Goal: Answer question/provide support: Share knowledge or assist other users

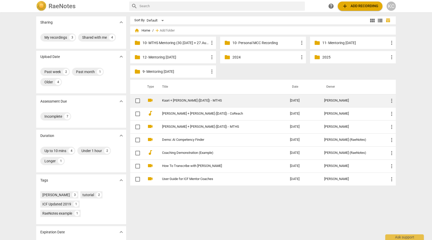
click at [179, 99] on link "Kaari + [PERSON_NAME] ([DATE]) - MTHS" at bounding box center [216, 101] width 109 height 4
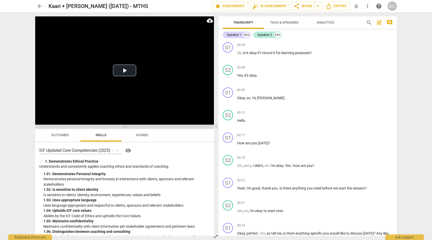
drag, startPoint x: 125, startPoint y: 82, endPoint x: 123, endPoint y: 126, distance: 44.0
click at [123, 126] on span at bounding box center [124, 127] width 179 height 3
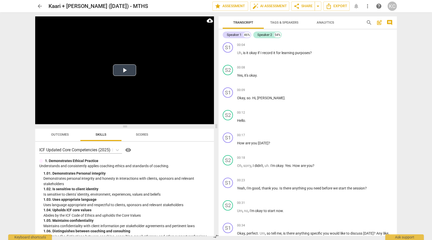
click at [124, 69] on button "Play Video" at bounding box center [124, 70] width 23 height 12
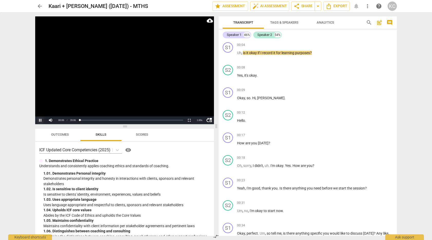
click at [41, 119] on button "Pause" at bounding box center [40, 121] width 10 height 8
click at [282, 24] on span "Tags & Speakers" at bounding box center [284, 23] width 28 height 4
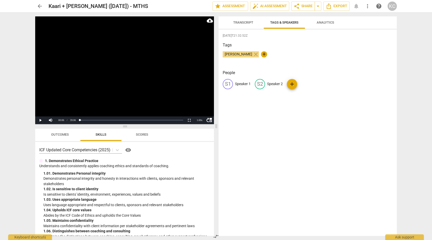
click at [241, 81] on div "S1 Speaker 1" at bounding box center [237, 84] width 28 height 10
type input "Coach [PERSON_NAME]"
click at [305, 84] on p "Speaker 2" at bounding box center [309, 83] width 16 height 5
type input "Mihkel"
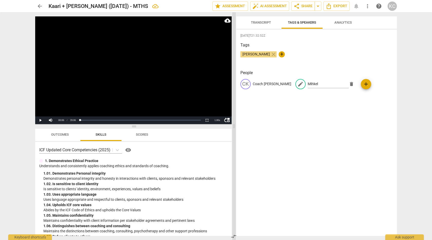
drag, startPoint x: 216, startPoint y: 127, endPoint x: 234, endPoint y: 134, distance: 19.0
click at [234, 135] on span at bounding box center [234, 126] width 3 height 228
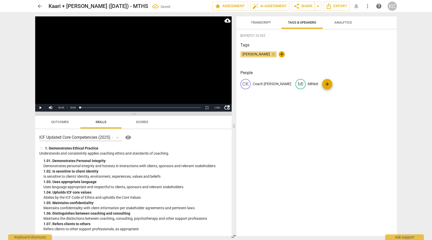
drag, startPoint x: 135, startPoint y: 127, endPoint x: 141, endPoint y: 115, distance: 13.7
click at [141, 115] on span at bounding box center [133, 114] width 197 height 3
click at [164, 7] on span "edit" at bounding box center [167, 6] width 6 height 6
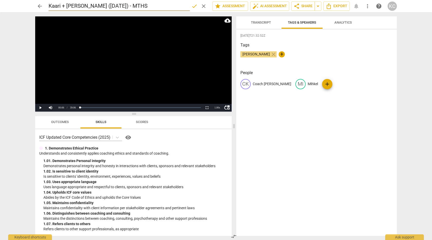
click at [72, 6] on input "Kaari + [PERSON_NAME] ([DATE]) - MTHS" at bounding box center [119, 6] width 141 height 10
type input "Kaari + Mihkel ([DATE]) - MTHS"
click at [193, 6] on span "done" at bounding box center [194, 6] width 6 height 6
click at [343, 54] on div "[PERSON_NAME] close +" at bounding box center [316, 56] width 152 height 10
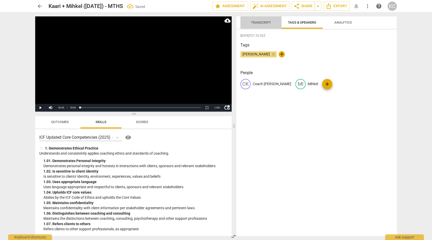
click at [263, 20] on span "Transcript" at bounding box center [261, 22] width 32 height 7
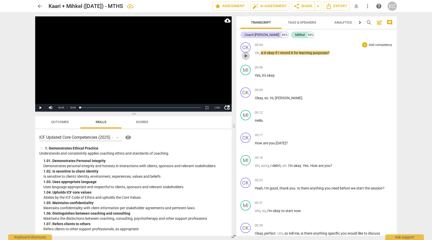
click at [244, 54] on span "play_arrow" at bounding box center [246, 56] width 6 height 6
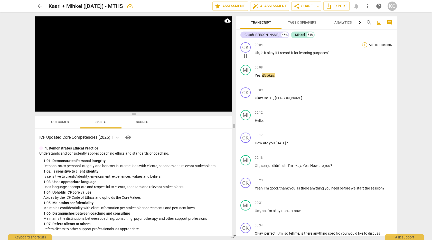
click at [365, 45] on div "+" at bounding box center [364, 44] width 5 height 5
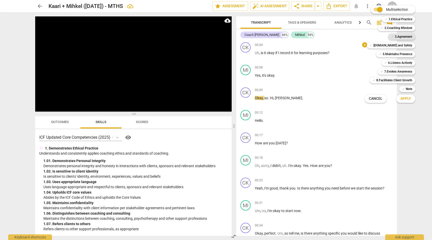
click at [393, 39] on span "✓" at bounding box center [392, 37] width 3 height 6
click at [405, 99] on span "Apply" at bounding box center [406, 98] width 11 height 5
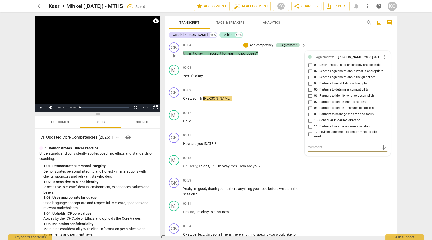
click at [310, 73] on input "02. Reaches agreement about what is appropriate" at bounding box center [310, 71] width 8 height 6
checkbox input "true"
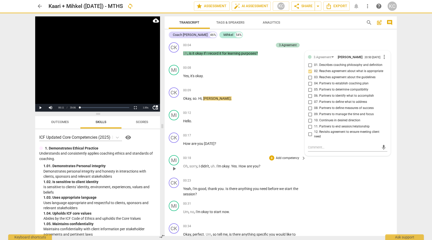
click at [326, 165] on div "MI play_arrow pause 00:18 + Add competency keyboard_arrow_right Oh , sorry , I …" at bounding box center [281, 164] width 232 height 23
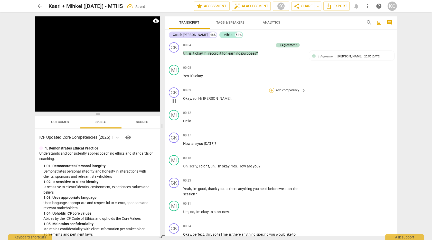
click at [271, 91] on div "+" at bounding box center [271, 90] width 5 height 5
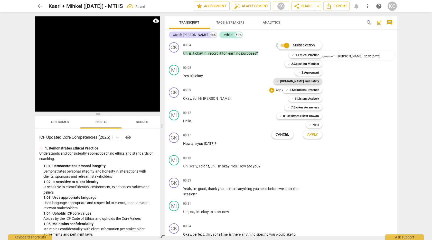
click at [299, 84] on b "[DOMAIN_NAME] and Safety" at bounding box center [299, 81] width 39 height 6
click at [312, 137] on span "Apply" at bounding box center [312, 134] width 11 height 5
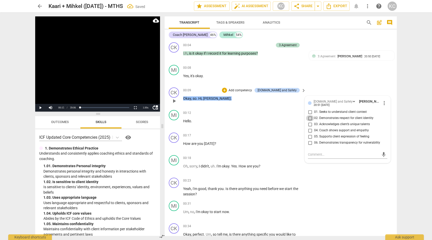
click at [310, 117] on input "02. Demonstrates respect for client identity" at bounding box center [310, 118] width 8 height 6
checkbox input "true"
click at [325, 84] on div "MI play_arrow pause 00:08 + Add competency keyboard_arrow_right Yes , it's okay…" at bounding box center [281, 74] width 232 height 23
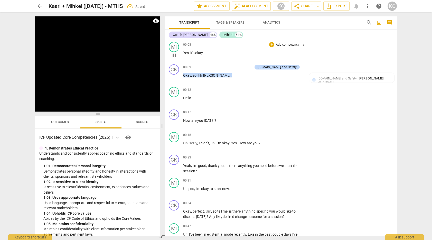
scroll to position [26, 0]
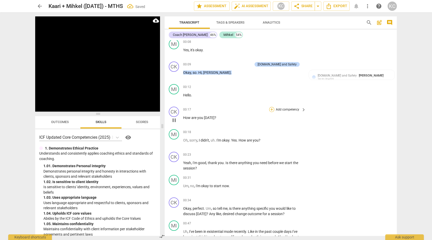
click at [272, 107] on div "+" at bounding box center [271, 109] width 5 height 5
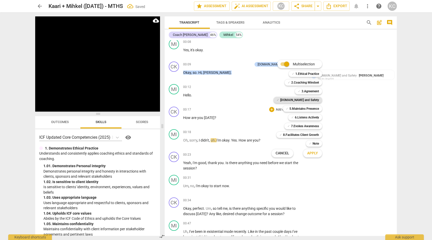
click at [302, 98] on b "[DOMAIN_NAME] and Safety" at bounding box center [299, 100] width 39 height 6
click at [308, 152] on span "Apply" at bounding box center [312, 153] width 11 height 5
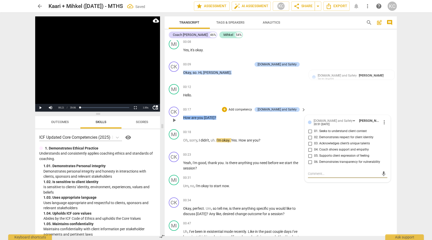
click at [310, 136] on input "02. Demonstrates respect for client identity" at bounding box center [310, 138] width 8 height 6
checkbox input "true"
click at [328, 98] on div "MI play_arrow pause 00:12 + Add competency keyboard_arrow_right Hello ." at bounding box center [281, 93] width 232 height 23
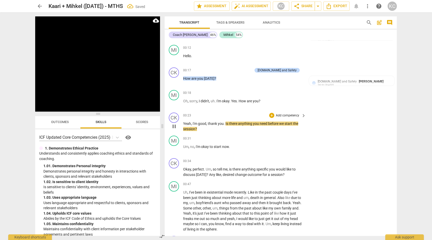
scroll to position [68, 0]
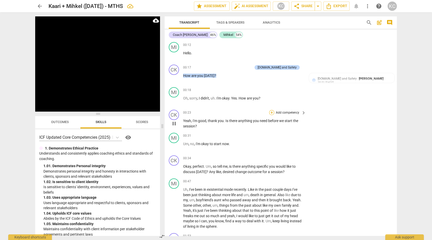
click at [272, 110] on div "+" at bounding box center [271, 112] width 5 height 5
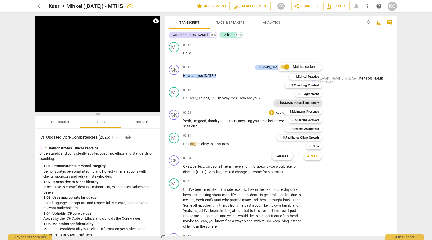
click at [294, 104] on b "[DOMAIN_NAME] and Safety" at bounding box center [299, 103] width 39 height 6
click at [308, 155] on span "Apply" at bounding box center [312, 156] width 11 height 5
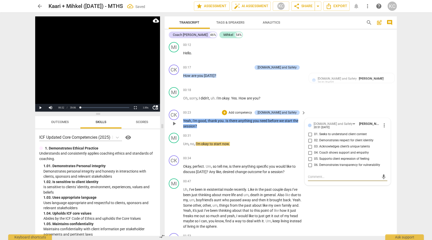
click at [311, 139] on input "02. Demonstrates respect for client identity" at bounding box center [310, 141] width 8 height 6
checkbox input "true"
click at [311, 145] on input "03. Acknowledges client’s unique talents" at bounding box center [310, 147] width 8 height 6
checkbox input "true"
click at [326, 102] on div "MI play_arrow pause 00:18 + Add competency keyboard_arrow_right Oh , sorry , I …" at bounding box center [281, 96] width 232 height 23
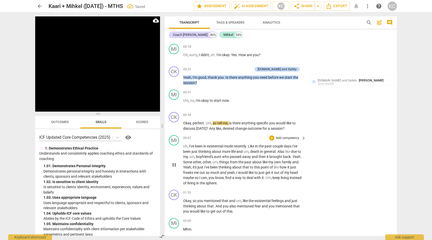
scroll to position [120, 0]
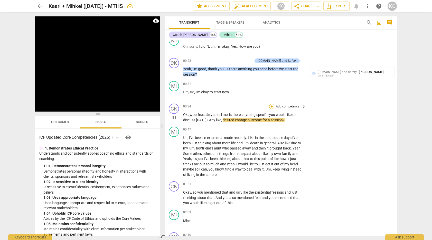
click at [273, 106] on div "+" at bounding box center [271, 106] width 5 height 5
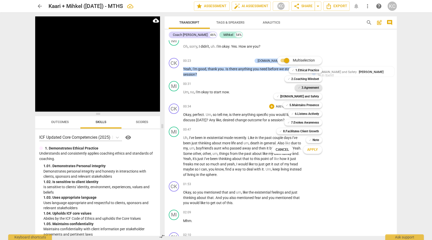
click at [304, 90] on b "3.Agreement" at bounding box center [310, 88] width 17 height 6
click at [301, 103] on b "5.Maintains Presence" at bounding box center [305, 105] width 30 height 6
click at [311, 152] on button "Apply" at bounding box center [312, 149] width 19 height 9
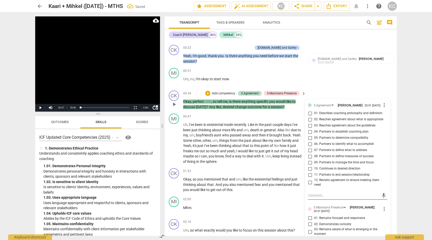
scroll to position [137, 0]
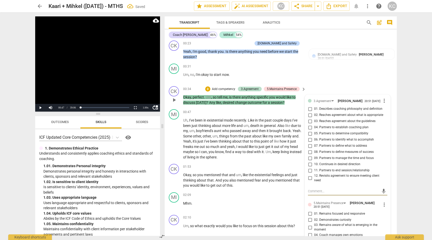
click at [307, 146] on input "07. Partners to define what to address" at bounding box center [310, 146] width 8 height 6
checkbox input "true"
click at [308, 140] on input "06. Partners to identify what to accomplish" at bounding box center [310, 140] width 8 height 6
checkbox input "true"
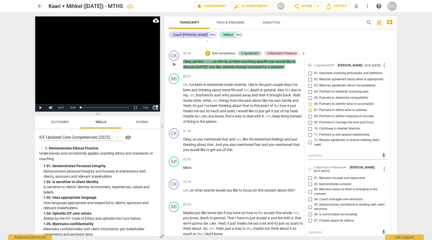
scroll to position [178, 0]
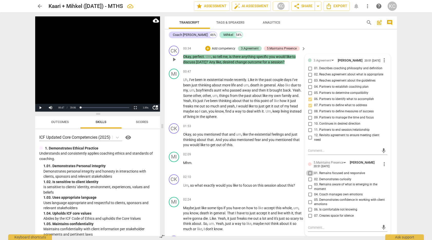
click at [309, 175] on input "01. Remains focused and responsive" at bounding box center [310, 173] width 8 height 6
checkbox input "true"
click at [309, 180] on input "02. Demonstrates curiosity" at bounding box center [310, 180] width 8 height 6
checkbox input "true"
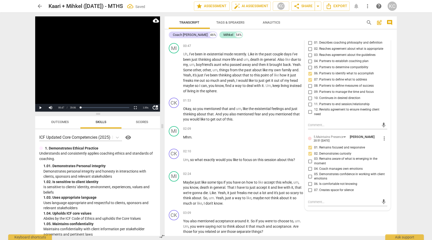
scroll to position [208, 0]
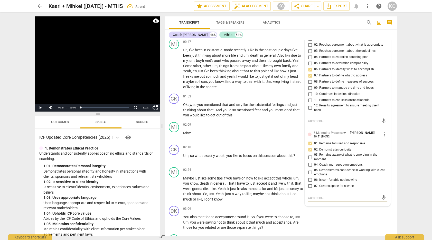
click at [310, 199] on textarea at bounding box center [343, 198] width 71 height 5
type textarea "G"
type textarea "Go"
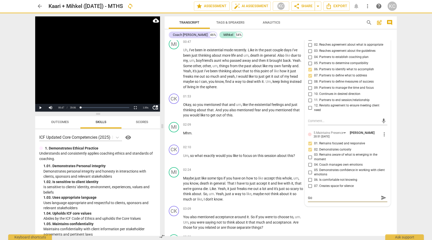
type textarea "Goo"
type textarea "Good"
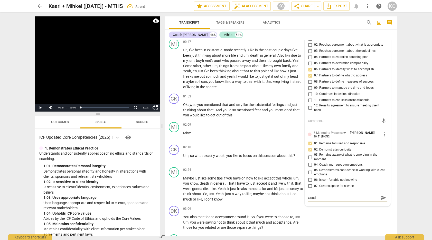
type textarea "Good"
type textarea "Good q"
type textarea "Good qu"
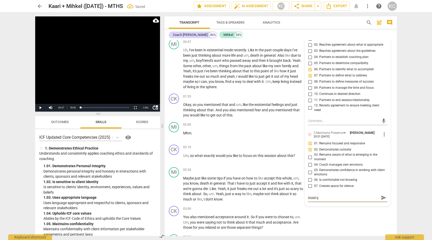
type textarea "Good qu"
type textarea "Good que"
type textarea "Good ques"
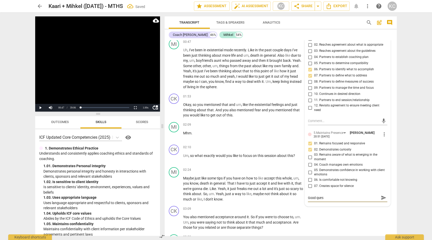
type textarea "Good quest"
type textarea "Good questi"
type textarea "Good questio"
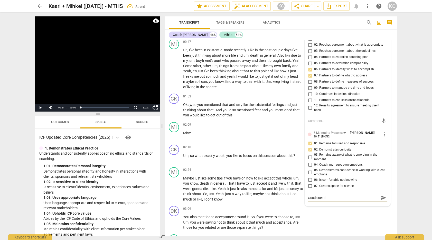
type textarea "Good questio"
type textarea "Good question"
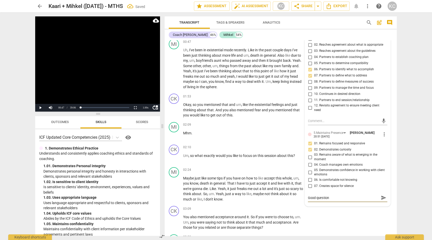
type textarea "Good question a"
type textarea "Good question an"
type textarea "Good question and"
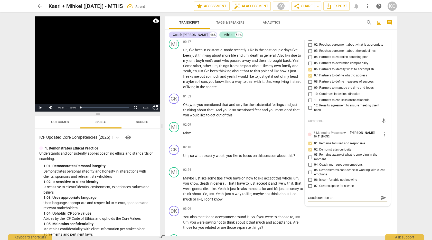
type textarea "Good question and"
type textarea "Good question and a"
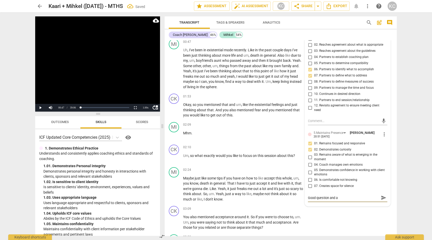
type textarea "Good question and an"
type textarea "Good question and an i"
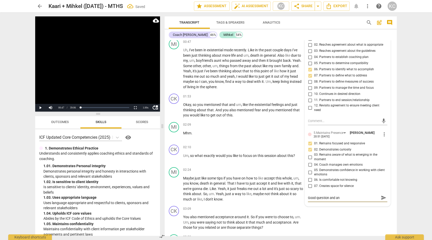
type textarea "Good question and an i"
type textarea "Good question and an in"
type textarea "Good question and an inv"
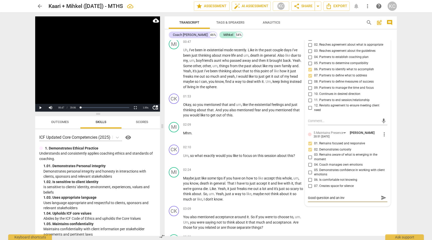
type textarea "Good question and an invi"
type textarea "Good question and an invit"
type textarea "Good question and an invita"
type textarea "Good question and an invitat"
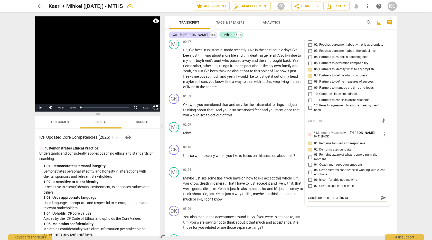
type textarea "Good question and an invitat"
type textarea "Good question and an invitati"
type textarea "Good question and an invitatio"
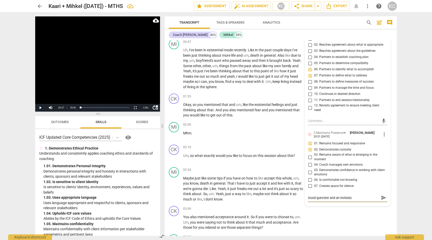
type textarea "Good question and an invitation"
type textarea "Good question and an invitation t"
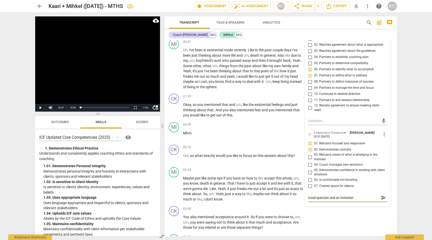
type textarea "Good question and an invitation t"
type textarea "Good question and an invitation to"
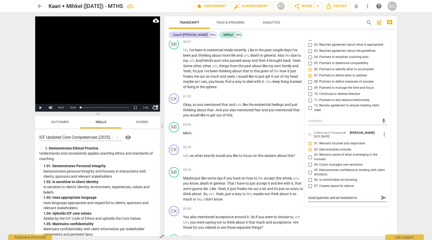
type textarea "Good question and an invitation to p"
type textarea "Good question and an invitation to pr"
type textarea "Good question and an invitation to pra"
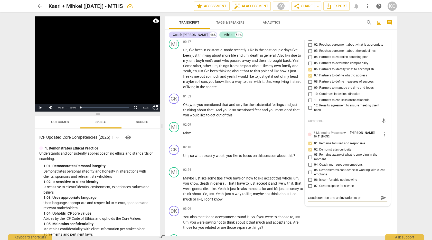
type textarea "Good question and an invitation to pra"
type textarea "Good question and an invitation to prac"
type textarea "Good question and an invitation to pract"
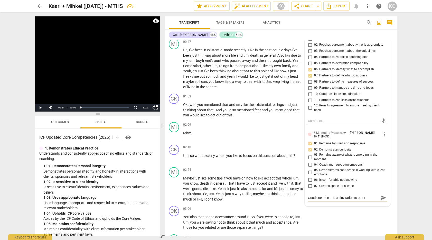
type textarea "Good question and an invitation to practi"
type textarea "Good question and an invitation to practic"
type textarea "Good question and an invitation to practice"
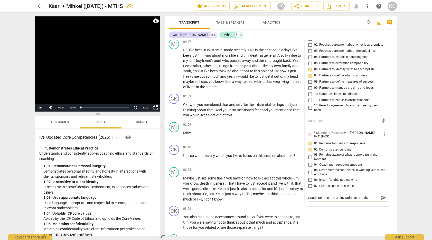
type textarea "Good question and an invitation to practice"
type textarea "Good question and an invitation to practice a"
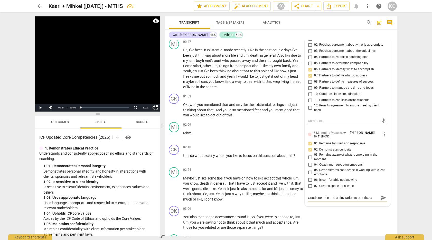
type textarea "Good question and an invitation to practice as"
type textarea "Good question and an invitation to practice ask"
type textarea "Good question and an invitation to practice aski"
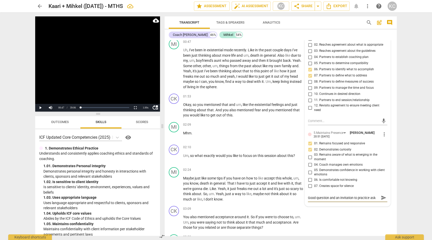
type textarea "Good question and an invitation to practice aski"
type textarea "Good question and an invitation to practice askin"
type textarea "Good question and an invitation to practice asking"
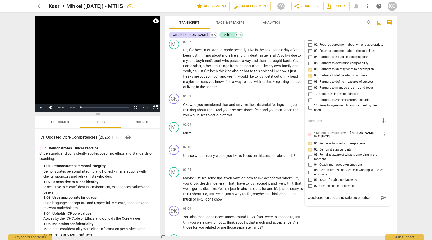
type textarea "Good question and an invitation to practice asking"
type textarea "Good question and an invitation to practice asking i"
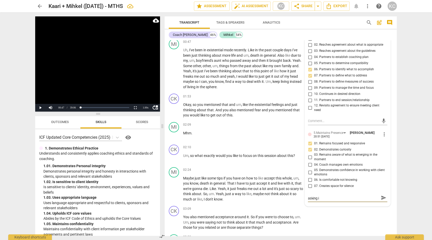
type textarea "Good question and an invitation to practice asking in"
type textarea "Good question and an invitation to practice asking in a"
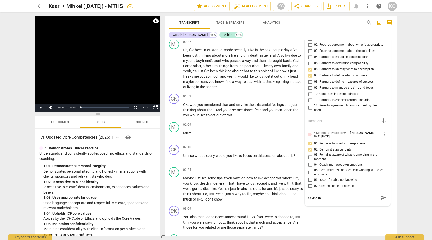
type textarea "Good question and an invitation to practice asking in a"
type textarea "Good question and an invitation to practice asking in an"
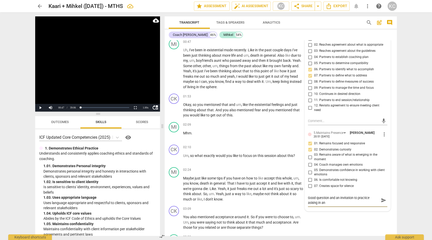
type textarea "Good question and an invitation to practice asking in an"
type textarea "Good question and an invitation to practice asking in an i"
type textarea "Good question and an invitation to practice asking in an"
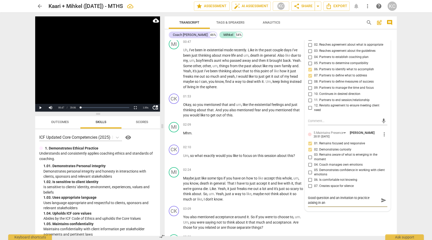
type textarea "Good question and an invitation to practice asking in an o"
type textarea "Good question and an invitation to practice asking in an op"
type textarea "Good question and an invitation to practice asking in an ope"
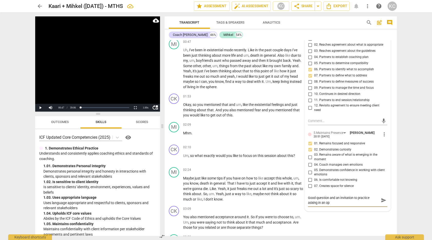
type textarea "Good question and an invitation to practice asking in an ope"
type textarea "Good question and an invitation to practice asking in an open"
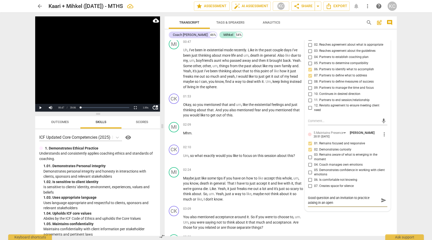
type textarea "Good question and an invitation to practice asking in an open e"
type textarea "Good question and an invitation to practice asking in an open en"
type textarea "Good question and an invitation to practice asking in an open end"
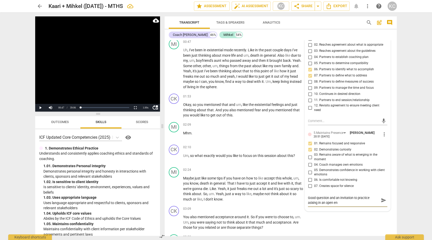
type textarea "Good question and an invitation to practice asking in an open end"
type textarea "Good question and an invitation to practice asking in an open ende"
type textarea "Good question and an invitation to practice asking in an open ended"
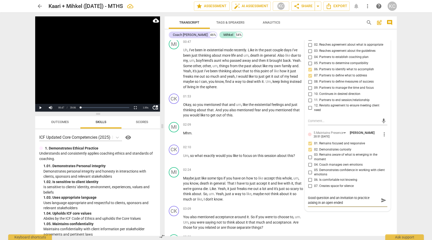
type textarea "Good question and an invitation to practice asking in an open ended m"
type textarea "Good question and an invitation to practice asking in an open ended ma"
type textarea "Good question and an invitation to practice asking in an open ended man"
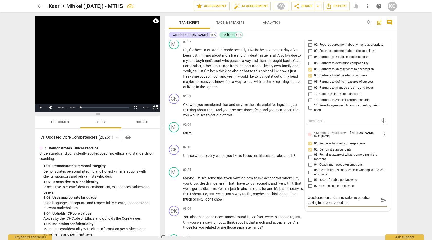
type textarea "Good question and an invitation to practice asking in an open ended man"
type textarea "Good question and an invitation to practice asking in an open ended [PERSON_NAM…"
type textarea "Good question and an invitation to practice asking in an open ended manne"
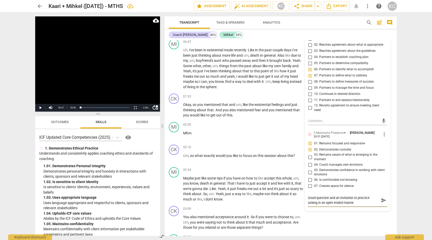
type textarea "Good question and an invitation to practice asking in an open ended manner"
type textarea "Good question and an invitation to practice asking in an open ended manner,"
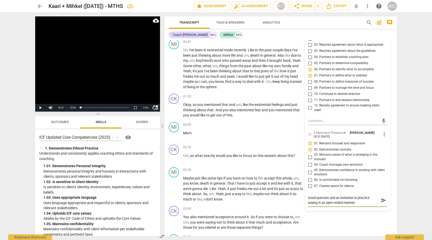
type textarea "Good question and an invitation to practice asking in an open ended manner,"
type textarea "Good question and an invitation to practice asking in an open ended manner, e"
type textarea "Good question and an invitation to practice asking in an open ended manner, ex"
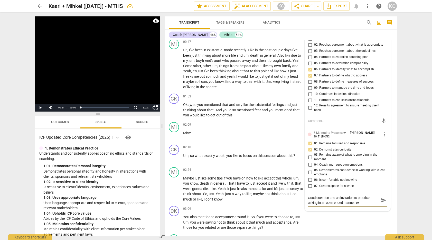
type textarea "Good question and an invitation to practice asking in an open ended manner, exa"
type textarea "Good question and an invitation to practice asking in an open ended manner, exam"
type textarea "Good question and an invitation to practice asking in an open ended manner, exa…"
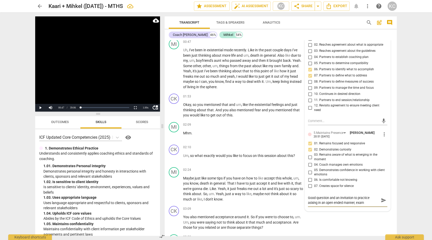
type textarea "Good question and an invitation to practice asking in an open ended manner, exa…"
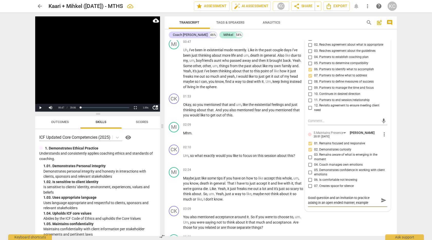
type textarea "Good question and an invitation to practice asking in an open ended manner, exa…"
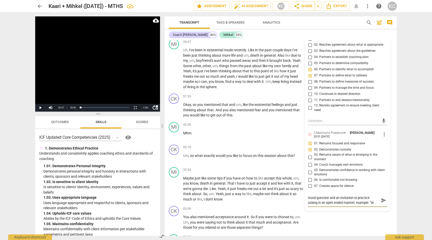
type textarea "Good question and an invitation to practice asking in an open ended manner, exa…"
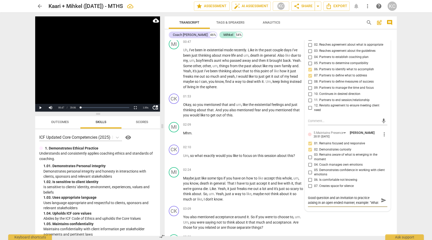
type textarea "Good question and an invitation to practice asking in an open ended manner, exa…"
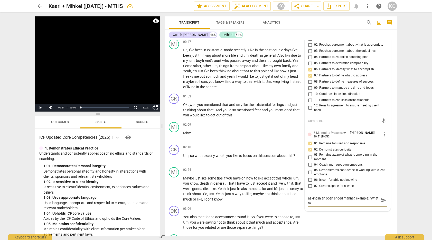
type textarea "Good question and an invitation to practice asking in an open ended manner, exa…"
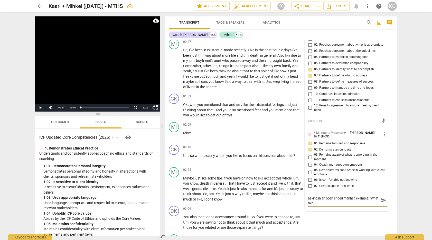
type textarea "Good question and an invitation to practice asking in an open ended manner, exa…"
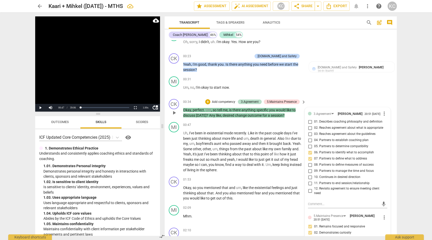
scroll to position [102, 0]
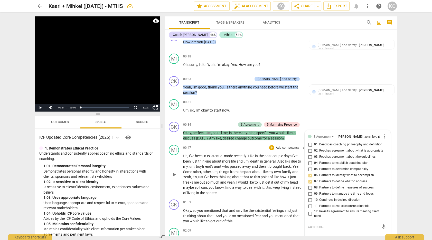
click at [207, 146] on div "00:47 + Add competency keyboard_arrow_right" at bounding box center [244, 148] width 123 height 6
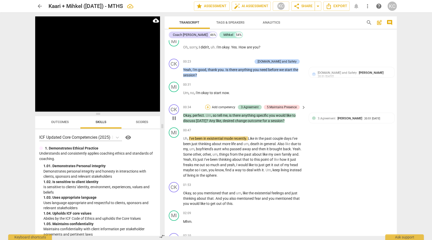
scroll to position [122, 0]
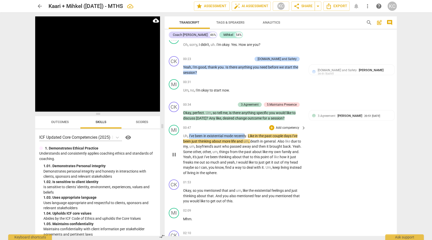
drag, startPoint x: 189, startPoint y: 135, endPoint x: 246, endPoint y: 132, distance: 56.6
click at [246, 132] on div "00:47 + Add competency keyboard_arrow_right Uh , I've been in existential mode …" at bounding box center [244, 150] width 123 height 51
click at [206, 134] on span "in" at bounding box center [205, 136] width 4 height 4
drag, startPoint x: 189, startPoint y: 134, endPoint x: 244, endPoint y: 132, distance: 55.0
click at [244, 134] on p "Uh , I've been in existential mode recently . Like in the past couple days I've…" at bounding box center [243, 155] width 120 height 42
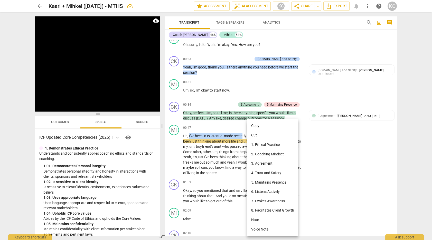
click at [255, 219] on li "Note" at bounding box center [272, 221] width 51 height 10
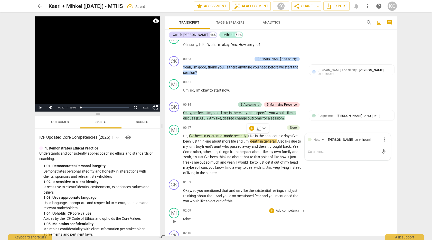
click at [330, 210] on div "MI play_arrow pause 02:09 + Add competency keyboard_arrow_right Mhm ." at bounding box center [281, 217] width 232 height 23
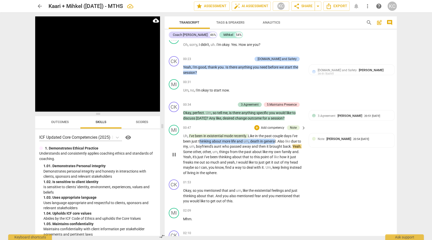
drag, startPoint x: 199, startPoint y: 139, endPoint x: 274, endPoint y: 138, distance: 75.3
click at [274, 138] on p "Uh , I've been in existential mode recently . Like in the past couple days I've…" at bounding box center [243, 155] width 120 height 42
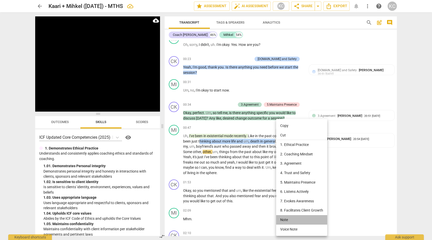
click at [283, 220] on li "Note" at bounding box center [301, 221] width 51 height 10
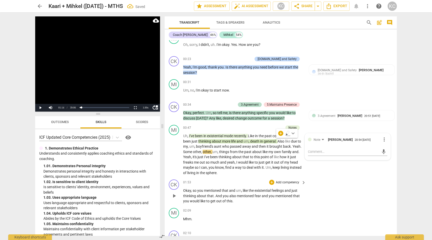
click at [340, 204] on div "CK play_arrow pause 01:53 + Add competency keyboard_arrow_right Okay , so you m…" at bounding box center [281, 192] width 232 height 29
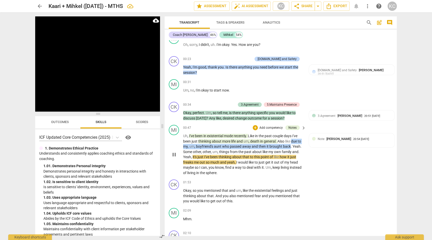
drag, startPoint x: 293, startPoint y: 141, endPoint x: 290, endPoint y: 143, distance: 4.2
click at [290, 143] on p "Uh , I've been in existential mode recently . Like in the past couple days I've…" at bounding box center [243, 155] width 120 height 42
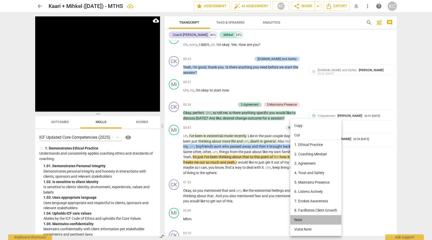
click at [299, 220] on li "Note" at bounding box center [315, 221] width 51 height 10
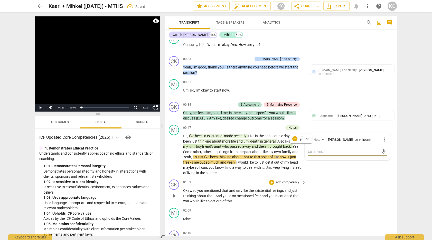
click at [352, 196] on div "CK play_arrow pause 01:53 + Add competency keyboard_arrow_right Okay , so you m…" at bounding box center [281, 192] width 232 height 29
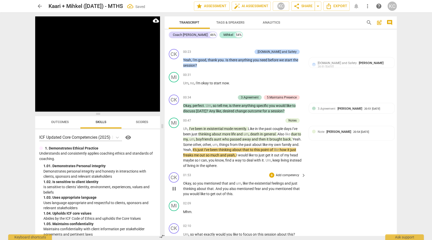
scroll to position [130, 0]
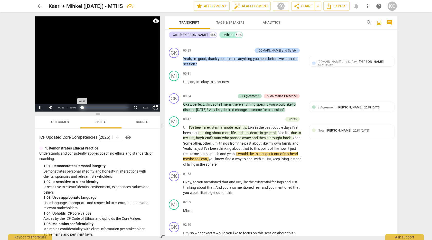
click at [80, 107] on div "Loaded : 0% Progress : 4.26%" at bounding box center [104, 108] width 52 height 8
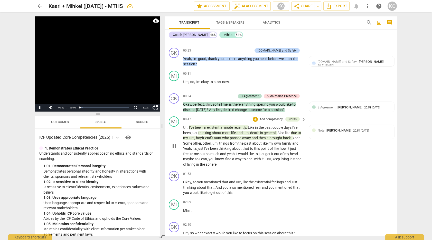
click at [193, 129] on p "Uh , I've been in existential mode recently . Like in the past couple days I've…" at bounding box center [243, 146] width 120 height 42
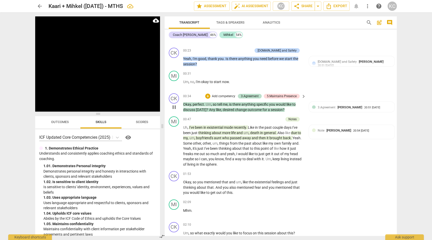
click at [174, 107] on div "CK play_arrow pause 00:04 + Add competency 3.Agreement keyboard_arrow_right Uh …" at bounding box center [281, 138] width 232 height 196
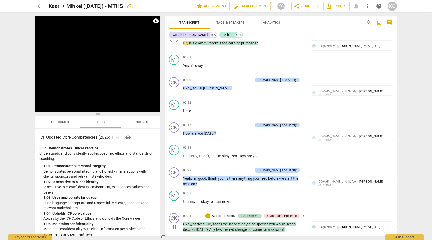
click at [174, 107] on div "MI" at bounding box center [174, 105] width 10 height 10
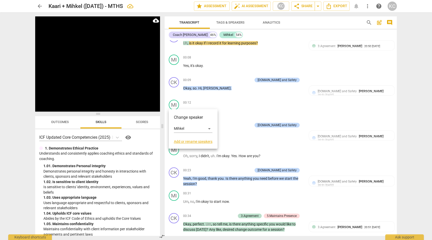
click at [233, 94] on div at bounding box center [216, 120] width 432 height 240
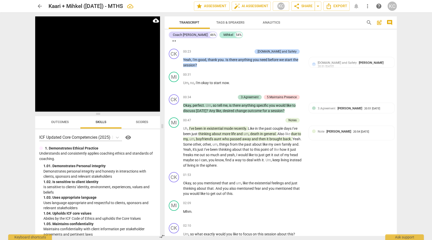
scroll to position [108, 0]
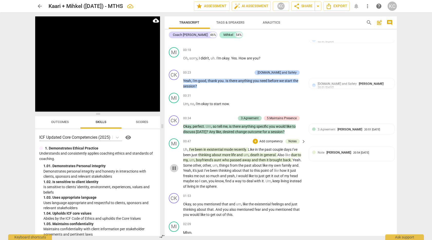
click at [177, 165] on span "pause" at bounding box center [174, 168] width 6 height 6
click at [176, 165] on span "play_arrow" at bounding box center [174, 168] width 6 height 6
click at [328, 152] on span "[PERSON_NAME]" at bounding box center [339, 153] width 25 height 4
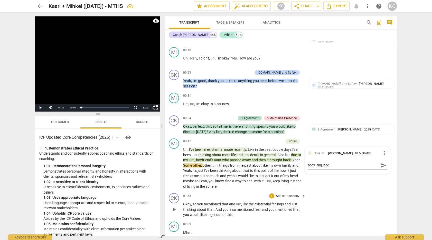
click at [360, 205] on div "CK play_arrow pause 01:53 + Add competency keyboard_arrow_right Okay , so you m…" at bounding box center [281, 205] width 232 height 29
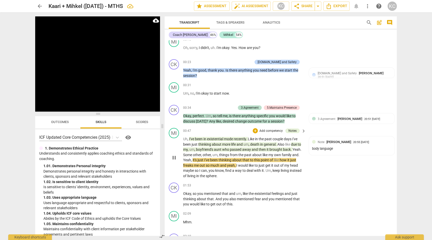
scroll to position [119, 0]
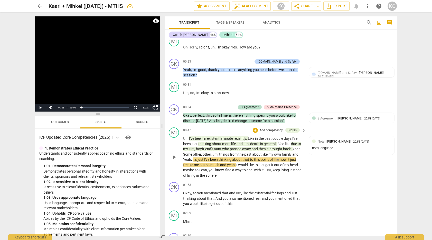
drag, startPoint x: 248, startPoint y: 158, endPoint x: 260, endPoint y: 171, distance: 17.7
click at [249, 158] on span "that" at bounding box center [246, 160] width 7 height 4
click at [330, 175] on div "MI play_arrow pause 00:47 + Add competency Notes keyboard_arrow_right Uh , I've…" at bounding box center [281, 153] width 232 height 55
drag, startPoint x: 218, startPoint y: 158, endPoint x: 219, endPoint y: 163, distance: 4.7
click at [219, 163] on p "Uh , I've been in existential mode recently . Like in the past couple days I've…" at bounding box center [243, 157] width 120 height 42
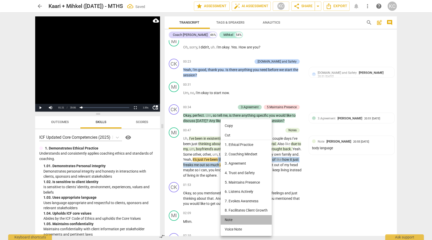
click at [229, 217] on li "Note" at bounding box center [246, 221] width 51 height 10
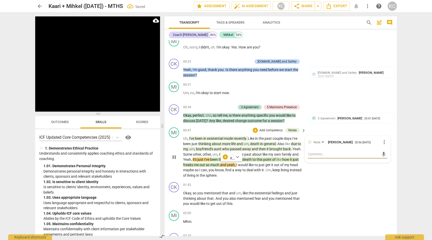
click at [344, 176] on div "MI play_arrow pause 00:47 + Add competency Notes keyboard_arrow_right Uh , I've…" at bounding box center [281, 153] width 232 height 55
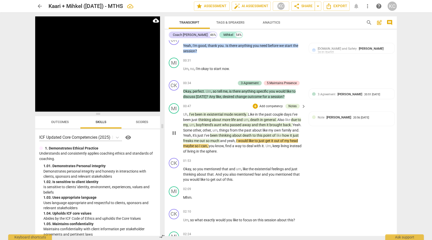
scroll to position [148, 0]
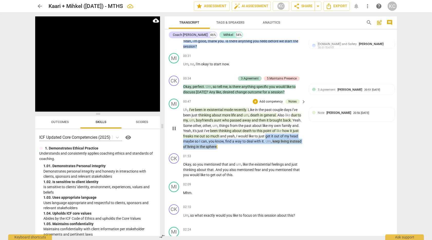
drag, startPoint x: 267, startPoint y: 135, endPoint x: 217, endPoint y: 145, distance: 51.1
click at [217, 145] on p "Uh , I've been in existential mode recently . Like in the past couple days I've…" at bounding box center [243, 128] width 120 height 42
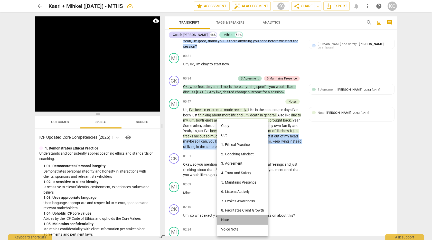
click at [228, 224] on li "Note" at bounding box center [242, 221] width 51 height 10
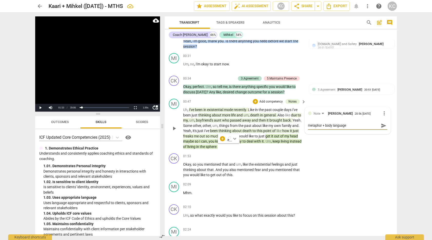
drag, startPoint x: 351, startPoint y: 125, endPoint x: 325, endPoint y: 124, distance: 26.5
click at [325, 124] on textarea "metaphor + body language" at bounding box center [343, 125] width 71 height 5
click at [341, 150] on div "MI play_arrow pause 00:47 + Add competency Notes keyboard_arrow_right Uh , I've…" at bounding box center [281, 124] width 232 height 55
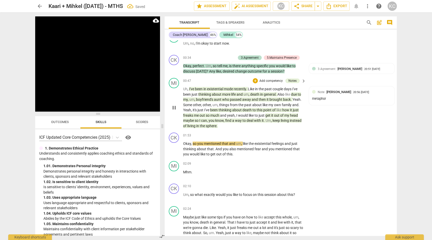
scroll to position [169, 0]
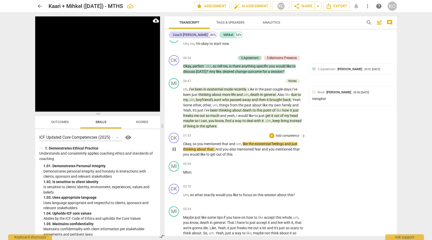
click at [228, 144] on span "that" at bounding box center [225, 144] width 7 height 4
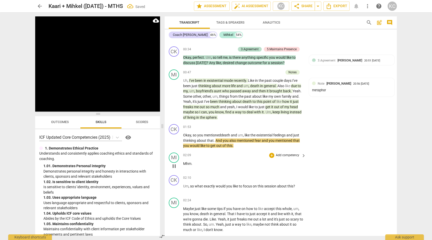
scroll to position [178, 0]
click at [213, 139] on p "Okay , so you mentioned death and um , like the existential feelings and just t…" at bounding box center [243, 141] width 120 height 16
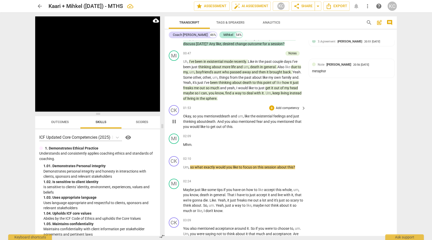
scroll to position [198, 0]
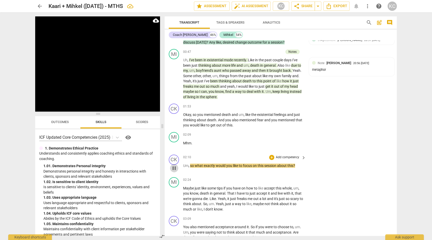
click at [176, 166] on span "pause" at bounding box center [174, 168] width 6 height 6
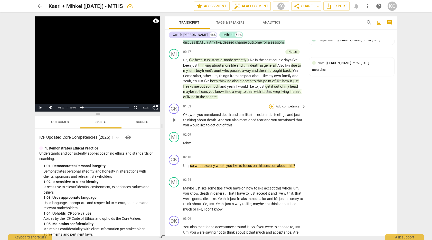
click at [271, 106] on div "+" at bounding box center [271, 106] width 5 height 5
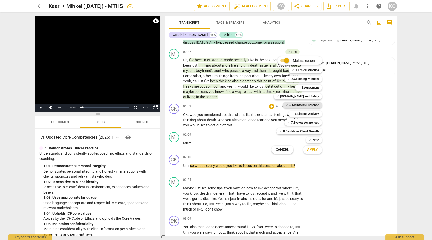
click at [298, 104] on b "5.Maintains Presence" at bounding box center [305, 105] width 30 height 6
click at [299, 112] on b "6.Listens Actively" at bounding box center [307, 114] width 24 height 6
click at [310, 151] on span "Apply" at bounding box center [312, 149] width 11 height 5
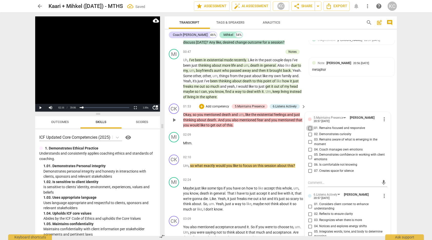
click at [309, 126] on input "01. Remains focused and responsive" at bounding box center [310, 128] width 8 height 6
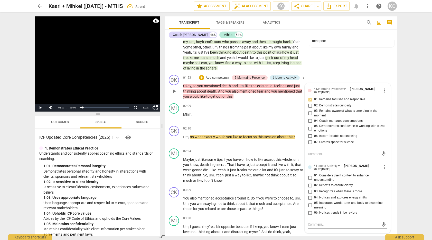
scroll to position [228, 0]
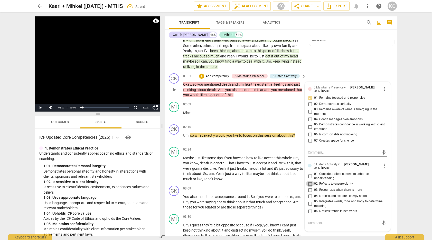
click at [310, 182] on input "02. Reflects to ensure clarity" at bounding box center [310, 184] width 8 height 6
click at [311, 221] on textarea at bounding box center [343, 223] width 71 height 5
click at [358, 75] on div "CK play_arrow pause 01:53 + Add competency 5.Maintains Presence 6.Listens Activ…" at bounding box center [281, 85] width 232 height 29
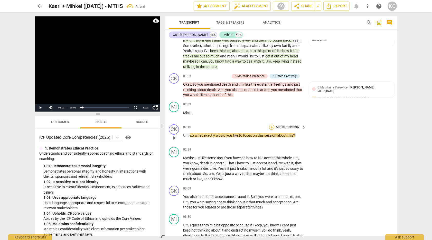
click at [274, 125] on div "+" at bounding box center [271, 127] width 5 height 5
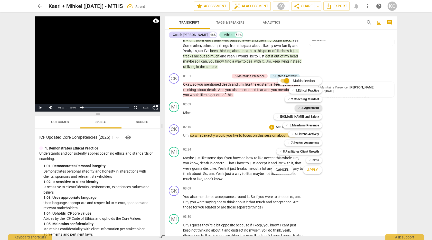
click at [302, 110] on b "3.Agreement" at bounding box center [310, 108] width 17 height 6
click at [299, 123] on b "5.Maintains Presence" at bounding box center [305, 126] width 30 height 6
click at [310, 172] on span "Apply" at bounding box center [312, 170] width 11 height 5
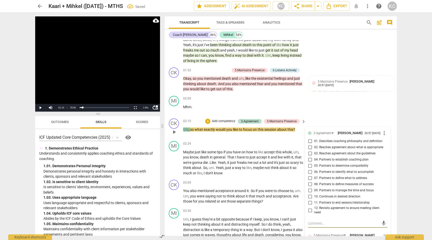
scroll to position [258, 0]
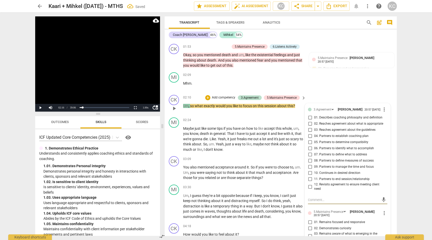
click at [310, 156] on input "07. Partners to define what to address" at bounding box center [310, 155] width 8 height 6
click at [310, 160] on input "08. Partners to define measures of success" at bounding box center [310, 161] width 8 height 6
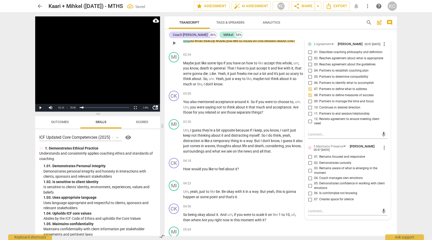
scroll to position [323, 0]
click at [309, 163] on input "02. Demonstrates curiosity" at bounding box center [310, 163] width 8 height 6
click at [311, 212] on textarea at bounding box center [343, 211] width 71 height 5
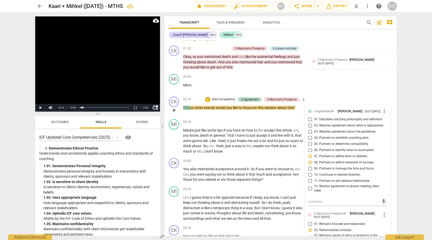
scroll to position [253, 0]
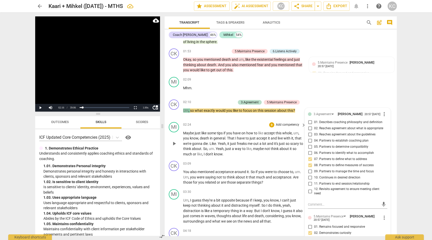
click at [217, 122] on div "02:24 + Add competency keyboard_arrow_right" at bounding box center [244, 125] width 123 height 6
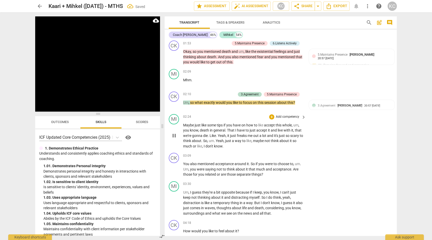
scroll to position [264, 0]
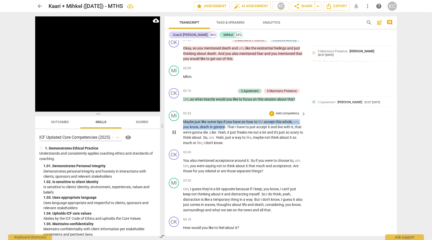
drag, startPoint x: 183, startPoint y: 120, endPoint x: 224, endPoint y: 126, distance: 41.2
click at [224, 126] on p "Maybe just like some tips if you have on how to like accept this whole , um , y…" at bounding box center [243, 132] width 120 height 26
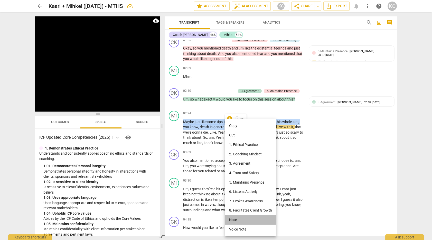
click at [236, 220] on li "Note" at bounding box center [250, 221] width 51 height 10
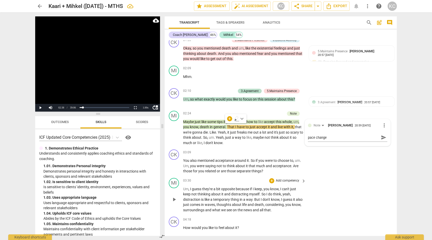
click at [345, 176] on div "MI play_arrow pause 03:30 + Add competency keyboard_arrow_right Um , I guess th…" at bounding box center [281, 195] width 232 height 39
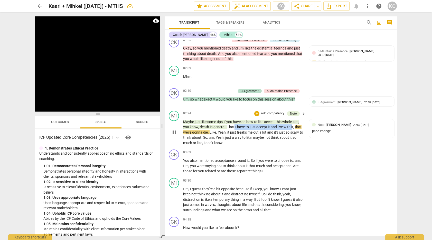
drag, startPoint x: 235, startPoint y: 126, endPoint x: 293, endPoint y: 126, distance: 58.3
click at [293, 126] on p "Maybe just like some tips if you have on how to like accept this whole , um , y…" at bounding box center [243, 132] width 120 height 26
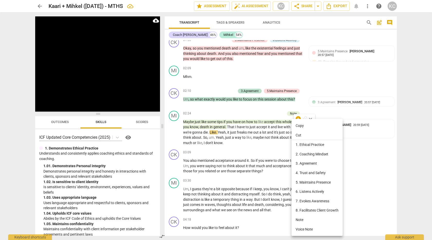
click at [236, 129] on div at bounding box center [216, 120] width 432 height 240
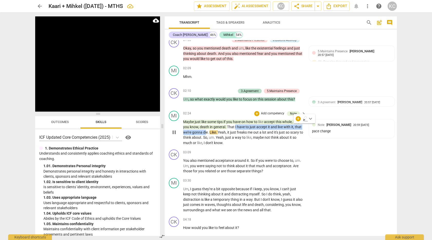
drag, startPoint x: 235, startPoint y: 125, endPoint x: 206, endPoint y: 130, distance: 29.2
click at [206, 130] on p "Maybe just like some tips if you have on how to like accept this whole , um , y…" at bounding box center [243, 132] width 120 height 26
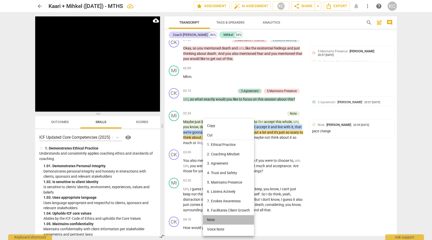
click at [209, 219] on li "Note" at bounding box center [228, 221] width 51 height 10
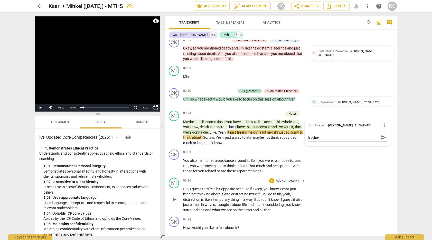
click at [331, 200] on div "MI play_arrow pause 03:30 + Add competency keyboard_arrow_right Um , I guess th…" at bounding box center [281, 195] width 232 height 39
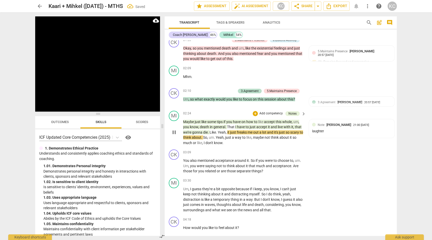
click at [211, 131] on span "Like" at bounding box center [213, 133] width 6 height 4
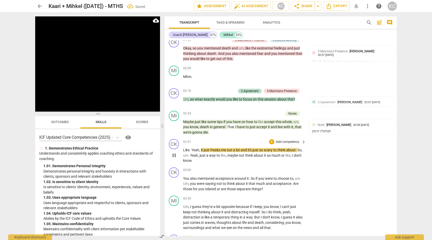
click at [184, 148] on span "Like" at bounding box center [186, 150] width 6 height 4
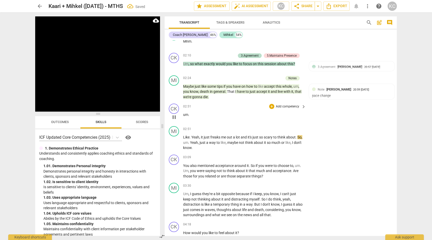
scroll to position [304, 0]
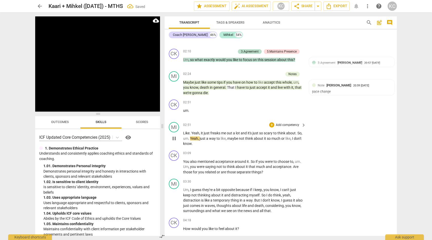
click at [302, 135] on span "," at bounding box center [302, 133] width 1 height 4
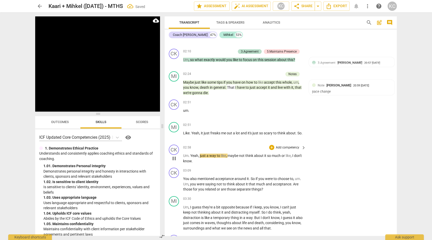
drag, startPoint x: 190, startPoint y: 154, endPoint x: 223, endPoint y: 154, distance: 32.6
click at [190, 154] on p "Um . Yeah , just a way to like , maybe not think about it so much or like , I d…" at bounding box center [243, 158] width 120 height 11
click at [191, 154] on span "Yeah" at bounding box center [194, 156] width 8 height 4
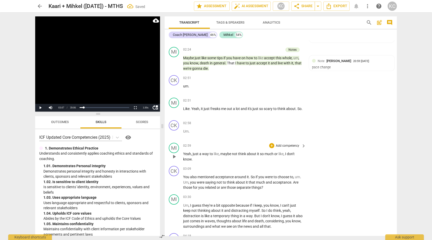
scroll to position [327, 0]
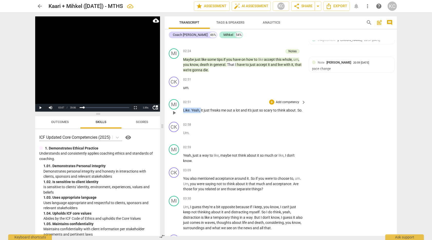
drag, startPoint x: 201, startPoint y: 108, endPoint x: 291, endPoint y: 105, distance: 90.0
click at [291, 105] on div "02:51 + Add competency keyboard_arrow_right Like . Yeah , it just freaks me out…" at bounding box center [244, 108] width 123 height 18
click at [277, 109] on span "to" at bounding box center [275, 110] width 4 height 4
drag, startPoint x: 201, startPoint y: 109, endPoint x: 296, endPoint y: 109, distance: 95.3
click at [296, 109] on p "Like . Yeah , it just freaks me out a lot and it's just so scary to think about…" at bounding box center [243, 110] width 120 height 5
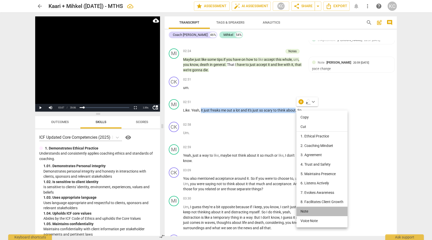
click at [304, 213] on li "Note" at bounding box center [322, 212] width 51 height 10
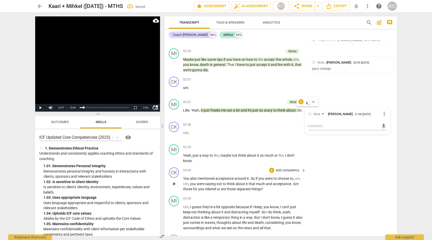
click at [353, 177] on div "CK play_arrow pause 03:09 + Add competency keyboard_arrow_right You also mentio…" at bounding box center [281, 180] width 232 height 29
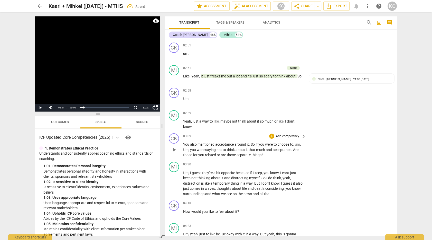
scroll to position [362, 0]
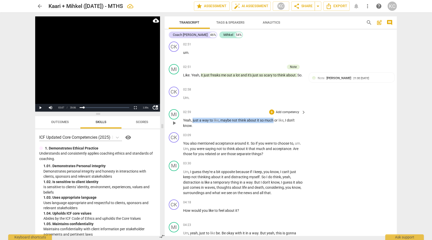
drag, startPoint x: 192, startPoint y: 118, endPoint x: 273, endPoint y: 118, distance: 80.9
click at [273, 118] on p "Yeah , just a way to like , maybe not think about it so much or like , I don't …" at bounding box center [243, 123] width 120 height 11
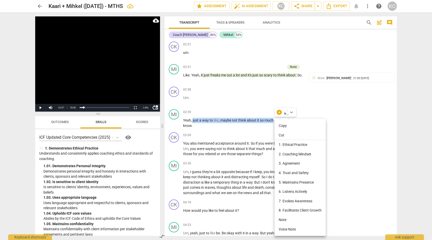
click at [282, 221] on li "Note" at bounding box center [300, 221] width 51 height 10
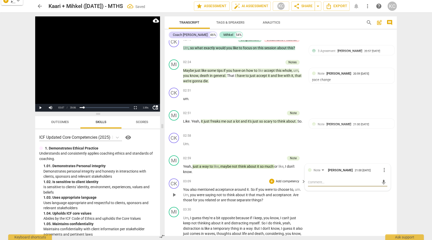
scroll to position [309, 0]
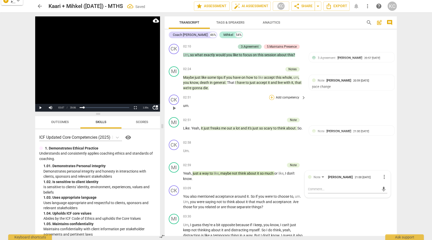
click at [271, 96] on div "+" at bounding box center [271, 97] width 5 height 5
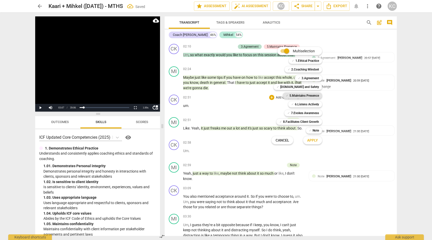
click at [303, 97] on b "5.Maintains Presence" at bounding box center [305, 96] width 30 height 6
click at [312, 140] on span "Apply" at bounding box center [312, 140] width 11 height 5
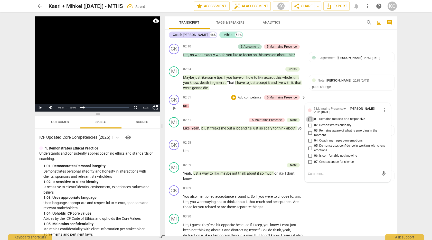
click at [310, 119] on input "01. Remains focused and responsive" at bounding box center [310, 119] width 8 height 6
click at [325, 97] on div "CK play_arrow pause 02:51 + Add competency 5.Maintains Presence keyboard_arrow_…" at bounding box center [281, 104] width 232 height 23
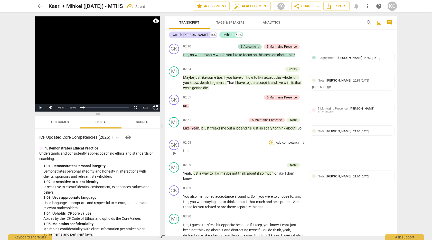
click at [271, 141] on div "+" at bounding box center [271, 142] width 5 height 5
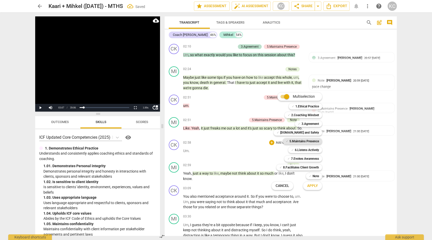
click at [298, 141] on b "5.Maintains Presence" at bounding box center [305, 141] width 30 height 6
click at [318, 187] on span "Apply" at bounding box center [312, 186] width 11 height 5
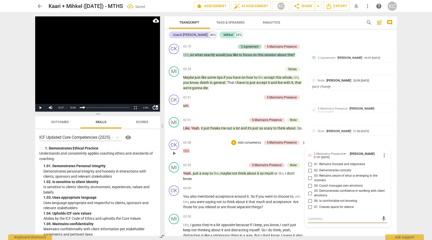
click at [311, 164] on input "01. Remains focused and responsive" at bounding box center [310, 165] width 8 height 6
click at [318, 139] on div "CK play_arrow pause 02:58 + Add competency 5.Maintains Presence keyboard_arrow_…" at bounding box center [281, 149] width 232 height 23
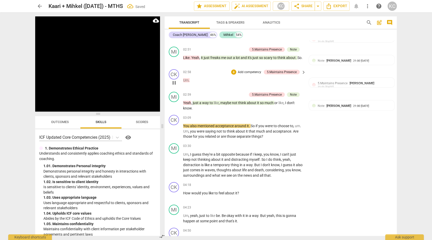
scroll to position [373, 0]
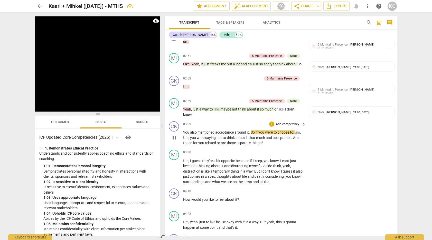
click at [235, 131] on span "acceptance" at bounding box center [224, 133] width 19 height 4
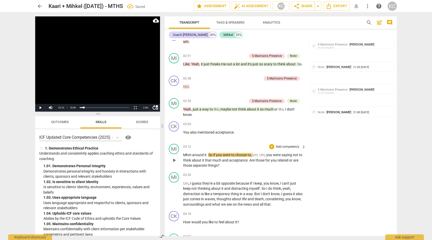
click at [193, 153] on span "around" at bounding box center [198, 155] width 12 height 4
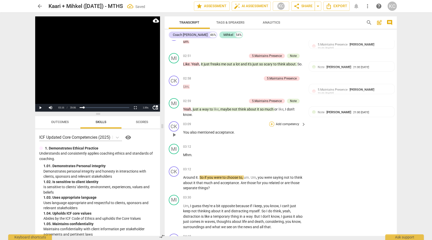
click at [272, 122] on div "+" at bounding box center [271, 124] width 5 height 5
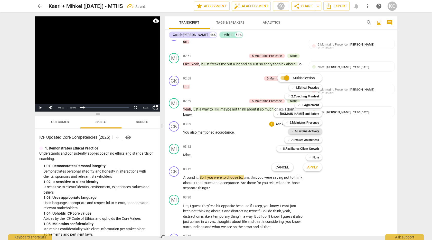
click at [297, 132] on b "6.Listens Actively" at bounding box center [307, 131] width 24 height 6
click at [296, 124] on b "5.Maintains Presence" at bounding box center [305, 123] width 30 height 6
click at [311, 167] on span "Apply" at bounding box center [312, 167] width 11 height 5
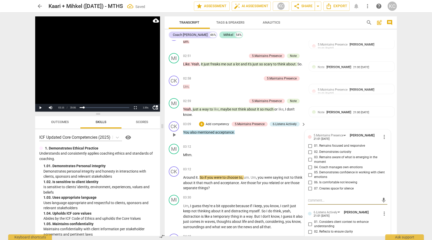
click at [309, 144] on input "01. Remains focused and responsive" at bounding box center [310, 146] width 8 height 6
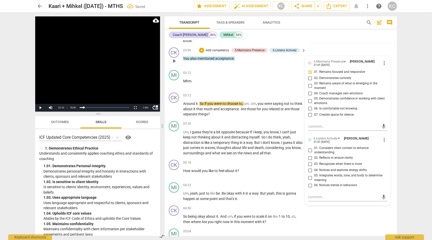
scroll to position [447, 0]
click at [310, 175] on input "05. Integrates words, tone, and body to determine meaning" at bounding box center [310, 178] width 8 height 6
click at [312, 196] on textarea at bounding box center [343, 197] width 71 height 5
click at [350, 221] on div "CK play_arrow pause 04:50 + Add competency keyboard_arrow_right So being okay a…" at bounding box center [281, 214] width 232 height 23
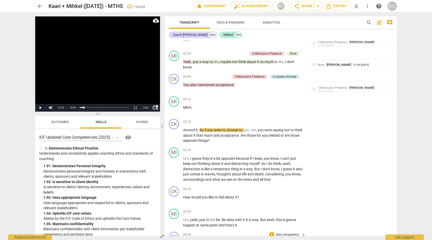
scroll to position [420, 0]
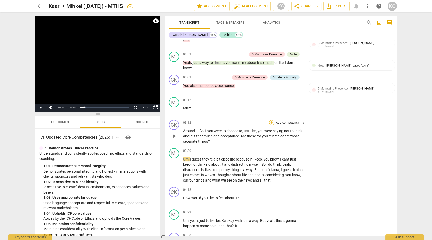
click at [272, 120] on div "+" at bounding box center [271, 122] width 5 height 5
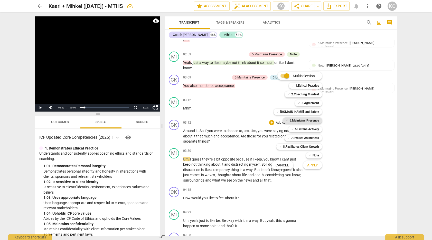
click at [290, 123] on b "5.Maintains Presence" at bounding box center [305, 121] width 30 height 6
click at [292, 128] on span "✓" at bounding box center [292, 129] width 3 height 6
click at [292, 137] on b "7.Evokes Awareness" at bounding box center [305, 138] width 28 height 6
click at [308, 165] on span "Apply" at bounding box center [312, 165] width 11 height 5
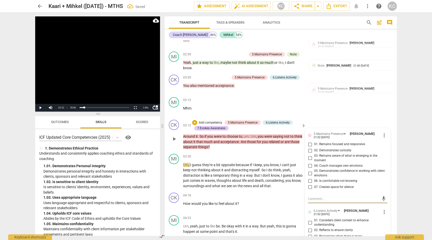
click at [310, 142] on input "01. Remains focused and responsive" at bounding box center [310, 145] width 8 height 6
click at [310, 149] on input "02. Demonstrates curiosity" at bounding box center [310, 151] width 8 height 6
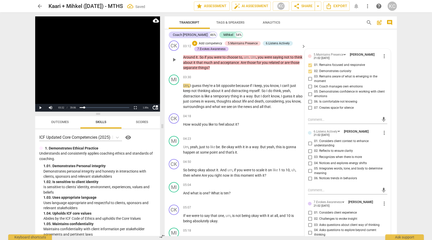
scroll to position [501, 0]
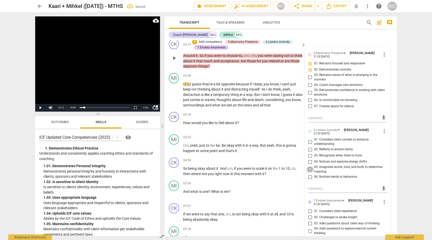
click at [310, 167] on input "05. Integrates words, tone, and body to determine meaning" at bounding box center [310, 170] width 8 height 6
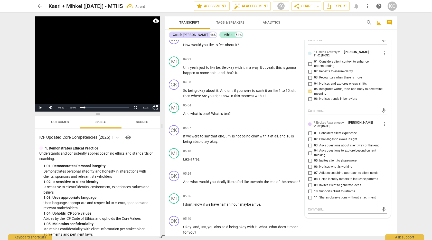
scroll to position [580, 0]
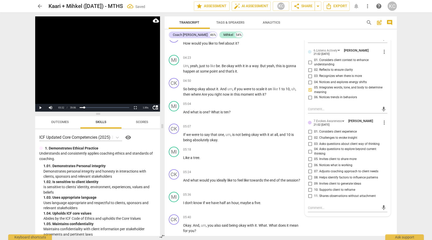
click at [309, 144] on input "03. Asks questions about client way of thinking" at bounding box center [310, 144] width 8 height 6
click at [309, 156] on input "05. Invites client to share more" at bounding box center [310, 159] width 8 height 6
click at [310, 195] on input "11. Shares observations without attachment" at bounding box center [310, 196] width 8 height 6
click at [311, 207] on textarea at bounding box center [343, 208] width 71 height 5
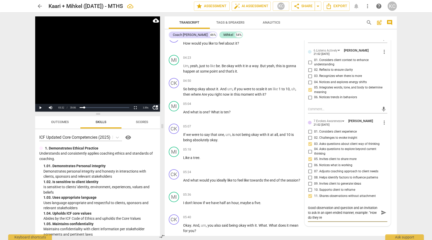
scroll to position [0, 0]
click at [206, 64] on span "just" at bounding box center [202, 66] width 7 height 4
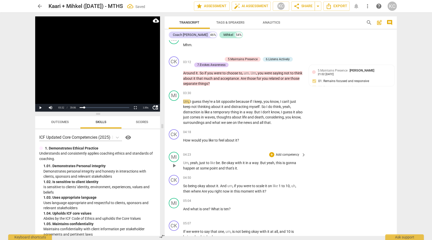
scroll to position [484, 0]
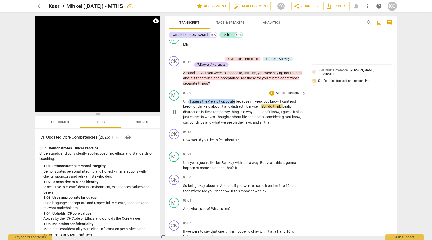
drag, startPoint x: 190, startPoint y: 99, endPoint x: 235, endPoint y: 98, distance: 45.2
click at [235, 99] on p "Um , I guess they're a bit opposite because if I keep , you know , I can't just…" at bounding box center [243, 112] width 120 height 26
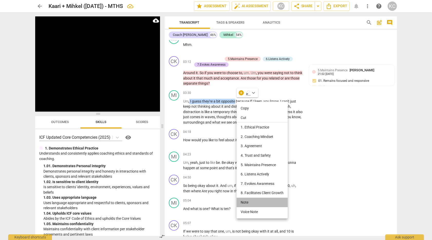
click at [248, 202] on li "Note" at bounding box center [262, 203] width 51 height 10
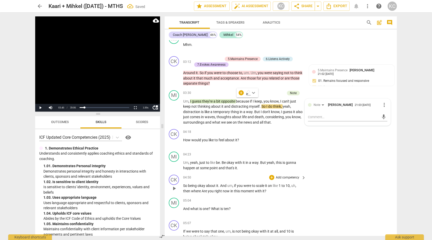
click at [349, 180] on div "CK play_arrow pause 04:50 + Add competency keyboard_arrow_right So being okay a…" at bounding box center [281, 184] width 232 height 23
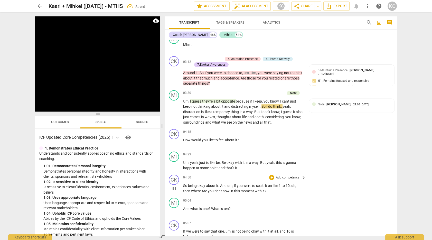
scroll to position [496, 0]
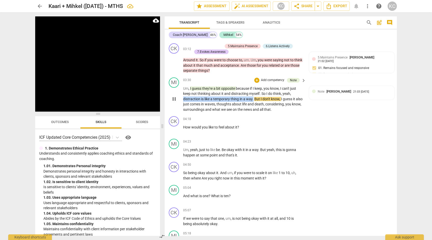
drag, startPoint x: 183, startPoint y: 98, endPoint x: 254, endPoint y: 95, distance: 70.7
click at [254, 95] on p "Um , I guess they're a bit opposite because if I keep , you know , I can't just…" at bounding box center [243, 99] width 120 height 26
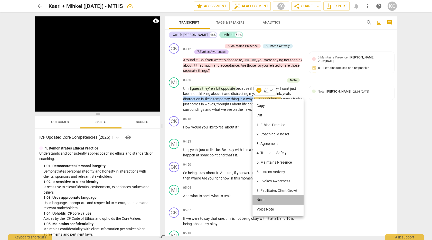
click at [258, 200] on li "Note" at bounding box center [278, 201] width 51 height 10
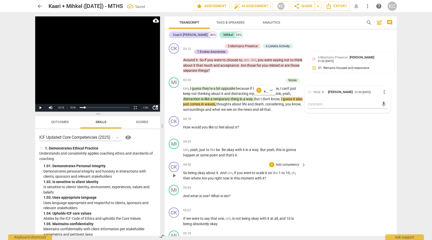
click at [348, 173] on div "CK play_arrow pause 04:50 + Add competency keyboard_arrow_right So being okay a…" at bounding box center [281, 171] width 232 height 23
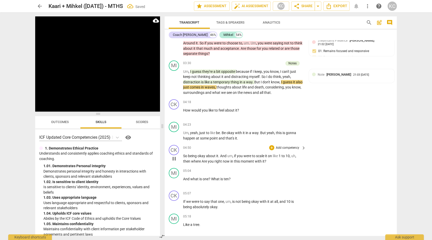
scroll to position [512, 0]
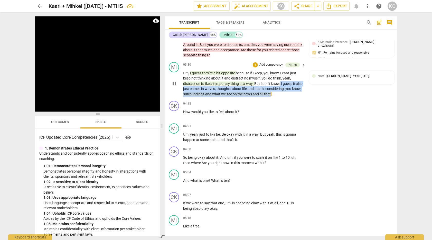
drag, startPoint x: 281, startPoint y: 82, endPoint x: 280, endPoint y: 92, distance: 10.0
click at [280, 92] on p "Um , I guess they're a bit opposite because if I keep , you know , I can't just…" at bounding box center [243, 84] width 120 height 26
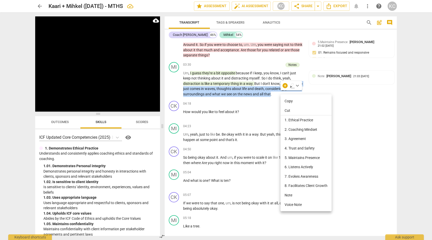
click at [288, 194] on li "Note" at bounding box center [306, 196] width 51 height 10
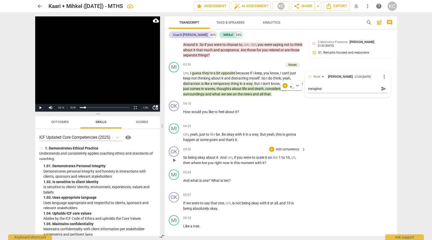
click at [362, 162] on div "CK play_arrow pause 04:50 + Add competency keyboard_arrow_right So being okay a…" at bounding box center [281, 156] width 232 height 23
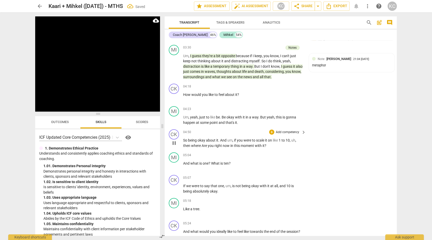
scroll to position [530, 0]
click at [272, 84] on div "+" at bounding box center [271, 86] width 5 height 5
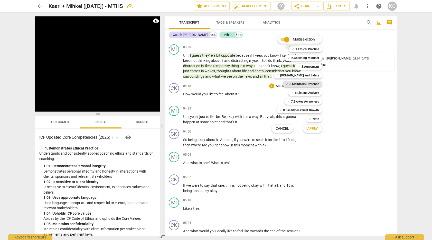
click at [290, 83] on b "5.Maintains Presence" at bounding box center [305, 84] width 30 height 6
click at [292, 101] on b "7.Evokes Awareness" at bounding box center [305, 102] width 28 height 6
click at [295, 76] on b "[DOMAIN_NAME] and Safety" at bounding box center [299, 75] width 39 height 6
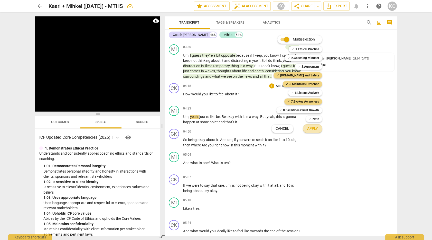
click at [315, 132] on button "Apply" at bounding box center [312, 128] width 19 height 9
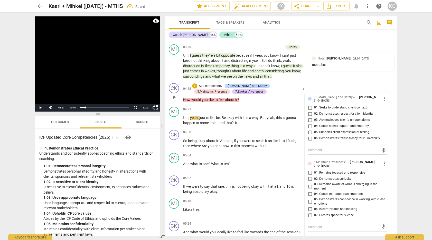
click at [309, 106] on input "01. Seeks to understand client context" at bounding box center [310, 108] width 8 height 6
click at [309, 111] on input "02. Demonstrates respect for client identity" at bounding box center [310, 114] width 8 height 6
click at [309, 129] on input "05. Supports client expression of feeling" at bounding box center [310, 132] width 8 height 6
click at [310, 126] on input "04. Coach shows support and empathy" at bounding box center [310, 126] width 8 height 6
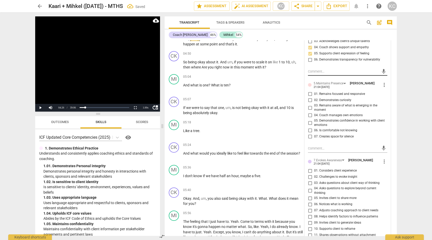
scroll to position [611, 0]
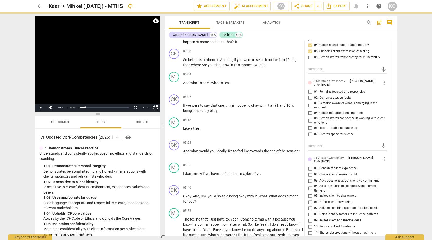
click at [309, 91] on input "01. Remains focused and responsive" at bounding box center [310, 92] width 8 height 6
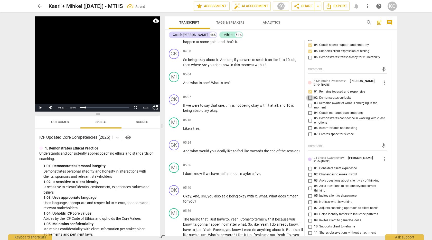
click at [310, 97] on input "02. Demonstrates curiosity" at bounding box center [310, 98] width 8 height 6
click at [312, 133] on input "07. Creates space for silence" at bounding box center [310, 135] width 8 height 6
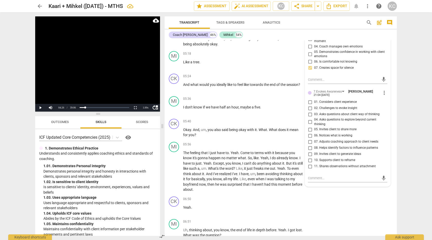
scroll to position [678, 0]
click at [310, 60] on input "06. Is comfortable not knowing" at bounding box center [310, 61] width 8 height 6
click at [310, 112] on input "03. Asks questions about client way of thinking" at bounding box center [310, 113] width 8 height 6
click at [310, 126] on input "05. Invites client to share more" at bounding box center [310, 129] width 8 height 6
click at [312, 176] on textarea at bounding box center [343, 177] width 71 height 5
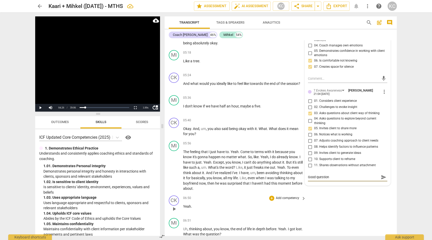
click at [365, 201] on div "CK play_arrow pause 06:50 + Add competency keyboard_arrow_right Yeah ." at bounding box center [281, 205] width 232 height 23
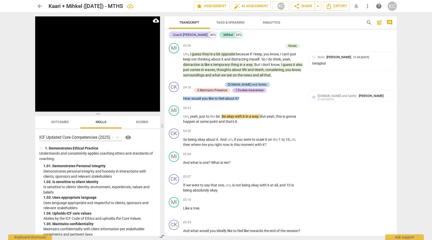
scroll to position [532, 0]
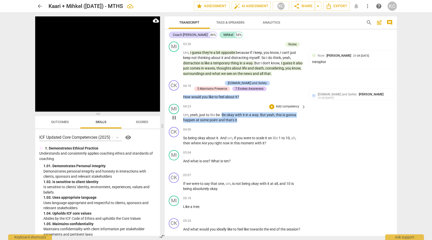
drag, startPoint x: 223, startPoint y: 112, endPoint x: 237, endPoint y: 116, distance: 14.9
click at [237, 116] on p "Um , yeah , just to like be . Be okay with it in a way . But yeah , this is gon…" at bounding box center [243, 118] width 120 height 11
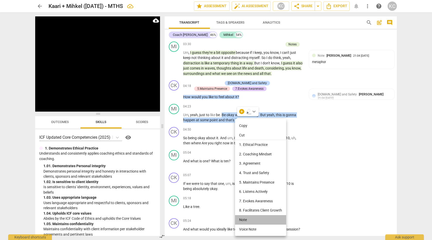
click at [247, 218] on li "Note" at bounding box center [260, 221] width 51 height 10
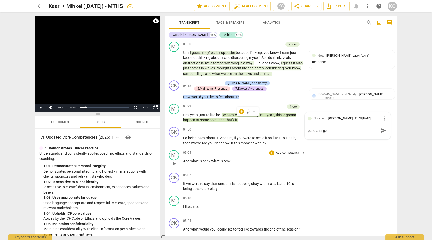
click at [366, 162] on div "MI play_arrow pause 05:04 + Add competency keyboard_arrow_right And what is one…" at bounding box center [281, 159] width 232 height 23
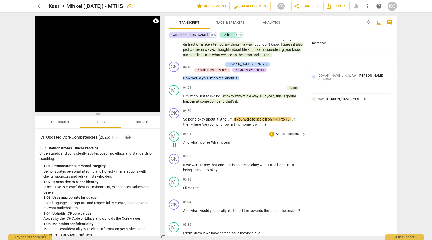
scroll to position [562, 0]
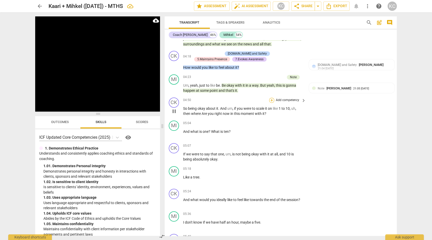
click at [272, 98] on div "+" at bounding box center [271, 100] width 5 height 5
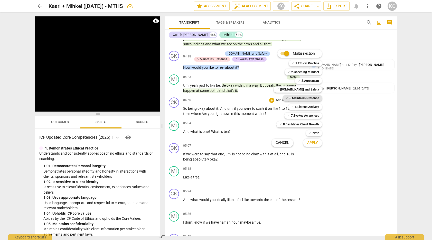
click at [293, 99] on b "5.Maintains Presence" at bounding box center [305, 98] width 30 height 6
click at [304, 82] on b "3.Agreement" at bounding box center [310, 81] width 17 height 6
click at [299, 114] on b "7.Evokes Awareness" at bounding box center [305, 116] width 28 height 6
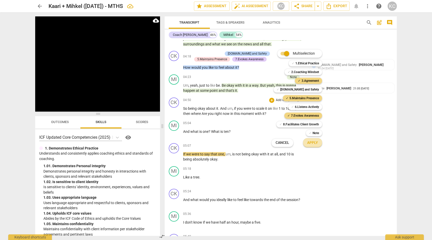
click at [316, 144] on span "Apply" at bounding box center [312, 143] width 11 height 5
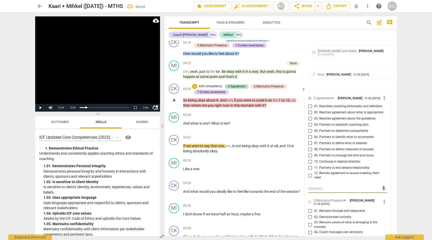
scroll to position [580, 0]
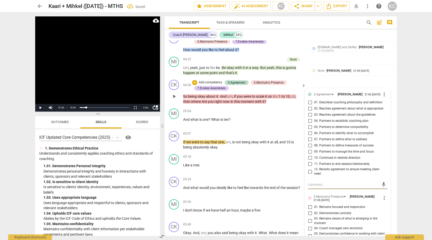
click at [309, 146] on input "08. Partners to define measures of success" at bounding box center [310, 146] width 8 height 6
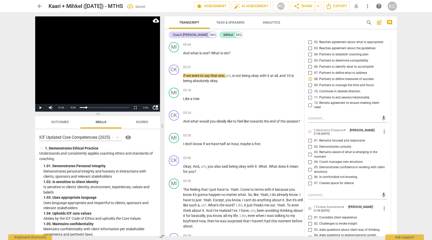
scroll to position [648, 0]
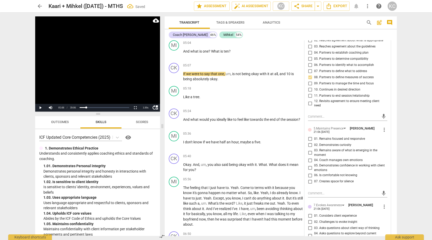
click at [309, 142] on input "01. Remains focused and responsive" at bounding box center [310, 139] width 8 height 6
click at [310, 146] on input "02. Demonstrates curiosity" at bounding box center [310, 145] width 8 height 6
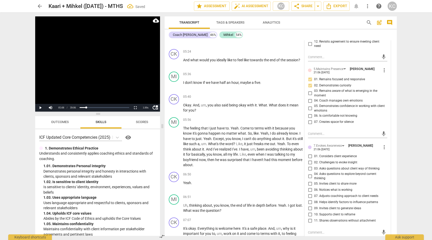
scroll to position [708, 0]
click at [310, 175] on input "04. Asks questions to explore beyond current thinking" at bounding box center [310, 176] width 8 height 6
click at [309, 183] on input "05. Invites client to share more" at bounding box center [310, 184] width 8 height 6
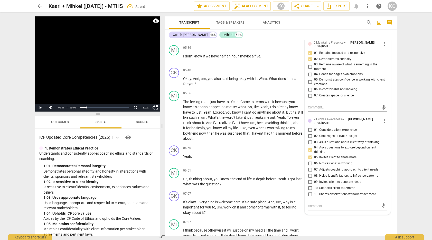
scroll to position [738, 0]
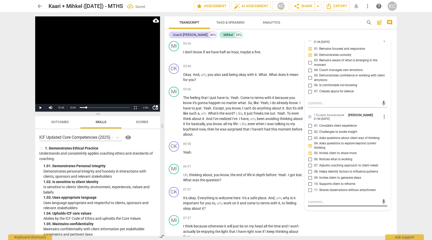
click at [311, 202] on textarea at bounding box center [343, 202] width 71 height 5
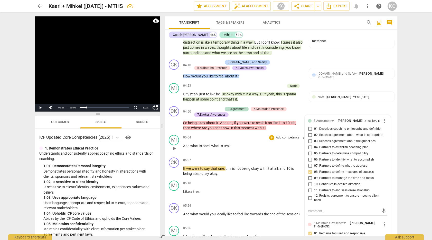
scroll to position [554, 0]
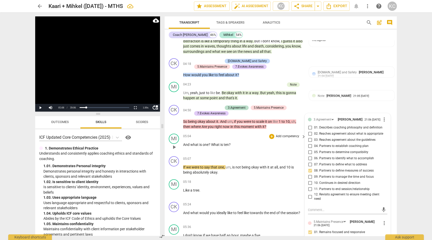
click at [244, 174] on div "CK play_arrow pause 05:07 + Add competency keyboard_arrow_right If we were to s…" at bounding box center [281, 165] width 232 height 23
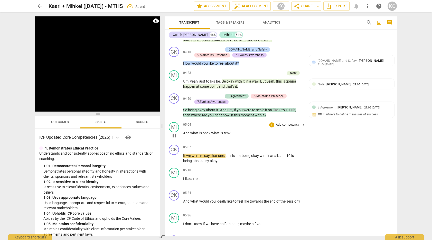
scroll to position [564, 0]
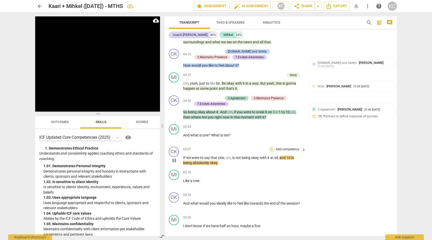
click at [271, 147] on div "+" at bounding box center [271, 149] width 5 height 5
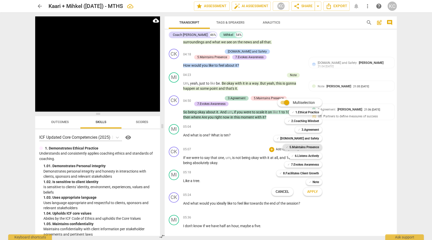
click at [293, 146] on b "5.Maintains Presence" at bounding box center [305, 147] width 30 height 6
click at [311, 195] on button "Apply" at bounding box center [312, 192] width 19 height 9
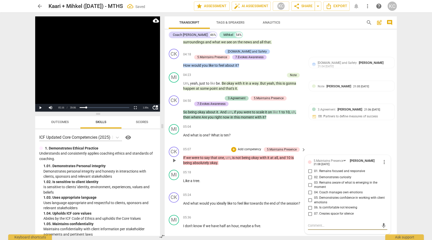
click at [311, 171] on input "01. Remains focused and responsive" at bounding box center [310, 172] width 8 height 6
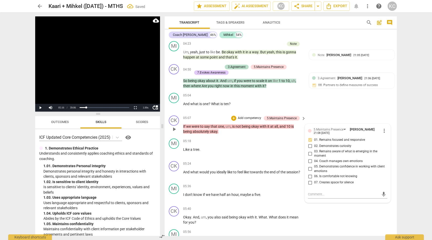
scroll to position [599, 0]
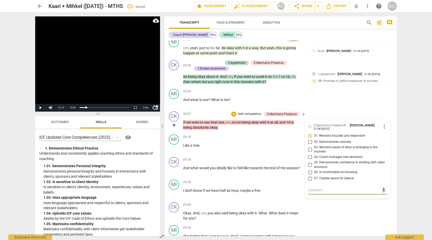
click at [313, 188] on textarea at bounding box center [343, 190] width 71 height 5
click at [347, 217] on div "CK play_arrow pause 05:40 + Add competency keyboard_arrow_right Okay . And , um…" at bounding box center [281, 211] width 232 height 23
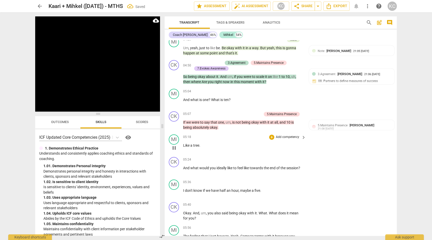
drag, startPoint x: 194, startPoint y: 144, endPoint x: 210, endPoint y: 152, distance: 17.8
click at [194, 144] on span "tree" at bounding box center [196, 146] width 6 height 4
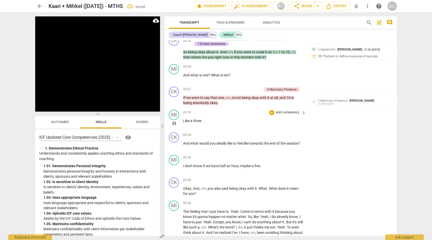
scroll to position [625, 0]
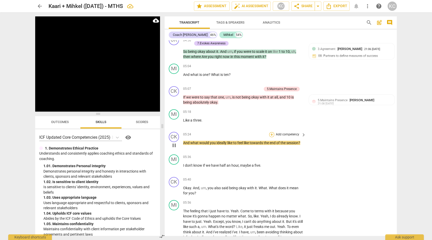
click at [271, 133] on div "+" at bounding box center [271, 134] width 5 height 5
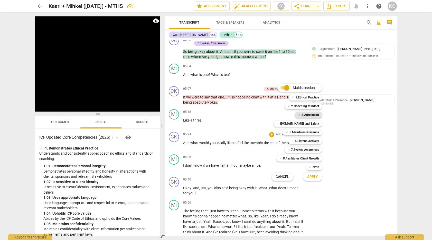
click at [304, 115] on b "3.Agreement" at bounding box center [310, 115] width 17 height 6
click at [297, 133] on b "5.Maintains Presence" at bounding box center [305, 132] width 30 height 6
click at [312, 175] on span "Apply" at bounding box center [312, 177] width 11 height 5
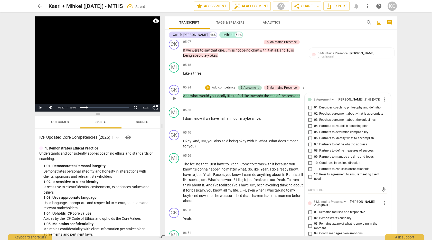
scroll to position [673, 0]
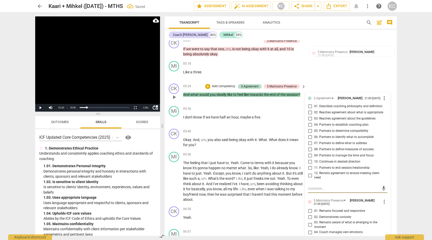
click at [310, 149] on input "08. Partners to define measures of success" at bounding box center [310, 150] width 8 height 6
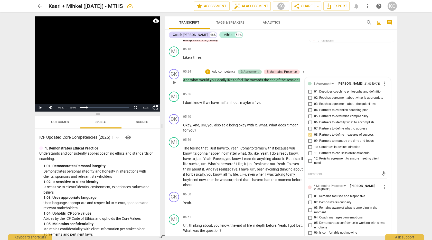
scroll to position [689, 0]
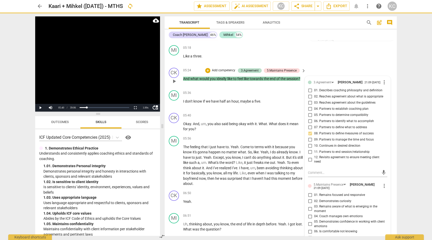
click at [310, 151] on input "11. Partners to end session/relationship" at bounding box center [310, 152] width 8 height 6
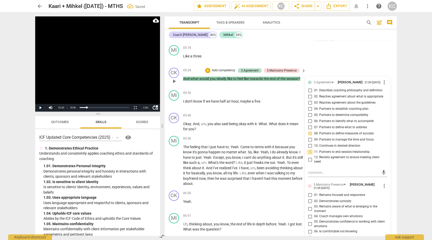
click at [310, 151] on input "11. Partners to end session/relationship" at bounding box center [310, 152] width 8 height 6
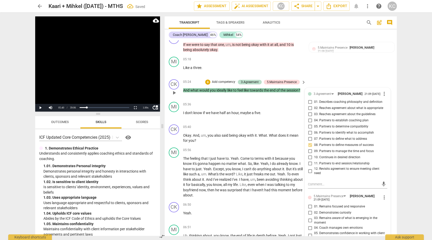
scroll to position [684, 0]
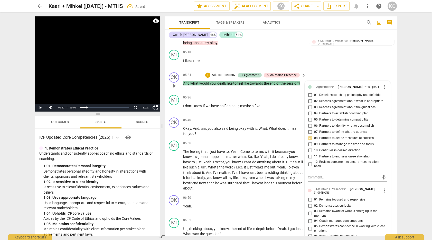
click at [310, 149] on input "10. Continues in desired direction" at bounding box center [310, 151] width 8 height 6
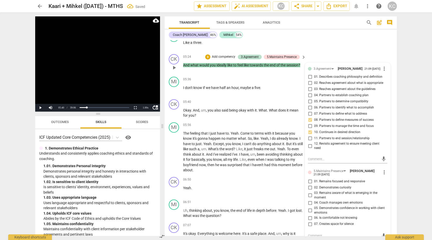
scroll to position [706, 0]
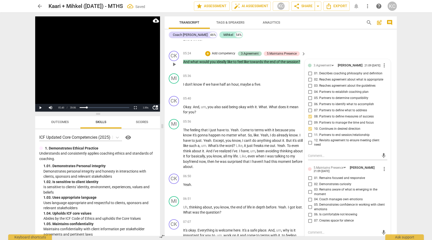
click at [310, 124] on input "09. Partners to manage the time and focus" at bounding box center [310, 123] width 8 height 6
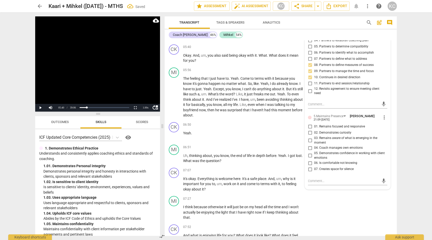
scroll to position [758, 0]
click at [310, 126] on input "01. Remains focused and responsive" at bounding box center [310, 126] width 8 height 6
click at [310, 131] on input "02. Demonstrates curiosity" at bounding box center [310, 132] width 8 height 6
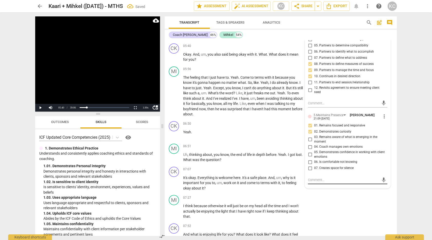
click at [313, 176] on div "mic" at bounding box center [347, 180] width 79 height 8
click at [313, 179] on textarea at bounding box center [343, 180] width 71 height 5
click at [352, 205] on div "MI play_arrow pause 07:27 + Add competency keyboard_arrow_right I think because…" at bounding box center [281, 207] width 232 height 29
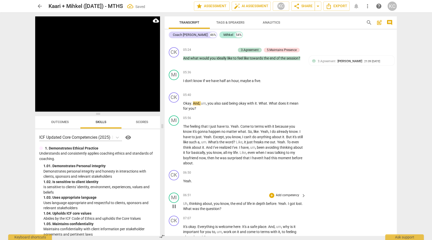
scroll to position [712, 0]
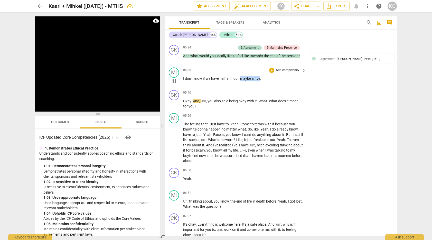
drag, startPoint x: 260, startPoint y: 76, endPoint x: 241, endPoint y: 75, distance: 19.3
click at [241, 76] on p "I don't know if we have half an hour , maybe a five ." at bounding box center [243, 78] width 120 height 5
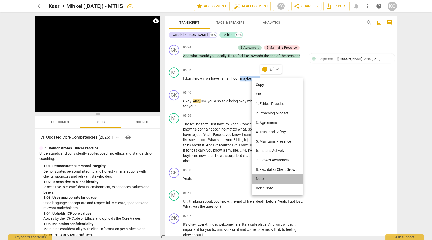
click at [264, 179] on li "Note" at bounding box center [277, 179] width 51 height 10
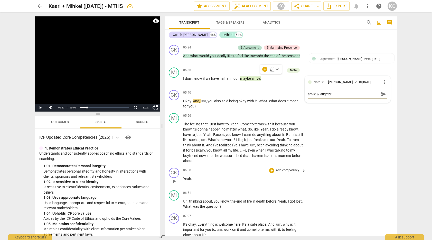
click at [353, 174] on div "CK play_arrow pause 06:50 + Add competency keyboard_arrow_right Yeah ." at bounding box center [281, 177] width 232 height 23
click at [365, 166] on div "CK play_arrow pause 06:50 + Add competency keyboard_arrow_right Yeah ." at bounding box center [281, 177] width 232 height 23
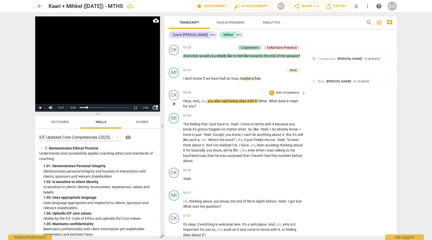
click at [172, 101] on span "play_arrow" at bounding box center [174, 104] width 6 height 6
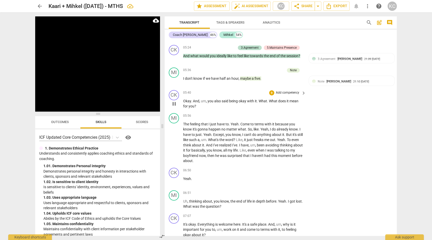
click at [270, 90] on div "+ Add competency" at bounding box center [284, 92] width 31 height 5
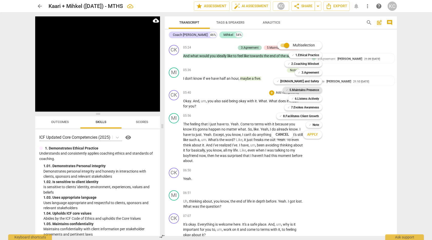
click at [294, 89] on b "5.Maintains Presence" at bounding box center [305, 90] width 30 height 6
click at [292, 110] on b "7.Evokes Awareness" at bounding box center [305, 108] width 28 height 6
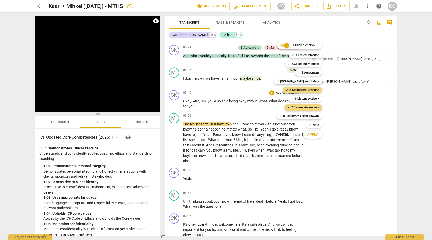
click at [309, 137] on span "Apply" at bounding box center [312, 134] width 11 height 5
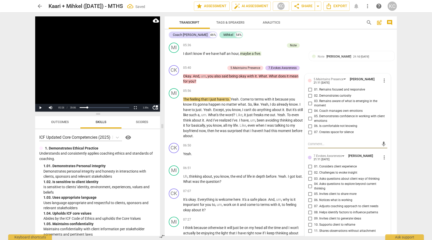
scroll to position [739, 0]
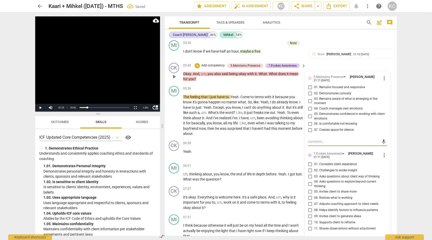
click at [311, 87] on input "01. Remains focused and responsive" at bounding box center [310, 88] width 8 height 6
click at [310, 92] on input "02. Demonstrates curiosity" at bounding box center [310, 94] width 8 height 6
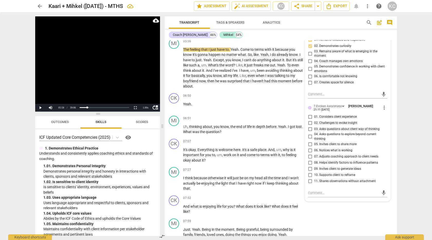
scroll to position [801, 0]
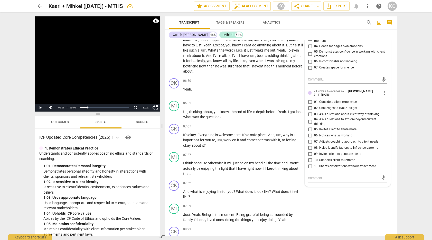
click at [310, 112] on input "03. Asks questions about client way of thinking" at bounding box center [310, 114] width 8 height 6
click at [309, 127] on input "05. Invites client to share more" at bounding box center [310, 130] width 8 height 6
click at [311, 172] on div "mic" at bounding box center [347, 177] width 79 height 11
click at [311, 176] on textarea at bounding box center [343, 178] width 71 height 5
click at [331, 197] on div "CK play_arrow pause 07:52 + Add competency keyboard_arrow_right And what is enj…" at bounding box center [281, 190] width 232 height 23
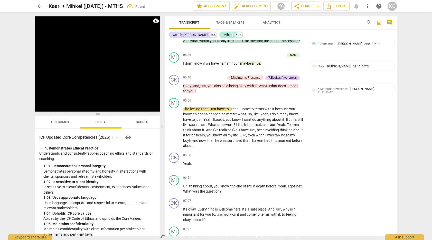
scroll to position [714, 0]
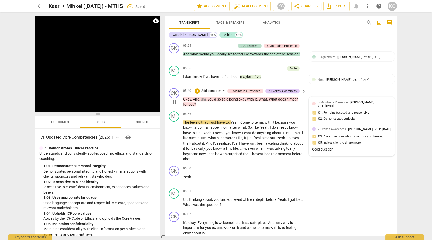
click at [325, 101] on span "5.Maintains Presence" at bounding box center [333, 103] width 30 height 4
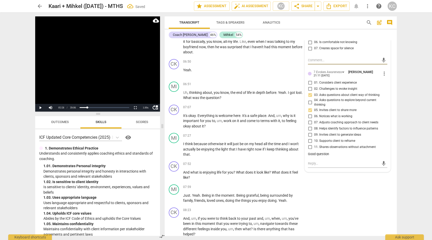
scroll to position [816, 0]
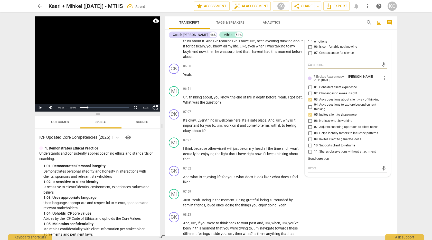
click at [385, 75] on span "more_vert" at bounding box center [384, 78] width 6 height 6
click at [386, 75] on li "Edit" at bounding box center [390, 76] width 18 height 10
click at [337, 159] on textarea "Good question" at bounding box center [347, 161] width 79 height 5
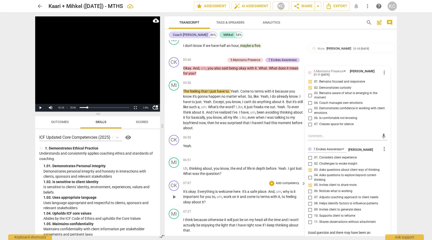
scroll to position [745, 0]
click at [231, 145] on p "Yeah ." at bounding box center [243, 145] width 120 height 5
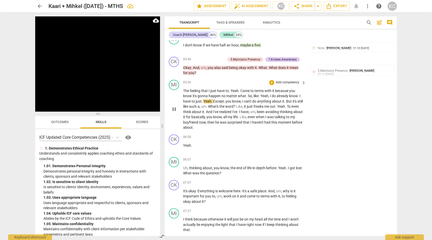
click at [183, 89] on span "The" at bounding box center [186, 91] width 7 height 4
drag, startPoint x: 201, startPoint y: 88, endPoint x: 185, endPoint y: 87, distance: 15.9
click at [185, 88] on p "The feeling that I just have to . Yeah . Come to terms with it because you know…" at bounding box center [243, 109] width 120 height 42
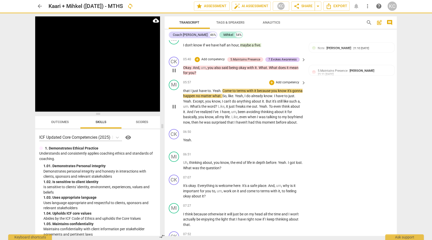
click at [200, 71] on p "Okay . And , um , you also said being okay with it . What . What does it mean f…" at bounding box center [243, 70] width 120 height 11
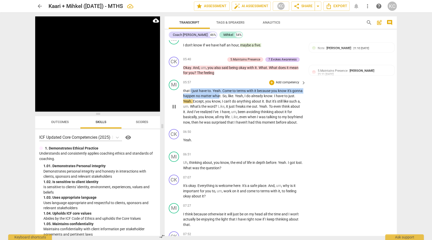
drag, startPoint x: 190, startPoint y: 87, endPoint x: 218, endPoint y: 92, distance: 28.2
click at [218, 92] on p "that I just have to . Yeah . Come to terms with it because you know it's gonna …" at bounding box center [243, 106] width 120 height 37
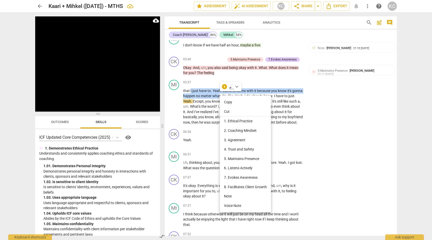
click at [226, 197] on li "Note" at bounding box center [245, 197] width 51 height 10
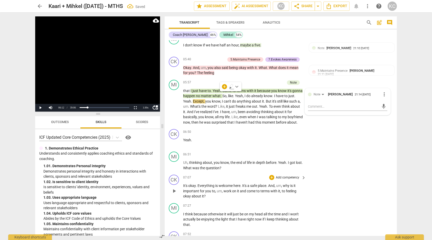
click at [351, 181] on div "CK play_arrow pause 07:07 + Add competency keyboard_arrow_right It's okay . Eve…" at bounding box center [281, 187] width 232 height 29
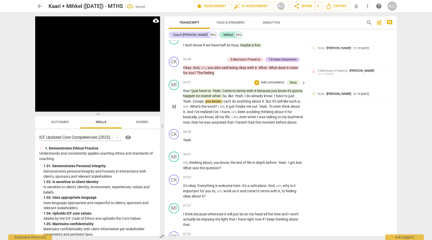
click at [194, 99] on span "Except" at bounding box center [198, 101] width 11 height 4
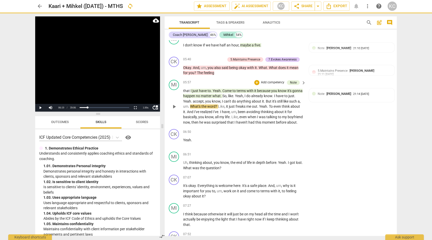
click at [227, 121] on span "surprised" at bounding box center [219, 123] width 16 height 4
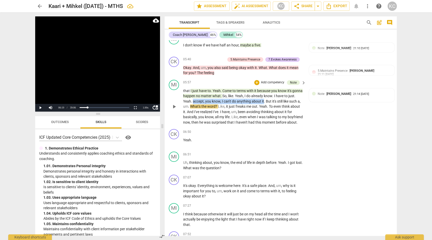
drag, startPoint x: 193, startPoint y: 99, endPoint x: 264, endPoint y: 98, distance: 70.9
click at [264, 98] on p "that I just have to . Yeah . Come to terms with it because you know it's gonna …" at bounding box center [243, 106] width 120 height 37
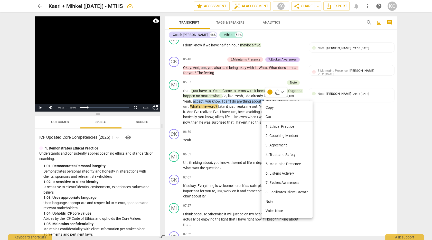
click at [269, 204] on li "Note" at bounding box center [287, 202] width 51 height 10
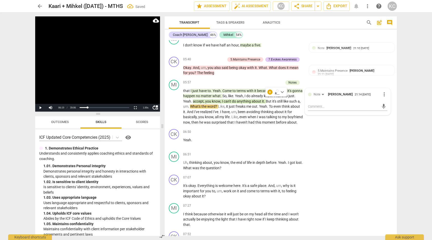
click at [355, 175] on div "CK play_arrow pause 00:04 + Add competency 3.Agreement keyboard_arrow_right Uh …" at bounding box center [281, 138] width 232 height 196
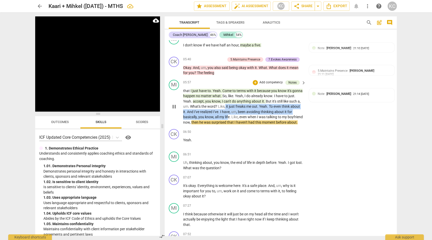
drag, startPoint x: 226, startPoint y: 104, endPoint x: 229, endPoint y: 113, distance: 9.8
click at [229, 113] on p "that I just have to . Yeah . Come to terms with it because you know it's gonna …" at bounding box center [243, 106] width 120 height 37
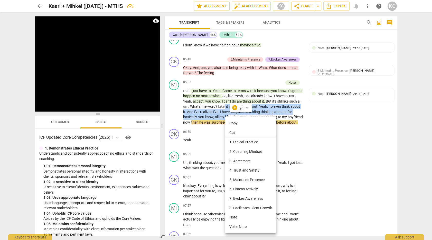
click at [233, 218] on li "Note" at bounding box center [250, 218] width 51 height 10
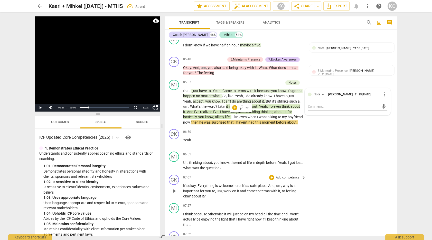
click at [326, 190] on div "CK play_arrow pause 07:07 + Add competency keyboard_arrow_right It's okay . Eve…" at bounding box center [281, 187] width 232 height 29
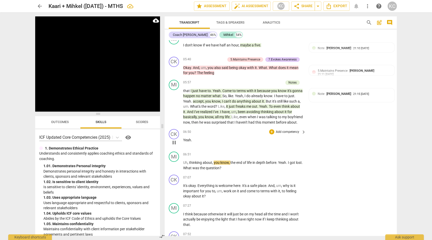
click at [185, 142] on span "Yeah" at bounding box center [187, 140] width 8 height 4
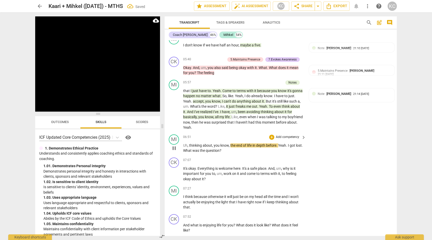
click at [183, 144] on span "Uh" at bounding box center [185, 146] width 4 height 4
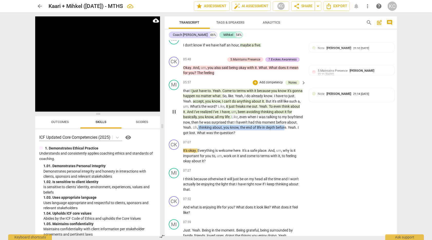
drag, startPoint x: 209, startPoint y: 125, endPoint x: 296, endPoint y: 125, distance: 86.8
click at [296, 125] on p "that I just have to . Yeah . Come to terms with it because you know it's gonna …" at bounding box center [243, 112] width 120 height 48
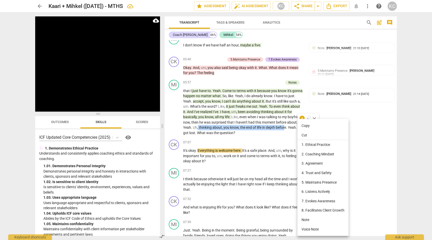
click at [307, 217] on li "Note" at bounding box center [323, 221] width 51 height 10
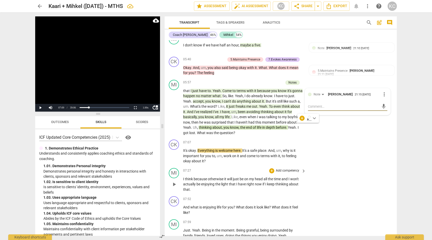
click at [344, 179] on div "MI play_arrow pause 07:27 + Add competency keyboard_arrow_right I think because…" at bounding box center [281, 180] width 232 height 29
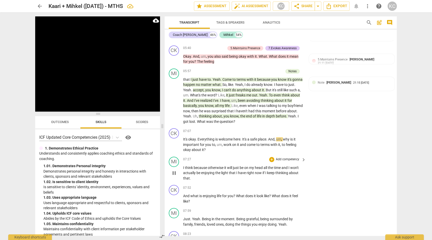
scroll to position [762, 0]
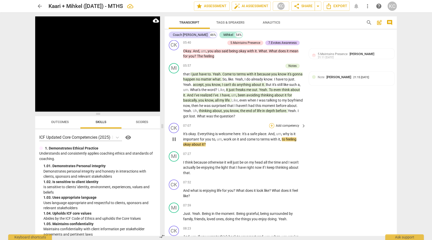
click at [272, 123] on div "+" at bounding box center [271, 125] width 5 height 5
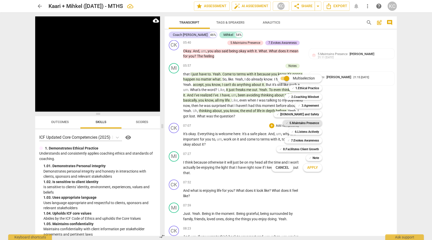
click at [291, 123] on b "5.Maintains Presence" at bounding box center [305, 123] width 30 height 6
click at [291, 138] on b "7.Evokes Awareness" at bounding box center [305, 141] width 28 height 6
click at [302, 133] on b "6.Listens Actively" at bounding box center [307, 132] width 24 height 6
click at [309, 168] on span "Apply" at bounding box center [312, 167] width 11 height 5
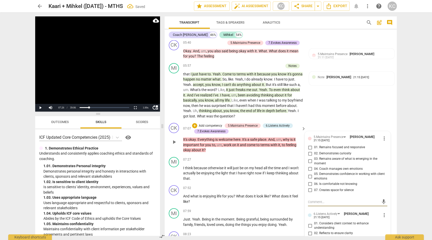
click at [209, 124] on p "Add competency" at bounding box center [210, 126] width 24 height 5
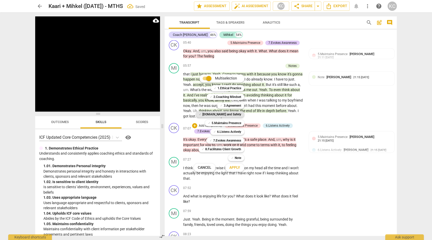
click at [226, 115] on b "[DOMAIN_NAME] and Safety" at bounding box center [221, 115] width 39 height 6
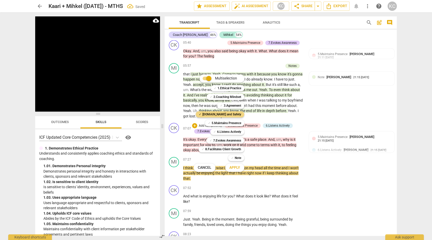
click at [236, 167] on span "Apply" at bounding box center [234, 167] width 11 height 5
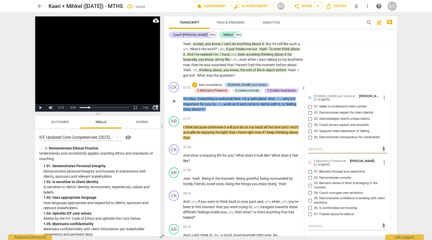
scroll to position [806, 0]
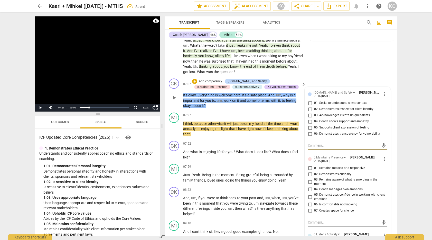
click at [310, 108] on input "02. Demonstrates respect for client identity" at bounding box center [310, 109] width 8 height 6
click at [309, 119] on input "04. Coach shows support and empathy" at bounding box center [310, 122] width 8 height 6
click at [310, 125] on input "05. Supports client expression of feeling" at bounding box center [310, 128] width 8 height 6
click at [310, 101] on input "01. Seeks to understand client context" at bounding box center [310, 103] width 8 height 6
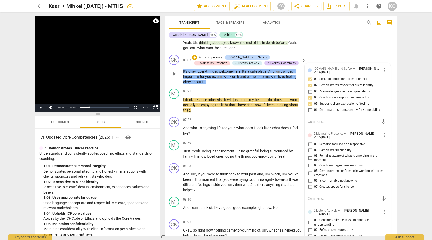
scroll to position [839, 0]
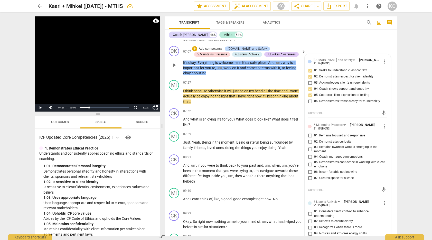
click at [310, 133] on input "01. Remains focused and responsive" at bounding box center [310, 136] width 8 height 6
click at [310, 139] on input "02. Demonstrates curiosity" at bounding box center [310, 142] width 8 height 6
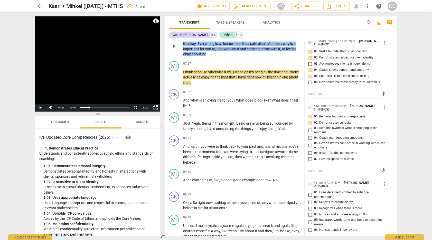
scroll to position [860, 0]
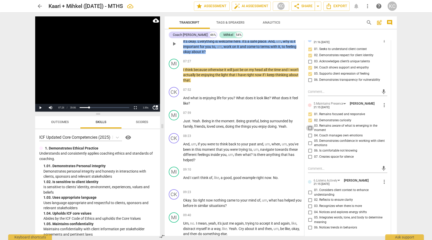
click at [311, 125] on input "03. Remains aware of what is emerging in the moment" at bounding box center [310, 128] width 8 height 6
click at [311, 154] on input "07. Creates space for silence" at bounding box center [310, 157] width 8 height 6
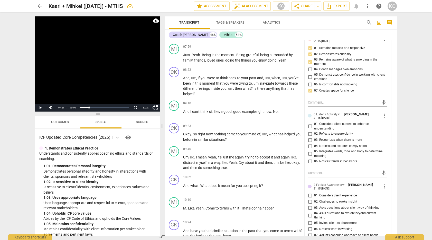
scroll to position [927, 0]
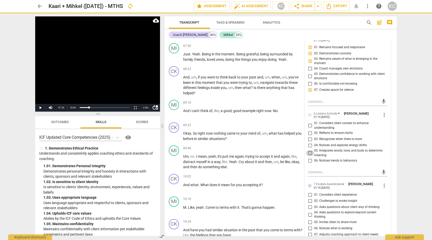
click at [310, 151] on input "05. Integrates words, tone, and body to determine meaning" at bounding box center [310, 153] width 8 height 6
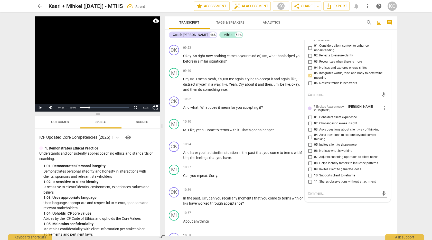
scroll to position [1005, 0]
click at [310, 135] on input "04. Asks questions to explore beyond current thinking" at bounding box center [310, 137] width 8 height 6
click at [310, 142] on input "05. Invites client to share more" at bounding box center [310, 145] width 8 height 6
click at [314, 192] on textarea at bounding box center [343, 193] width 71 height 5
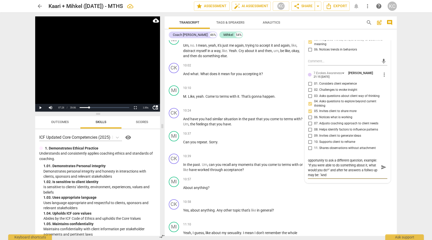
scroll to position [0, 0]
click at [373, 172] on textarea "Good question and there may have been an opportunity to ask a different questio…" at bounding box center [343, 170] width 71 height 24
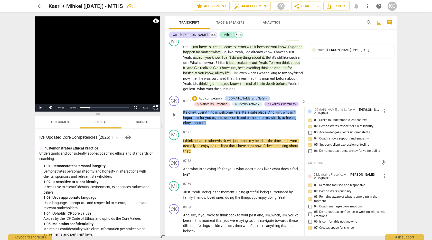
scroll to position [788, 0]
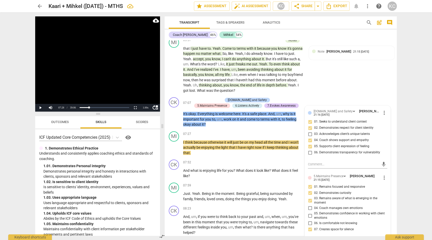
click at [237, 127] on div "CK play_arrow pause 00:04 + Add competency 3.Agreement keyboard_arrow_right Uh …" at bounding box center [281, 138] width 232 height 196
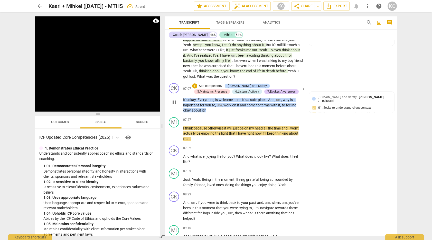
scroll to position [806, 0]
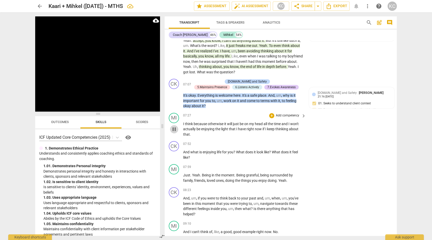
click at [174, 128] on span "pause" at bounding box center [174, 129] width 6 height 6
click at [188, 134] on span "that" at bounding box center [186, 135] width 7 height 4
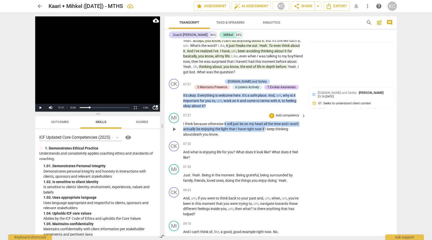
drag, startPoint x: 225, startPoint y: 121, endPoint x: 264, endPoint y: 125, distance: 39.0
click at [264, 125] on p "I think because otherwise it will just be on my head all the time and I won't a…" at bounding box center [243, 130] width 120 height 16
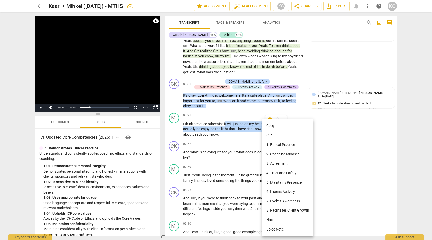
click at [273, 220] on li "Note" at bounding box center [287, 221] width 51 height 10
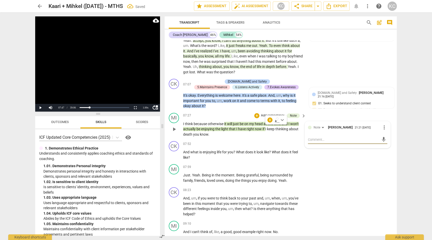
click at [226, 128] on span "light" at bounding box center [225, 129] width 8 height 4
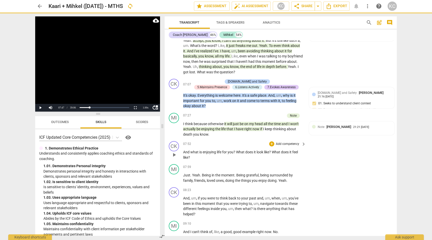
click at [248, 141] on div "07:52 + Add competency keyboard_arrow_right" at bounding box center [244, 144] width 123 height 6
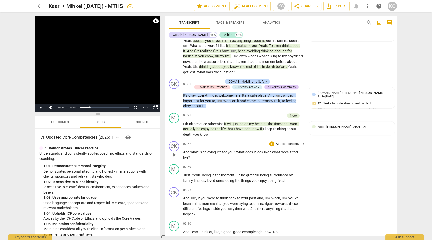
click at [337, 147] on div "CK play_arrow pause 07:52 + Add competency keyboard_arrow_right And what is enj…" at bounding box center [281, 150] width 232 height 23
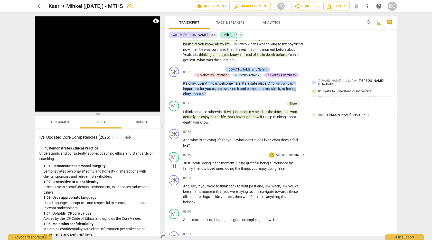
scroll to position [827, 0]
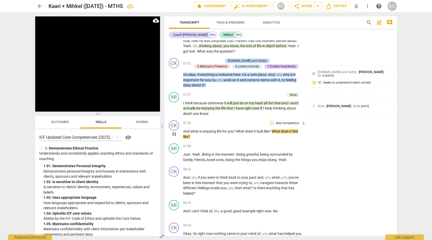
click at [272, 121] on div "+" at bounding box center [271, 123] width 5 height 5
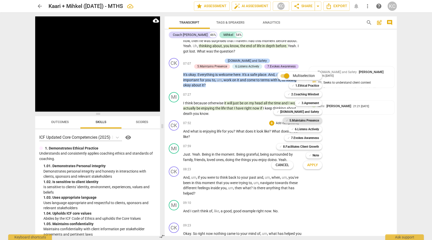
click at [293, 120] on b "5.Maintains Presence" at bounding box center [305, 121] width 30 height 6
click at [294, 131] on div "✓ 6.Listens Actively" at bounding box center [305, 129] width 34 height 6
click at [291, 138] on b "7.Evokes Awareness" at bounding box center [305, 138] width 28 height 6
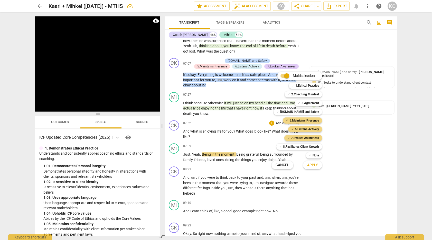
click at [312, 164] on span "Apply" at bounding box center [312, 165] width 11 height 5
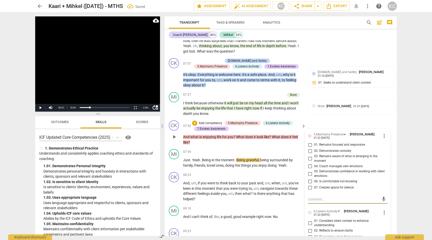
click at [310, 144] on input "01. Remains focused and responsive" at bounding box center [310, 145] width 8 height 6
click at [310, 150] on input "02. Demonstrates curiosity" at bounding box center [310, 151] width 8 height 6
click at [310, 156] on input "03. Remains aware of what is emerging in the moment" at bounding box center [310, 159] width 8 height 6
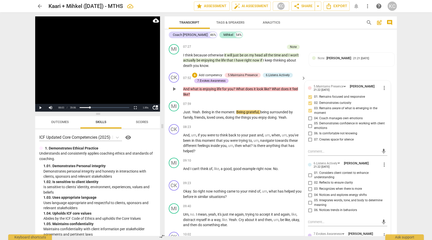
scroll to position [875, 0]
click at [308, 123] on input "05. Demonstrates confidence in working with client emotions" at bounding box center [310, 126] width 8 height 6
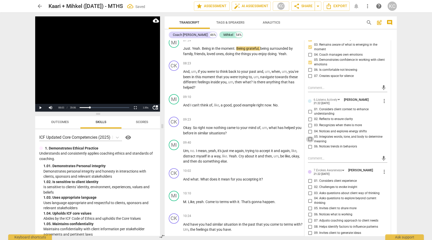
click at [310, 138] on input "05. Integrates words, tone, and body to determine meaning" at bounding box center [310, 139] width 8 height 6
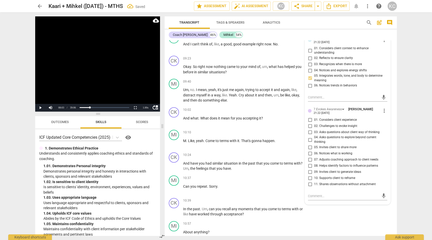
scroll to position [1000, 0]
click at [310, 129] on input "03. Asks questions about client way of thinking" at bounding box center [310, 132] width 8 height 6
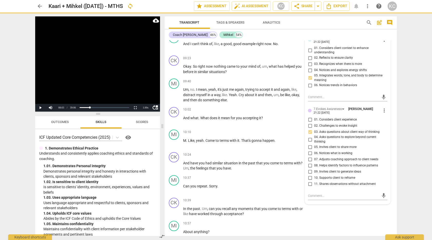
click at [310, 144] on input "05. Invites client to share more" at bounding box center [310, 147] width 8 height 6
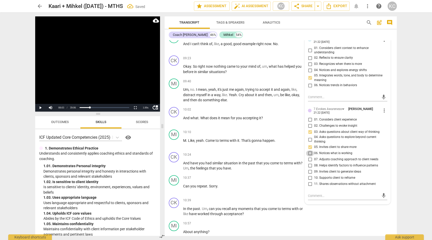
click at [309, 152] on input "06. Notices what is working" at bounding box center [310, 154] width 8 height 6
click at [309, 157] on input "07. Adjusts coaching approach to client needs" at bounding box center [310, 160] width 8 height 6
click at [310, 163] on input "08. Helps identify factors to influence patterns" at bounding box center [310, 166] width 8 height 6
click at [314, 194] on textarea at bounding box center [343, 196] width 71 height 5
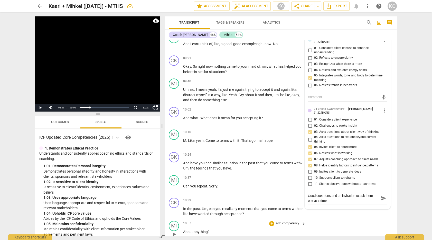
click at [376, 222] on div "MI play_arrow pause 10:57 + Add competency keyboard_arrow_right About anything ?" at bounding box center [281, 230] width 232 height 23
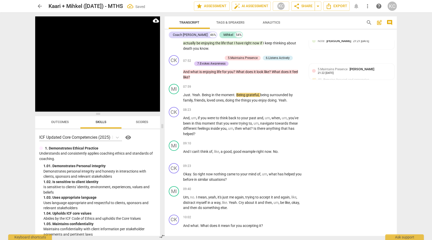
scroll to position [895, 0]
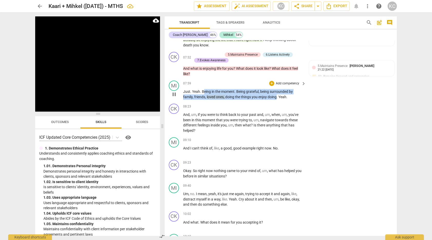
drag, startPoint x: 203, startPoint y: 89, endPoint x: 278, endPoint y: 94, distance: 75.2
click at [278, 94] on p "Just . Yeah . Being in the moment . Being grateful , being surrounded by family…" at bounding box center [243, 94] width 120 height 11
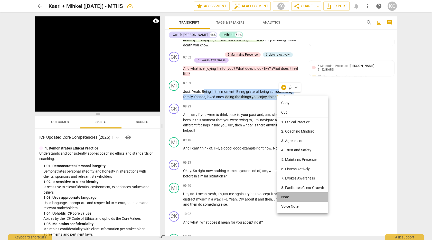
click at [288, 197] on li "Note" at bounding box center [302, 198] width 51 height 10
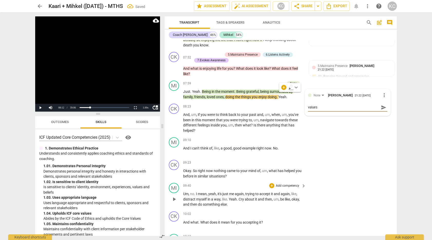
click at [360, 186] on div "MI play_arrow pause 09:40 + Add competency keyboard_arrow_right Um , no . I mea…" at bounding box center [281, 195] width 232 height 29
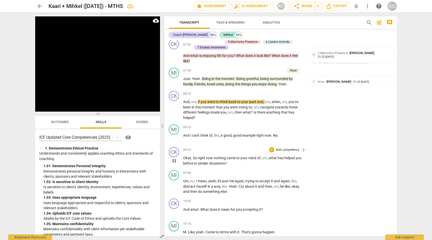
scroll to position [911, 0]
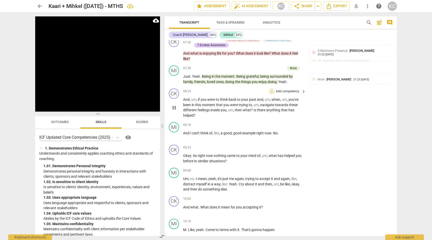
click at [272, 89] on div "+" at bounding box center [271, 91] width 5 height 5
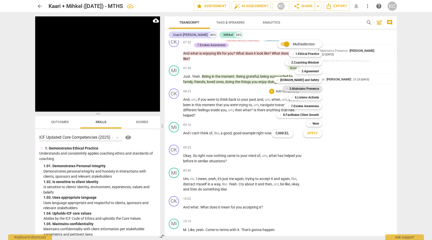
click at [295, 89] on b "5.Maintains Presence" at bounding box center [305, 89] width 30 height 6
click at [295, 105] on b "7.Evokes Awareness" at bounding box center [305, 106] width 28 height 6
click at [309, 132] on span "Apply" at bounding box center [312, 133] width 11 height 5
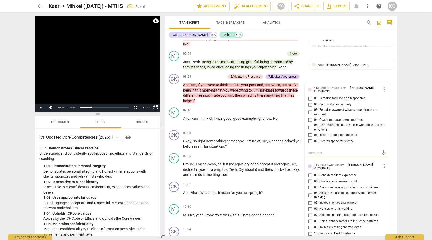
scroll to position [928, 0]
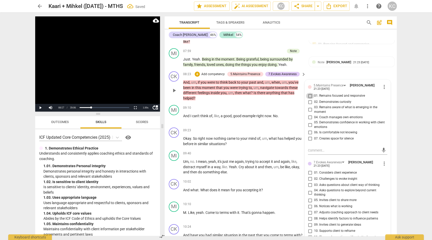
click at [309, 95] on input "01. Remains focused and responsive" at bounding box center [310, 96] width 8 height 6
click at [309, 100] on input "02. Demonstrates curiosity" at bounding box center [310, 102] width 8 height 6
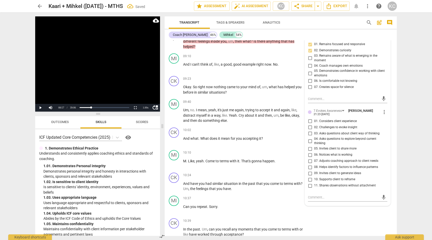
scroll to position [993, 0]
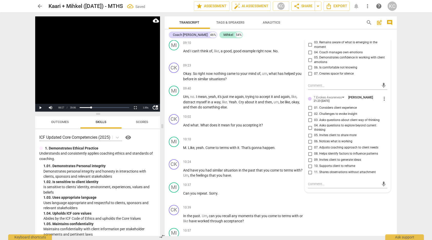
click at [310, 118] on input "03. Asks questions about client way of thinking" at bounding box center [310, 120] width 8 height 6
click at [310, 133] on input "05. Invites client to share more" at bounding box center [310, 136] width 8 height 6
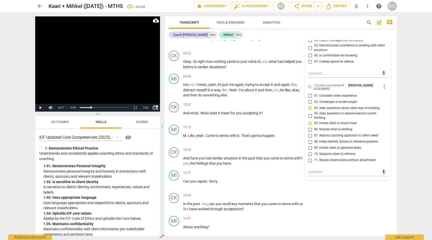
scroll to position [1007, 0]
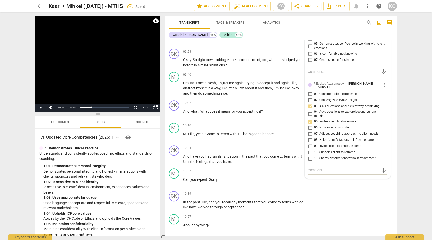
click at [313, 169] on textarea at bounding box center [343, 170] width 71 height 5
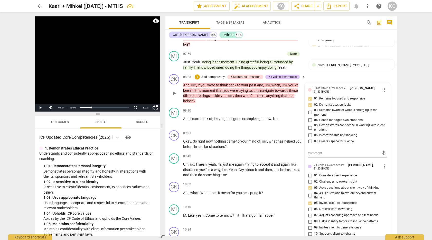
scroll to position [914, 0]
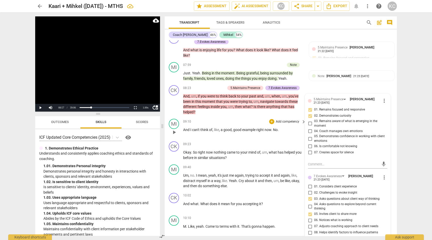
click at [220, 119] on div "09:10 + Add competency keyboard_arrow_right" at bounding box center [244, 122] width 123 height 6
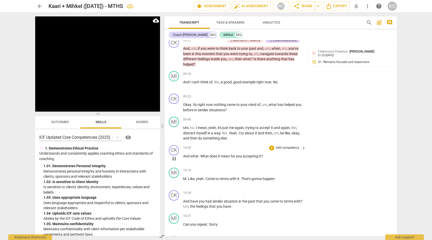
scroll to position [959, 0]
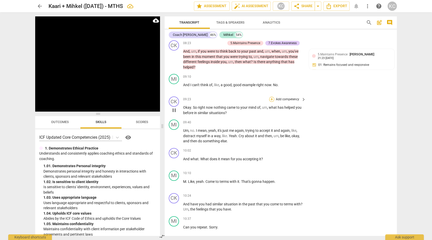
click at [274, 97] on div "+" at bounding box center [271, 99] width 5 height 5
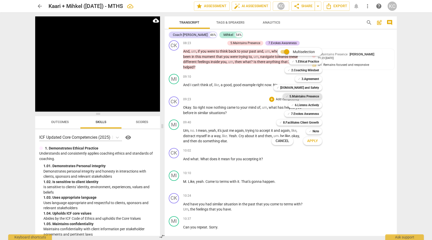
click at [293, 97] on b "5.Maintains Presence" at bounding box center [305, 97] width 30 height 6
click at [293, 116] on b "7.Evokes Awareness" at bounding box center [305, 114] width 28 height 6
click at [311, 142] on span "Apply" at bounding box center [312, 141] width 11 height 5
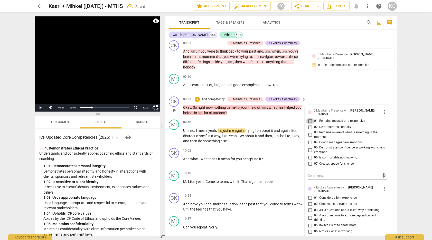
click at [310, 121] on input "01. Remains focused and responsive" at bounding box center [310, 121] width 8 height 6
click at [310, 127] on input "02. Demonstrates curiosity" at bounding box center [310, 127] width 8 height 6
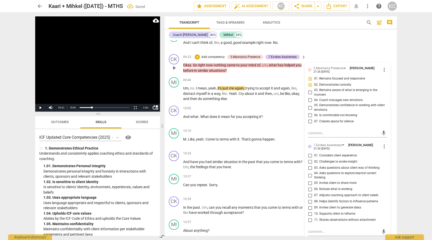
scroll to position [1002, 0]
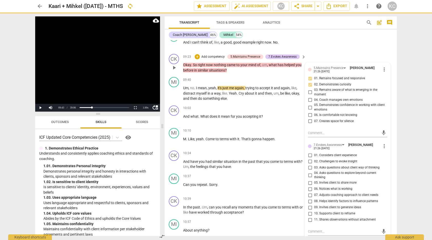
click at [310, 165] on input "03. Asks questions about client way of thinking" at bounding box center [310, 168] width 8 height 6
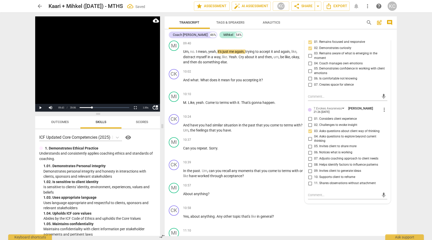
scroll to position [1044, 0]
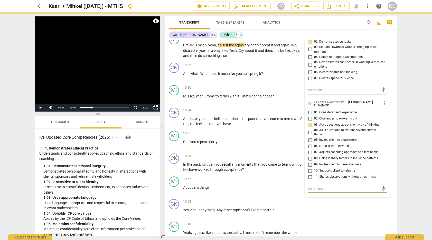
click at [311, 188] on textarea at bounding box center [343, 189] width 71 height 5
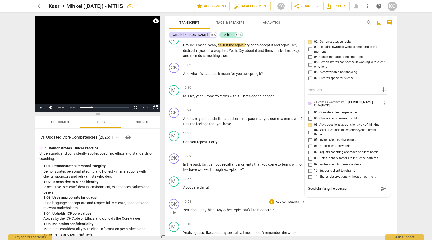
click at [344, 202] on div "CK play_arrow pause 10:58 + Add competency keyboard_arrow_right Yes , about any…" at bounding box center [281, 208] width 232 height 23
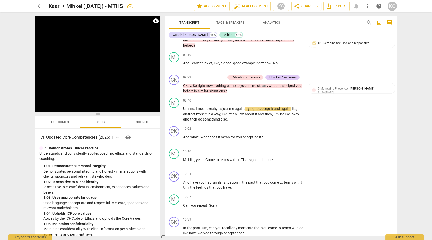
scroll to position [972, 0]
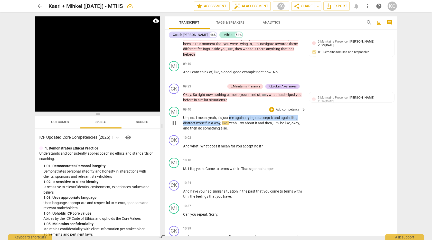
drag, startPoint x: 230, startPoint y: 115, endPoint x: 220, endPoint y: 121, distance: 12.0
click at [220, 121] on p "Um , no . I mean , yeah , it's just me again , trying to accept it and again , …" at bounding box center [243, 123] width 120 height 16
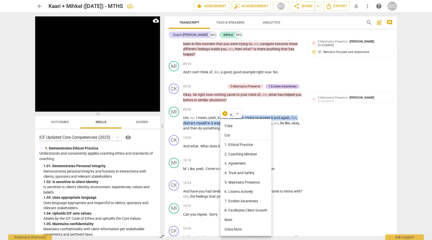
click at [235, 221] on li "Note" at bounding box center [245, 221] width 51 height 10
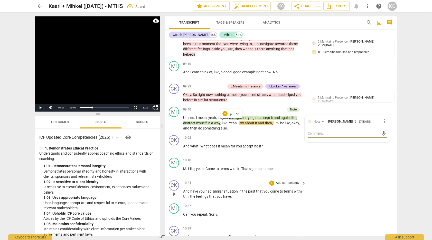
click at [340, 184] on div "CK play_arrow pause 10:24 + Add competency keyboard_arrow_right And have you ha…" at bounding box center [281, 190] width 232 height 23
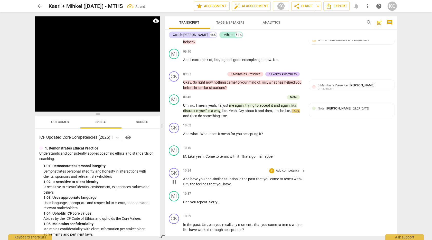
scroll to position [984, 0]
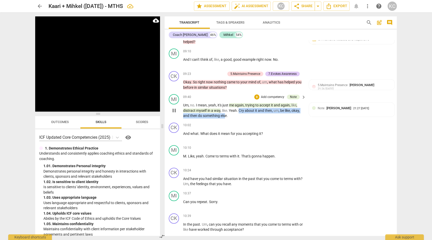
drag, startPoint x: 240, startPoint y: 107, endPoint x: 226, endPoint y: 112, distance: 14.6
click at [226, 112] on p "Um , no . I mean , yeah , it's just me again , trying to accept it and again , …" at bounding box center [243, 111] width 120 height 16
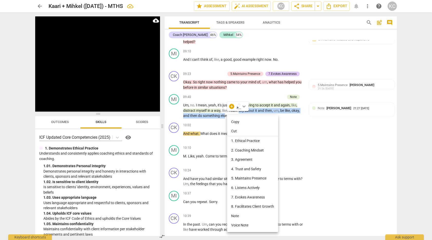
click at [238, 212] on li "Note" at bounding box center [252, 217] width 51 height 10
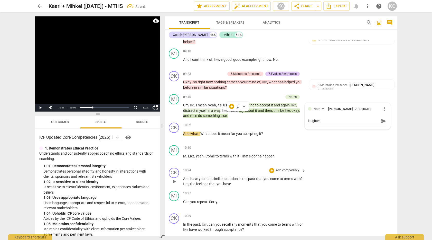
click at [334, 177] on div "CK play_arrow pause 10:24 + Add competency keyboard_arrow_right And have you ha…" at bounding box center [281, 177] width 232 height 23
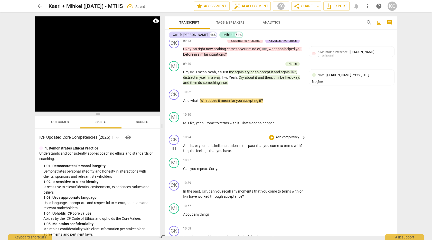
scroll to position [1020, 0]
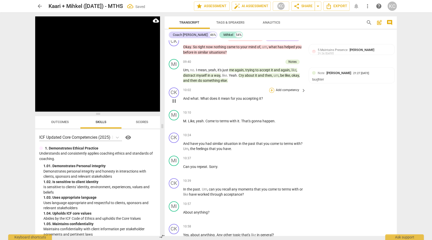
click at [272, 88] on div "+" at bounding box center [271, 90] width 5 height 5
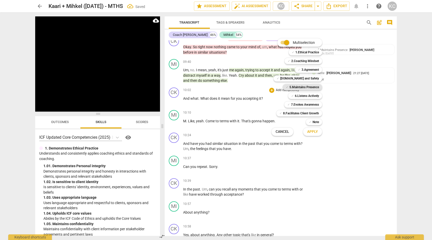
click at [290, 89] on b "5.Maintains Presence" at bounding box center [305, 87] width 30 height 6
click at [291, 105] on b "7.Evokes Awareness" at bounding box center [305, 105] width 28 height 6
click at [294, 97] on div "✓ 6.Listens Actively" at bounding box center [305, 96] width 34 height 6
click at [308, 135] on button "Apply" at bounding box center [312, 131] width 19 height 9
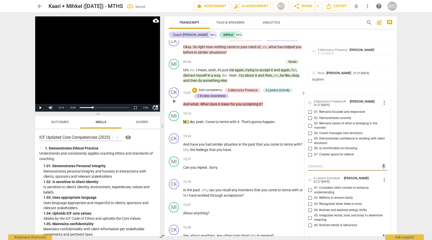
click at [309, 109] on input "01. Remains focused and responsive" at bounding box center [310, 112] width 8 height 6
click at [309, 115] on input "02. Demonstrates curiosity" at bounding box center [310, 118] width 8 height 6
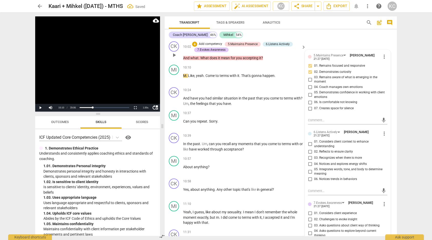
scroll to position [1067, 0]
click at [309, 85] on input "04. Coach manages own emotions" at bounding box center [310, 87] width 8 height 6
click at [309, 91] on input "05. Demonstrates confidence in working with client emotions" at bounding box center [310, 94] width 8 height 6
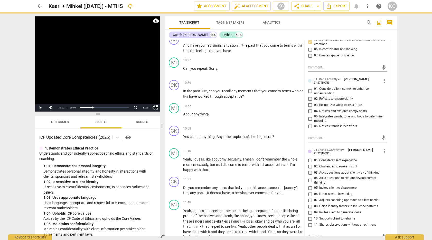
scroll to position [1119, 0]
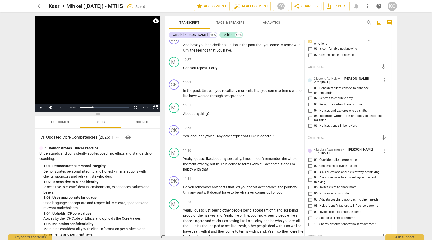
click at [310, 115] on input "05. Integrates words, tone, and body to determine meaning" at bounding box center [310, 118] width 8 height 6
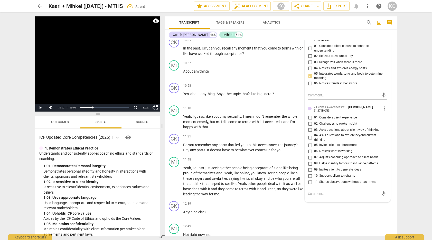
scroll to position [1171, 0]
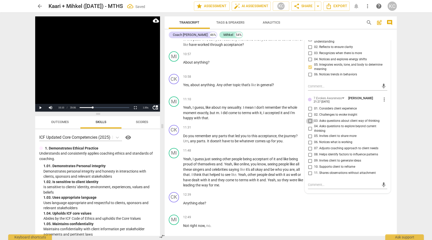
click at [310, 118] on input "03. Asks questions about client way of thinking" at bounding box center [310, 121] width 8 height 6
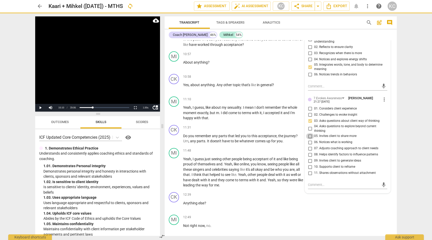
click at [309, 133] on input "05. Invites client to share more" at bounding box center [310, 136] width 8 height 6
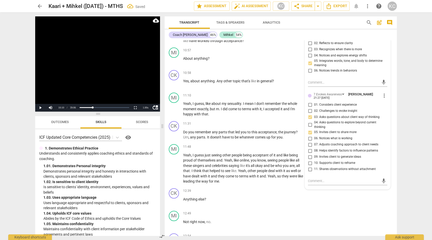
scroll to position [1186, 0]
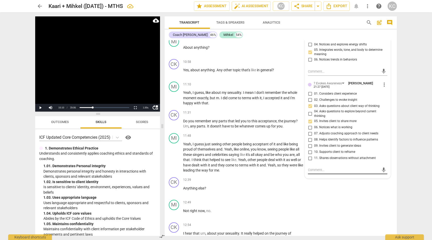
click at [314, 168] on textarea at bounding box center [343, 170] width 71 height 5
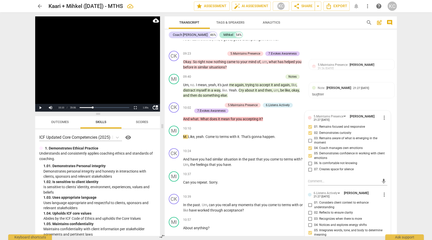
scroll to position [1004, 0]
click at [202, 124] on div "MI play_arrow pause 10:10 + Add competency keyboard_arrow_right M . Like , yeah…" at bounding box center [281, 135] width 232 height 23
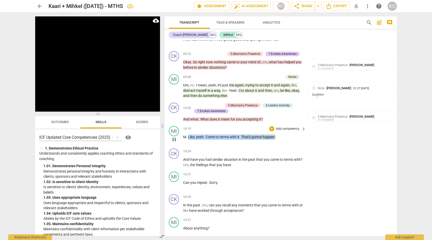
drag, startPoint x: 188, startPoint y: 134, endPoint x: 275, endPoint y: 134, distance: 86.8
click at [275, 135] on p "M . Like , yeah . Come to terms with it . That's gonna happen ." at bounding box center [243, 137] width 120 height 5
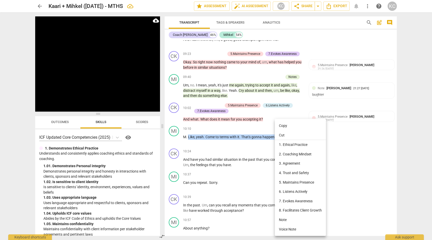
click at [289, 220] on li "Note" at bounding box center [300, 221] width 51 height 10
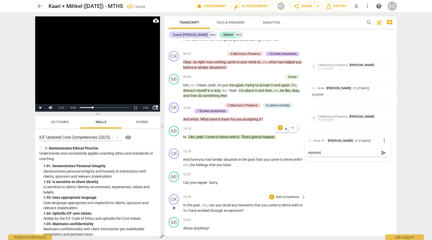
click at [351, 202] on div "CK play_arrow pause 10:39 + Add competency keyboard_arrow_right In the past . U…" at bounding box center [281, 203] width 232 height 23
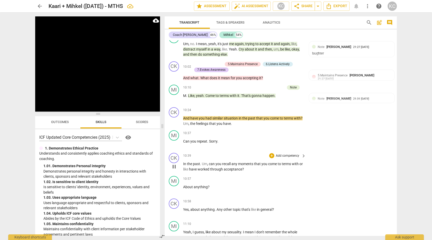
scroll to position [1045, 0]
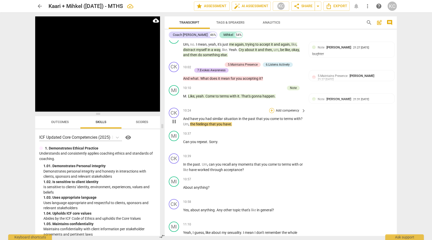
click at [272, 108] on div "+" at bounding box center [271, 110] width 5 height 5
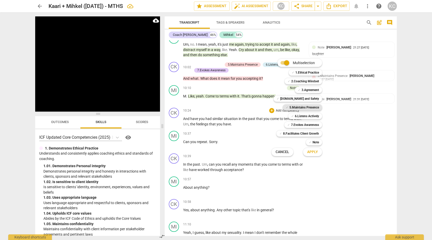
click at [288, 108] on div "✓ 5.Maintains Presence" at bounding box center [302, 108] width 39 height 6
click at [292, 127] on b "7.Evokes Awareness" at bounding box center [305, 125] width 28 height 6
click at [305, 118] on b "6.Listens Actively" at bounding box center [307, 116] width 24 height 6
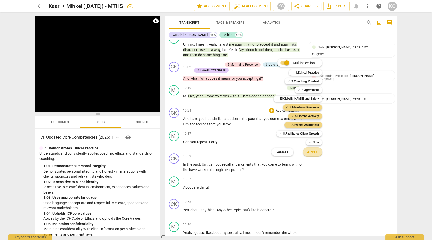
click at [314, 156] on button "Apply" at bounding box center [312, 152] width 19 height 9
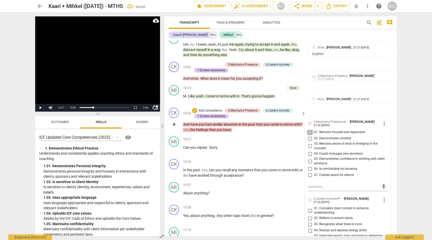
click at [310, 129] on input "01. Remains focused and responsive" at bounding box center [310, 132] width 8 height 6
click at [310, 137] on input "02. Demonstrates curiosity" at bounding box center [310, 139] width 8 height 6
click at [310, 143] on input "03. Remains aware of what is emerging in the moment" at bounding box center [310, 146] width 8 height 6
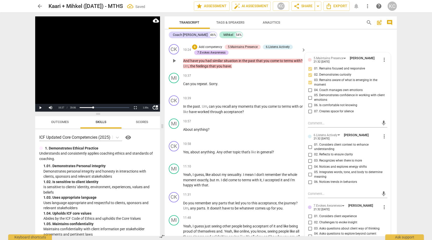
scroll to position [1110, 0]
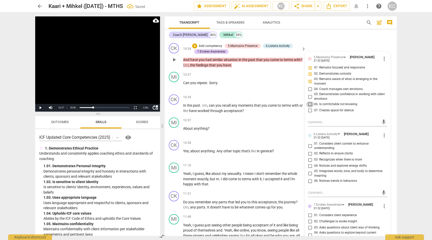
click at [309, 101] on input "06. Is comfortable not knowing" at bounding box center [310, 104] width 8 height 6
click at [309, 88] on input "04. Coach manages own emotions" at bounding box center [310, 89] width 8 height 6
click at [309, 94] on input "05. Demonstrates confidence in working with client emotions" at bounding box center [310, 97] width 8 height 6
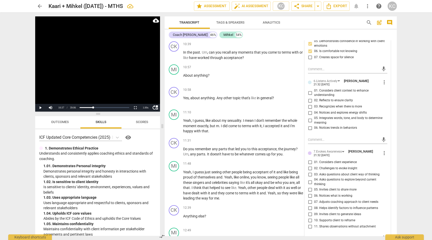
click at [311, 118] on input "05. Integrates words, tone, and body to determine meaning" at bounding box center [310, 121] width 8 height 6
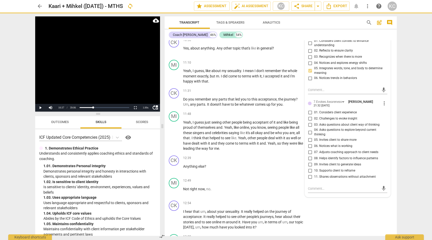
scroll to position [1215, 0]
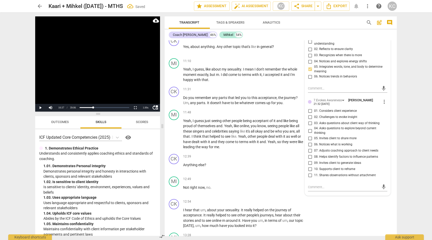
click at [310, 120] on input "03. Asks questions about client way of thinking" at bounding box center [310, 123] width 8 height 6
click at [308, 136] on input "05. Invites client to share more" at bounding box center [310, 139] width 8 height 6
click at [308, 148] on input "07. Adjusts coaching approach to client needs" at bounding box center [310, 151] width 8 height 6
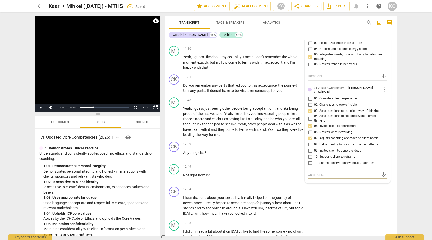
click at [316, 173] on textarea at bounding box center [343, 175] width 71 height 5
click at [349, 210] on div "CK play_arrow pause 12:54 + Add competency keyboard_arrow_right I hear that um …" at bounding box center [281, 202] width 232 height 34
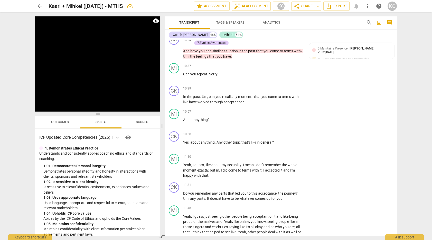
scroll to position [1119, 0]
click at [270, 85] on div "+" at bounding box center [271, 87] width 5 height 5
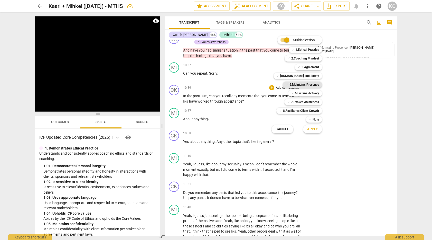
click at [294, 85] on b "5.Maintains Presence" at bounding box center [305, 85] width 30 height 6
click at [312, 130] on span "Apply" at bounding box center [312, 129] width 11 height 5
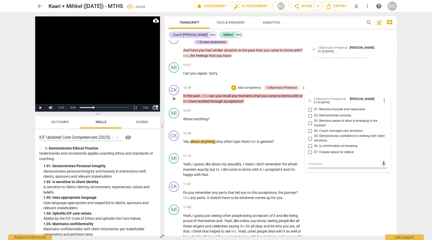
click at [309, 107] on input "01. Remains focused and responsive" at bounding box center [310, 110] width 8 height 6
click at [315, 162] on textarea at bounding box center [343, 164] width 71 height 5
click at [339, 185] on div "CK play_arrow pause 11:31 + Add competency keyboard_arrow_right Do you remember…" at bounding box center [281, 191] width 232 height 23
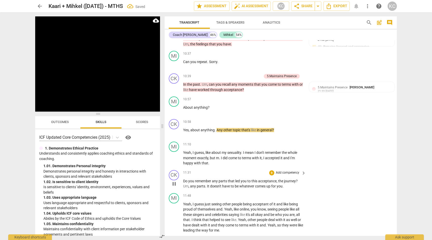
scroll to position [1133, 0]
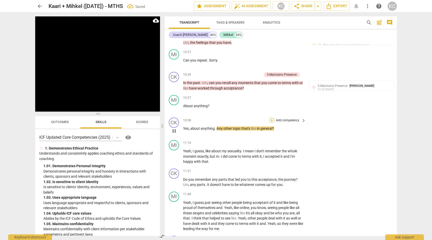
click at [274, 118] on div "+" at bounding box center [271, 120] width 5 height 5
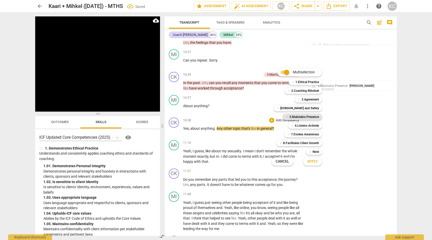
click at [294, 117] on b "5.Maintains Presence" at bounding box center [305, 117] width 30 height 6
click at [311, 161] on span "Apply" at bounding box center [312, 161] width 11 height 5
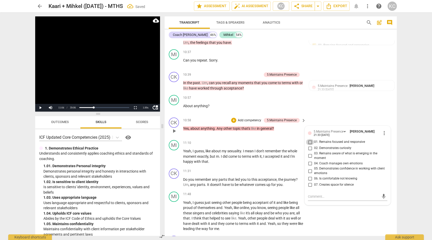
click at [310, 139] on input "01. Remains focused and responsive" at bounding box center [310, 142] width 8 height 6
click at [316, 195] on textarea at bounding box center [343, 197] width 71 height 5
click at [349, 219] on div "MI play_arrow pause 11:48 + Add competency keyboard_arrow_right Yeah , I guess …" at bounding box center [281, 212] width 232 height 44
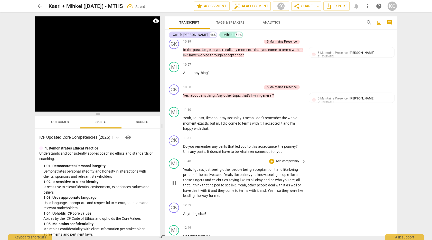
scroll to position [1168, 0]
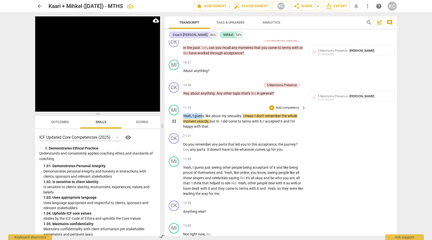
drag, startPoint x: 183, startPoint y: 111, endPoint x: 202, endPoint y: 112, distance: 19.3
click at [202, 114] on p "Yeah , I guess , like about my sexuality . I mean I don't remember the whole mo…" at bounding box center [243, 122] width 120 height 16
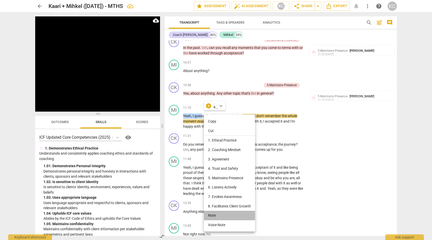
click at [211, 217] on li "Note" at bounding box center [229, 216] width 51 height 10
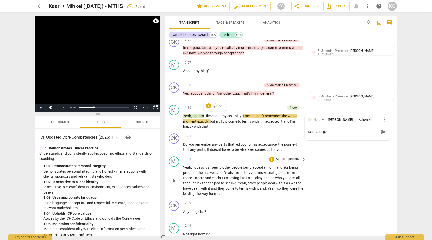
click at [368, 179] on div "MI play_arrow pause 11:48 + Add competency keyboard_arrow_right Yeah , I guess …" at bounding box center [281, 177] width 232 height 44
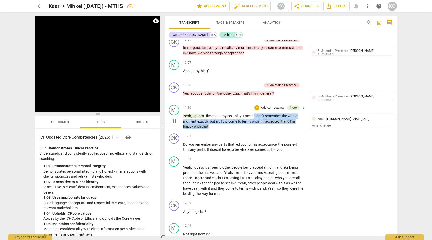
drag, startPoint x: 255, startPoint y: 112, endPoint x: 207, endPoint y: 121, distance: 48.3
click at [207, 121] on p "Yeah , I guess , like about my sexuality . I mean I don't remember the whole mo…" at bounding box center [243, 122] width 120 height 16
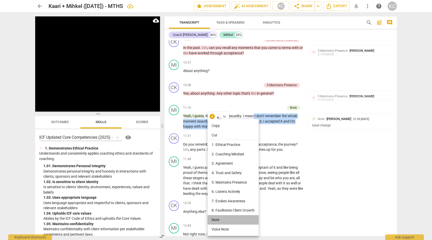
click at [216, 220] on li "Note" at bounding box center [233, 221] width 51 height 10
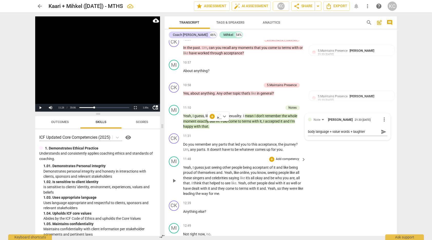
click at [373, 186] on div "MI play_arrow pause 11:48 + Add competency keyboard_arrow_right Yeah , I guess …" at bounding box center [281, 177] width 232 height 44
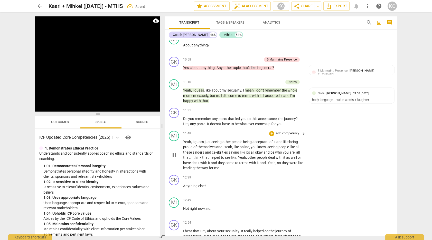
scroll to position [1196, 0]
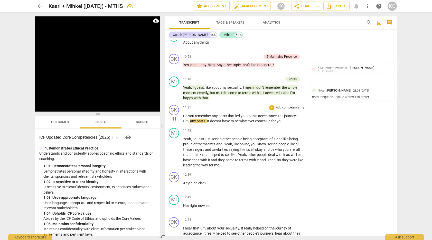
click at [184, 119] on span "Um" at bounding box center [185, 121] width 5 height 4
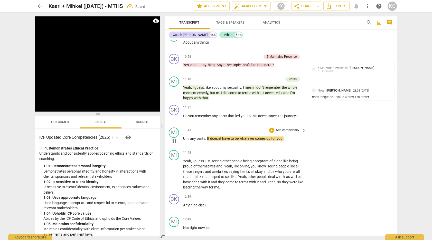
click at [191, 137] on span "any" at bounding box center [193, 139] width 7 height 4
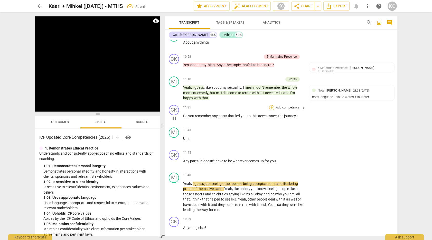
click at [272, 105] on div "+" at bounding box center [271, 107] width 5 height 5
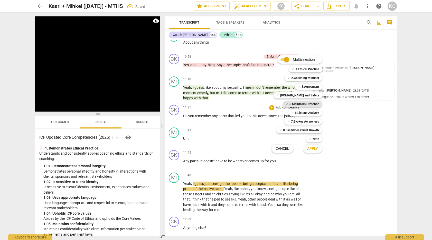
click at [293, 104] on b "5.Maintains Presence" at bounding box center [305, 104] width 30 height 6
click at [309, 148] on span "Apply" at bounding box center [312, 148] width 11 height 5
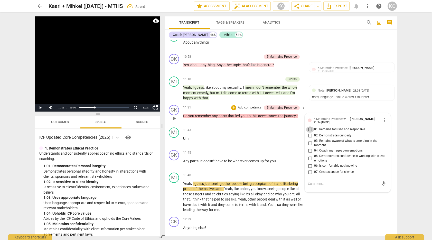
click at [309, 128] on input "01. Remains focused and responsive" at bounding box center [310, 130] width 8 height 6
click at [310, 133] on input "02. Demonstrates curiosity" at bounding box center [310, 136] width 8 height 6
click at [312, 182] on textarea at bounding box center [343, 184] width 71 height 5
click at [353, 200] on div "MI play_arrow pause 11:48 + Add competency keyboard_arrow_right Yeah , I guess …" at bounding box center [281, 193] width 232 height 44
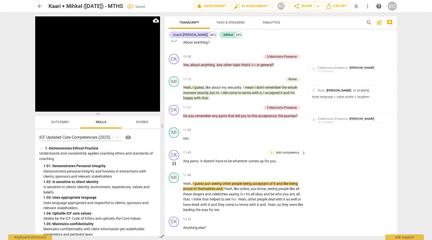
click at [274, 151] on div "+" at bounding box center [271, 153] width 5 height 5
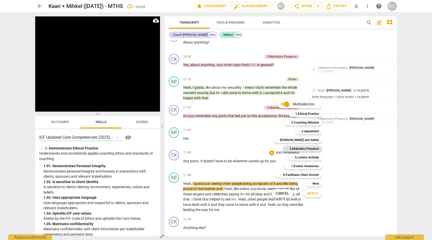
click at [295, 147] on b "5.Maintains Presence" at bounding box center [305, 149] width 30 height 6
click at [316, 193] on span "Apply" at bounding box center [312, 193] width 11 height 5
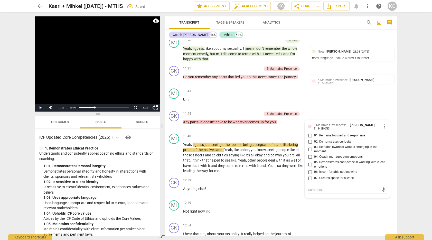
scroll to position [1239, 0]
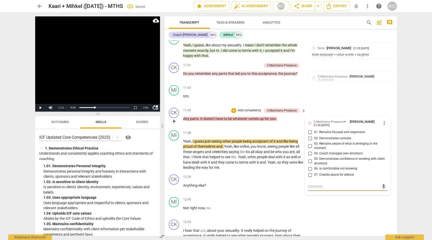
click at [309, 129] on input "01. Remains focused and responsive" at bounding box center [310, 132] width 8 height 6
click at [317, 184] on textarea at bounding box center [343, 186] width 71 height 5
click at [368, 208] on div "MI play_arrow pause 12:49 + Add competency keyboard_arrow_right Not right now ,…" at bounding box center [281, 206] width 232 height 23
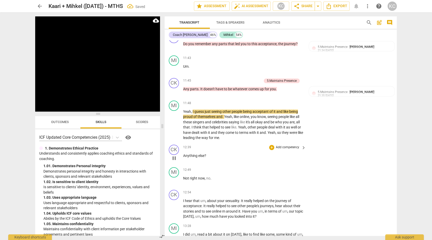
scroll to position [1270, 0]
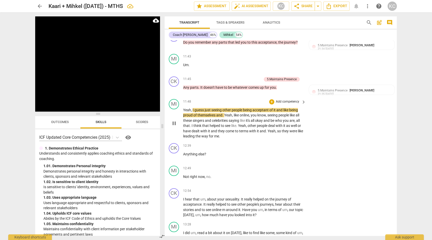
click at [267, 108] on span "acceptant" at bounding box center [261, 110] width 17 height 4
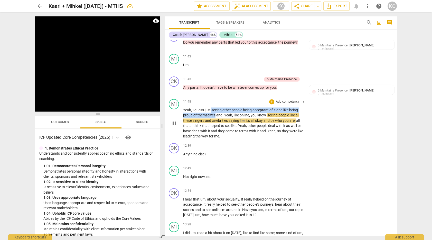
drag, startPoint x: 211, startPoint y: 107, endPoint x: 215, endPoint y: 112, distance: 6.1
click at [215, 112] on p "Yeah , I guess just seeing other people being acceptant of it and like being pr…" at bounding box center [243, 124] width 120 height 32
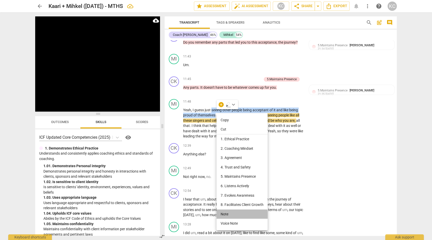
click at [222, 215] on li "Note" at bounding box center [242, 215] width 51 height 10
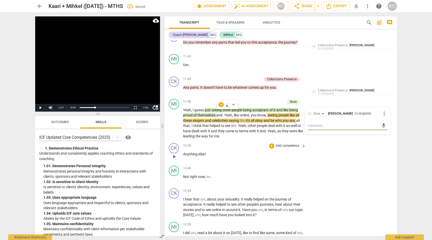
click at [357, 147] on div "CK play_arrow pause 12:39 + Add competency keyboard_arrow_right Anything else ?" at bounding box center [281, 152] width 232 height 23
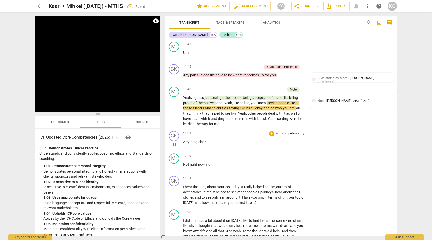
scroll to position [1284, 0]
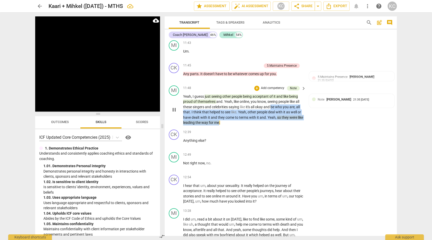
drag, startPoint x: 273, startPoint y: 102, endPoint x: 225, endPoint y: 119, distance: 50.4
click at [225, 119] on p "Yeah , I guess just seeing other people being acceptant of it and like being pr…" at bounding box center [243, 110] width 120 height 32
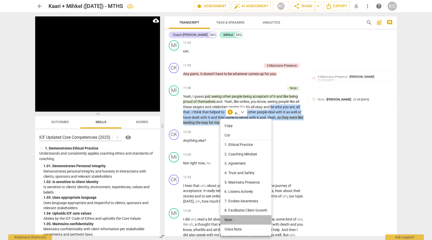
click at [230, 218] on li "Note" at bounding box center [245, 221] width 51 height 10
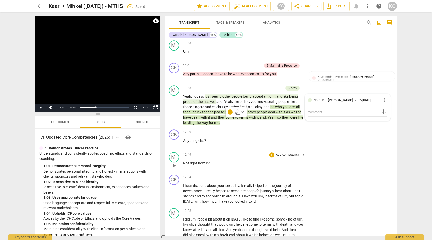
click at [350, 165] on div "MI play_arrow pause 12:49 + Add competency keyboard_arrow_right Not right now ,…" at bounding box center [281, 161] width 232 height 23
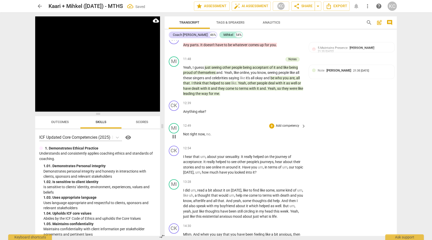
scroll to position [1313, 0]
click at [271, 101] on div "+" at bounding box center [271, 103] width 5 height 5
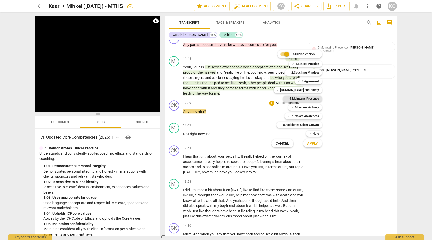
click at [294, 97] on b "5.Maintains Presence" at bounding box center [305, 99] width 30 height 6
click at [301, 116] on b "7.Evokes Awareness" at bounding box center [305, 116] width 28 height 6
click at [312, 145] on span "Apply" at bounding box center [312, 143] width 11 height 5
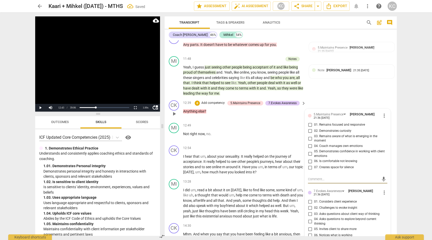
click at [309, 122] on input "01. Remains focused and responsive" at bounding box center [310, 125] width 8 height 6
click at [311, 129] on input "02. Demonstrates curiosity" at bounding box center [310, 131] width 8 height 6
click at [312, 165] on input "07. Creates space for silence" at bounding box center [310, 168] width 8 height 6
click at [309, 143] on input "04. Coach manages own emotions" at bounding box center [310, 146] width 8 height 6
click at [310, 151] on input "05. Demonstrates confidence in working with client emotions" at bounding box center [310, 154] width 8 height 6
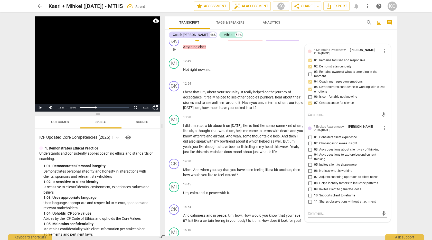
scroll to position [1379, 0]
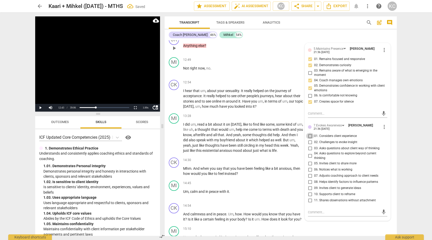
click at [309, 133] on input "01. Considers client experience" at bounding box center [310, 136] width 8 height 6
click at [309, 145] on input "03. Asks questions about client way of thinking" at bounding box center [310, 148] width 8 height 6
click at [310, 161] on input "05. Invites client to share more" at bounding box center [310, 164] width 8 height 6
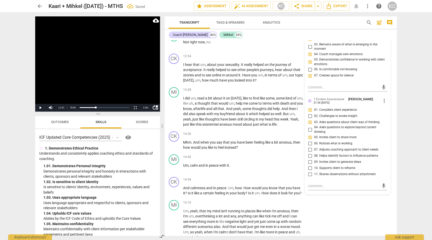
scroll to position [1408, 0]
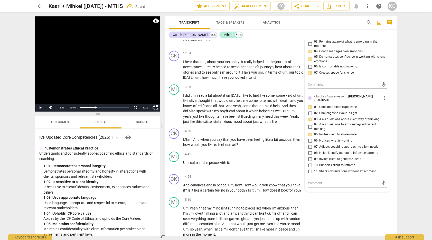
click at [310, 138] on input "06. Notices what is working" at bounding box center [310, 141] width 8 height 6
click at [314, 181] on textarea at bounding box center [343, 183] width 71 height 5
click at [348, 197] on div "MI play_arrow pause 15:10 + Add competency keyboard_arrow_right Um , yeah , tha…" at bounding box center [281, 218] width 232 height 44
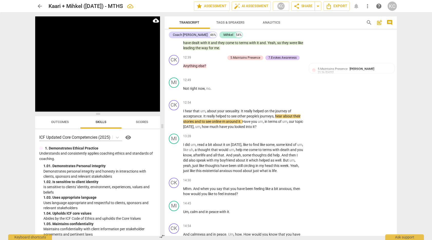
scroll to position [1364, 0]
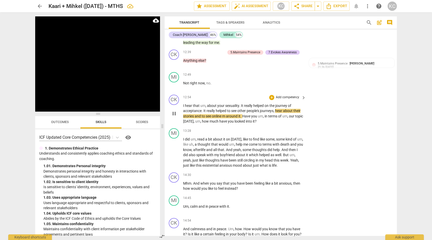
drag, startPoint x: 222, startPoint y: 112, endPoint x: 225, endPoint y: 114, distance: 3.7
click at [222, 114] on span "online" at bounding box center [217, 116] width 10 height 4
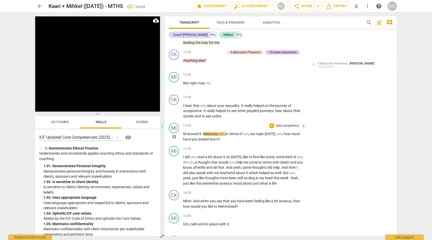
click at [187, 132] on span "around" at bounding box center [193, 134] width 12 height 4
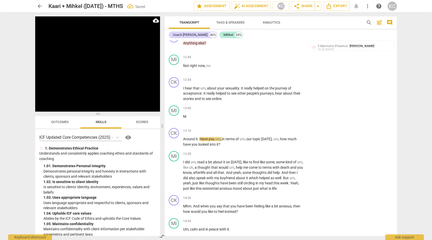
scroll to position [1383, 0]
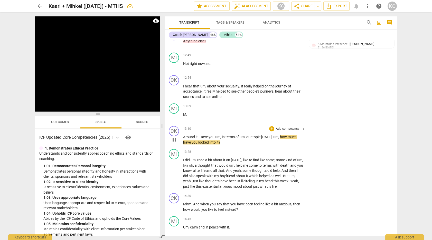
click at [173, 138] on span "pause" at bounding box center [174, 140] width 6 height 6
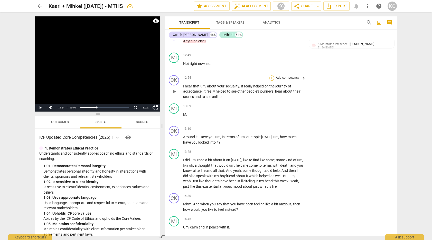
click at [274, 76] on div "+" at bounding box center [271, 78] width 5 height 5
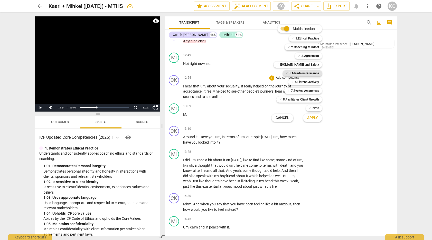
click at [292, 73] on b "5.Maintains Presence" at bounding box center [305, 73] width 30 height 6
click at [295, 82] on b "6.Listens Actively" at bounding box center [307, 82] width 24 height 6
click at [309, 118] on span "Apply" at bounding box center [312, 118] width 11 height 5
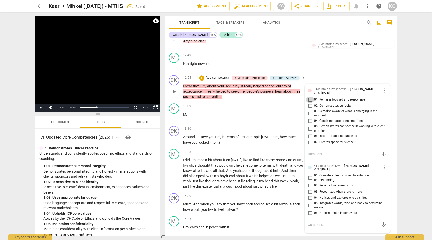
click at [309, 97] on input "01. Remains focused and responsive" at bounding box center [310, 100] width 8 height 6
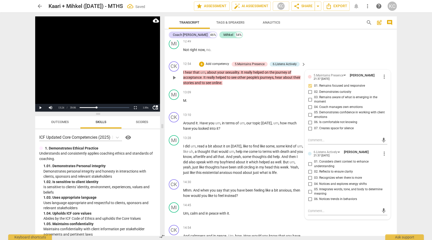
scroll to position [1400, 0]
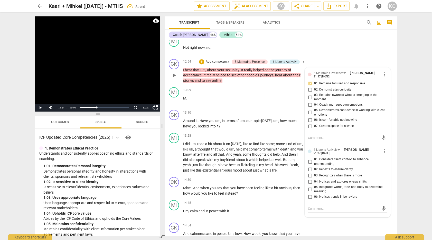
click at [311, 187] on input "05. Integrates words, tone, and body to determine meaning" at bounding box center [310, 190] width 8 height 6
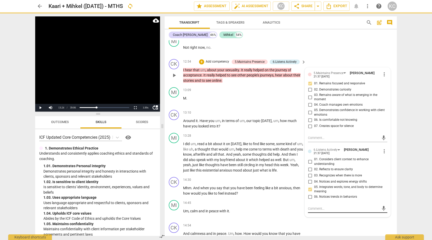
click at [311, 207] on textarea at bounding box center [343, 209] width 71 height 5
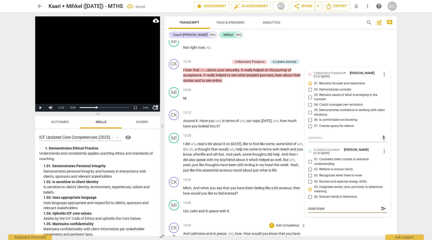
click at [344, 226] on div "CK play_arrow pause 14:54 + Add competency keyboard_arrow_right And calmness an…" at bounding box center [281, 232] width 232 height 23
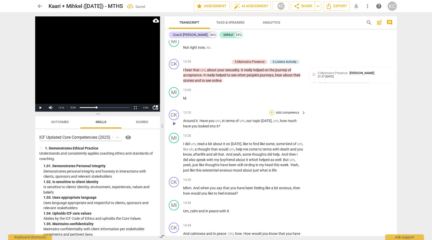
click at [271, 110] on div "+" at bounding box center [271, 112] width 5 height 5
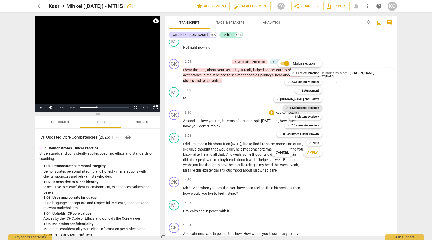
click at [299, 108] on b "5.Maintains Presence" at bounding box center [305, 108] width 30 height 6
click at [297, 116] on b "6.Listens Actively" at bounding box center [307, 117] width 24 height 6
click at [296, 123] on b "7.Evokes Awareness" at bounding box center [305, 126] width 28 height 6
click at [313, 153] on span "Apply" at bounding box center [312, 152] width 11 height 5
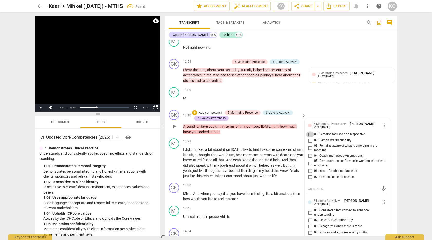
click at [308, 132] on input "01. Remains focused and responsive" at bounding box center [310, 135] width 8 height 6
click at [308, 138] on input "02. Demonstrates curiosity" at bounding box center [310, 141] width 8 height 6
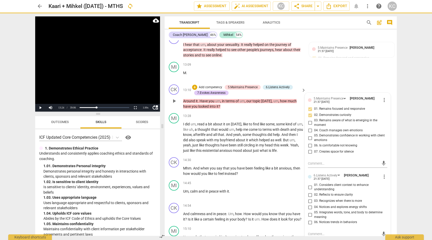
scroll to position [1435, 0]
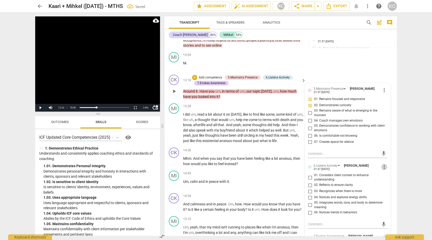
click at [386, 164] on span "more_vert" at bounding box center [384, 167] width 6 height 6
click at [388, 171] on li "Delete" at bounding box center [390, 172] width 18 height 10
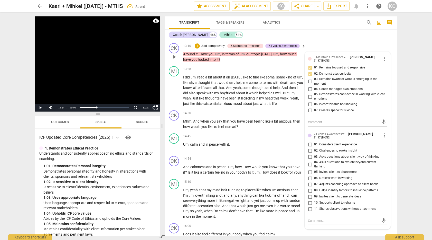
scroll to position [1473, 0]
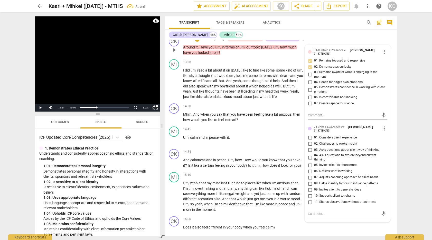
click at [310, 155] on input "04. Asks questions to explore beyond current thinking" at bounding box center [310, 158] width 8 height 6
click at [310, 147] on input "03. Asks questions about client way of thinking" at bounding box center [310, 150] width 8 height 6
click at [310, 162] on input "05. Invites client to share more" at bounding box center [310, 165] width 8 height 6
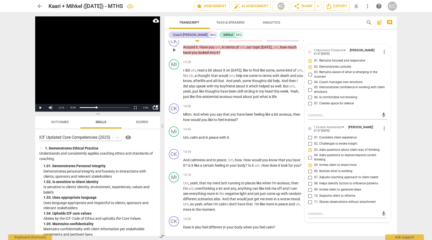
click at [309, 169] on input "06. Notices what is working" at bounding box center [310, 172] width 8 height 6
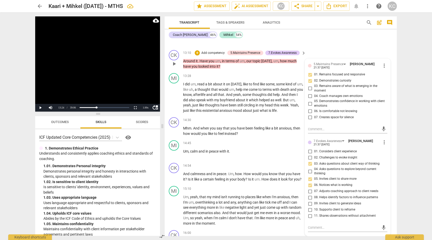
scroll to position [1464, 0]
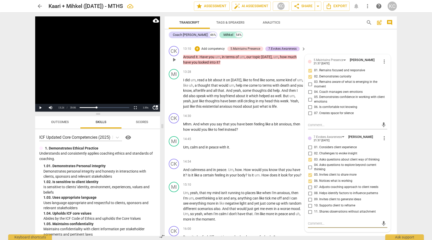
click at [319, 221] on textarea at bounding box center [343, 223] width 71 height 5
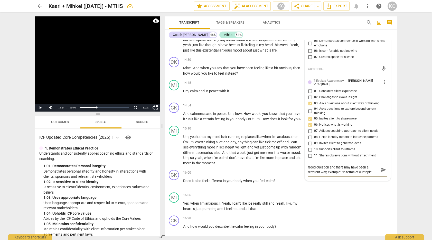
scroll to position [5, 0]
click at [337, 168] on textarea "Good question and there may have been a different way, example: "In terms of ou…" at bounding box center [343, 170] width 71 height 10
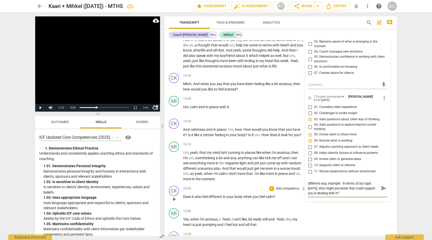
scroll to position [1504, 0]
click at [348, 206] on div "MI play_arrow pause 16:06 + Add competency keyboard_arrow_right Yes , when I'm …" at bounding box center [281, 217] width 232 height 23
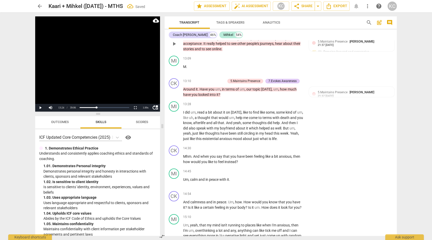
scroll to position [1431, 0]
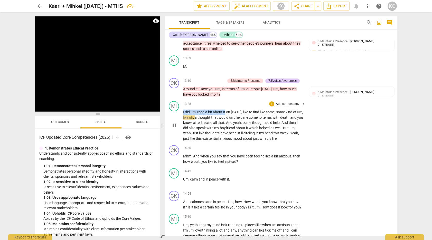
drag, startPoint x: 183, startPoint y: 108, endPoint x: 225, endPoint y: 106, distance: 41.9
click at [225, 110] on p "I did um , read a bit about it [DATE] , like to find like some , some kind of u…" at bounding box center [243, 126] width 120 height 32
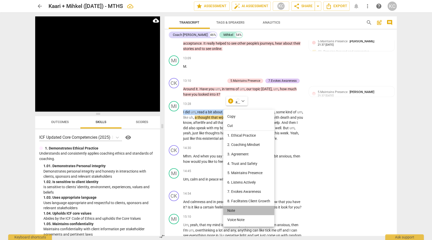
click at [235, 209] on li "Note" at bounding box center [248, 211] width 51 height 10
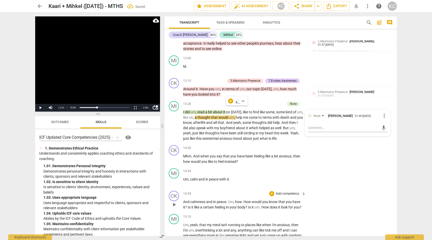
click at [345, 189] on div "CK play_arrow pause 14:54 + Add competency keyboard_arrow_right And calmness an…" at bounding box center [281, 200] width 232 height 23
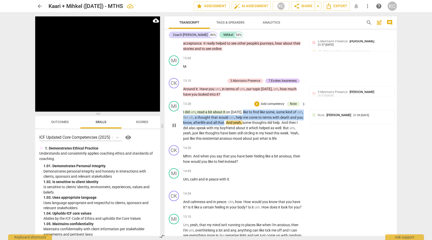
drag, startPoint x: 247, startPoint y: 107, endPoint x: 237, endPoint y: 118, distance: 15.1
click at [237, 118] on p "I did um , read a bit about it [DATE] , like to find like some , some kind of u…" at bounding box center [243, 126] width 120 height 32
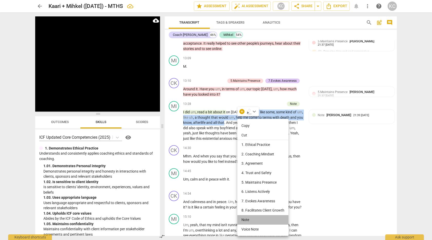
click at [249, 222] on li "Note" at bounding box center [262, 221] width 51 height 10
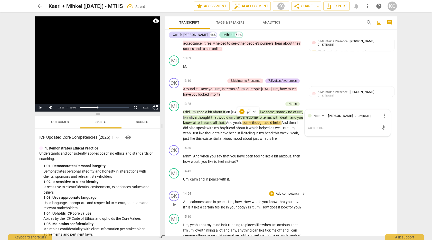
click at [367, 202] on div "CK play_arrow pause 14:54 + Add competency keyboard_arrow_right And calmness an…" at bounding box center [281, 200] width 232 height 23
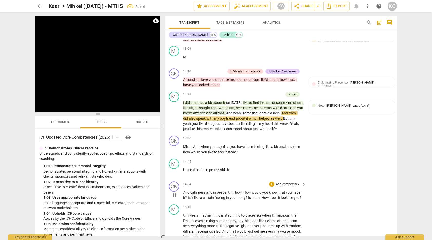
scroll to position [1447, 0]
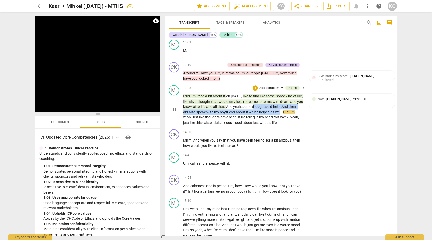
drag, startPoint x: 267, startPoint y: 101, endPoint x: 290, endPoint y: 106, distance: 23.8
click at [290, 106] on p "I did um , read a bit about it [DATE] , like to find like some , some kind of u…" at bounding box center [243, 110] width 120 height 32
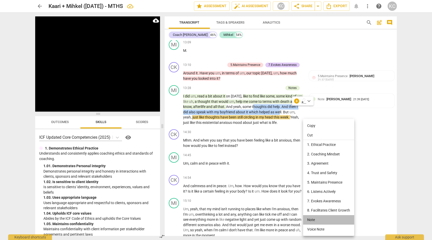
click at [311, 220] on li "Note" at bounding box center [328, 221] width 51 height 10
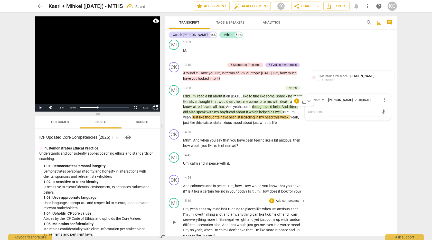
click at [352, 203] on div "MI play_arrow pause 15:10 + Add competency keyboard_arrow_right Um , yeah , tha…" at bounding box center [281, 218] width 232 height 44
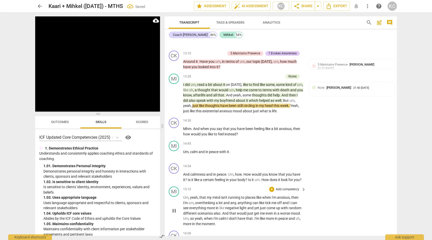
scroll to position [1465, 0]
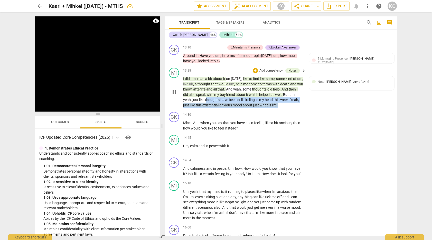
drag, startPoint x: 213, startPoint y: 96, endPoint x: 289, endPoint y: 99, distance: 75.9
click at [289, 99] on p "I did um , read a bit about it [DATE] , like to find like some , some kind of u…" at bounding box center [243, 92] width 120 height 32
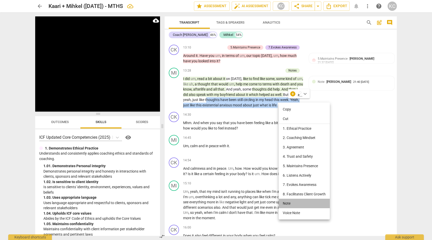
click at [286, 202] on li "Note" at bounding box center [304, 204] width 51 height 10
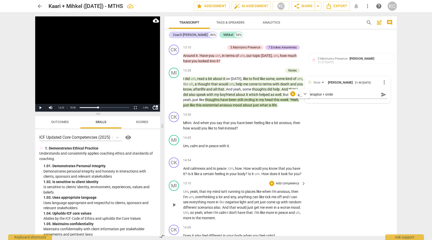
click at [346, 179] on div "MI play_arrow pause 15:10 + Add competency keyboard_arrow_right Um , yeah , tha…" at bounding box center [281, 201] width 232 height 44
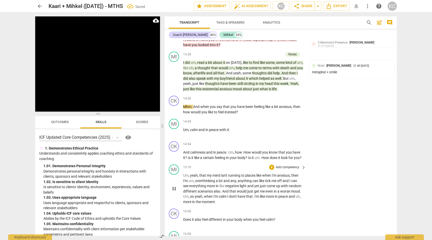
scroll to position [1472, 0]
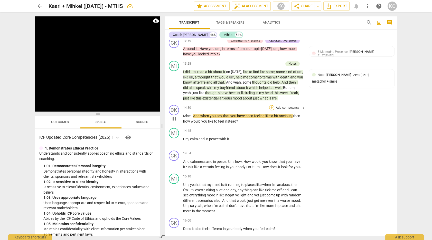
click at [271, 105] on div "+" at bounding box center [271, 107] width 5 height 5
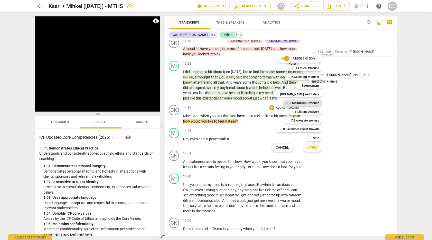
click at [292, 103] on b "5.Maintains Presence" at bounding box center [305, 103] width 30 height 6
click at [291, 121] on b "7.Evokes Awareness" at bounding box center [305, 121] width 28 height 6
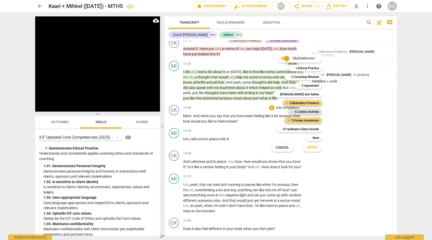
click at [293, 111] on div "✓ 6.Listens Actively" at bounding box center [305, 112] width 34 height 6
click at [295, 96] on b "[DOMAIN_NAME] and Safety" at bounding box center [299, 94] width 39 height 6
click at [311, 151] on button "Apply" at bounding box center [312, 147] width 19 height 9
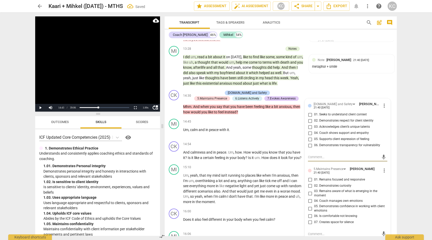
scroll to position [1488, 0]
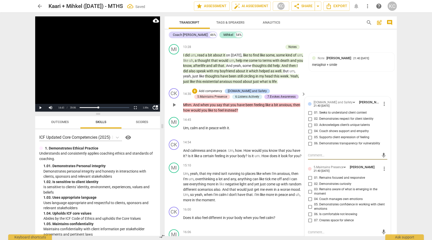
click at [310, 116] on input "02. Demonstrates respect for client identity" at bounding box center [310, 119] width 8 height 6
click at [310, 110] on input "01. Seeks to understand client context" at bounding box center [310, 113] width 8 height 6
click at [311, 135] on input "05. Supports client expression of feeling" at bounding box center [310, 138] width 8 height 6
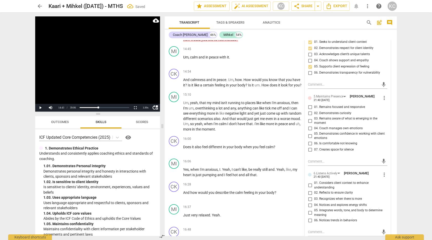
scroll to position [1564, 0]
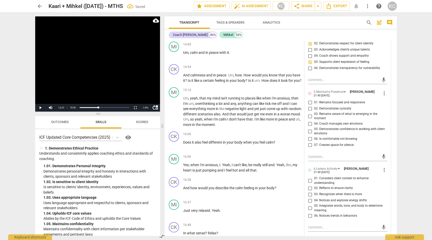
click at [308, 100] on input "01. Remains focused and responsive" at bounding box center [310, 103] width 8 height 6
click at [309, 106] on input "02. Demonstrates curiosity" at bounding box center [310, 109] width 8 height 6
click at [310, 113] on input "03. Remains aware of what is emerging in the moment" at bounding box center [310, 116] width 8 height 6
click at [310, 128] on input "05. Demonstrates confidence in working with client emotions" at bounding box center [310, 131] width 8 height 6
click at [311, 121] on input "04. Coach manages own emotions" at bounding box center [310, 124] width 8 height 6
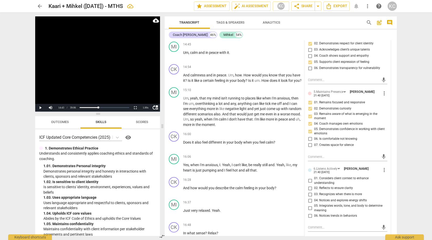
click at [313, 142] on input "07. Creates space for silence" at bounding box center [310, 145] width 8 height 6
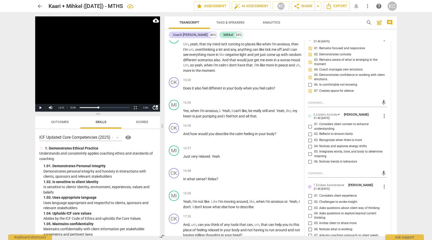
scroll to position [1624, 0]
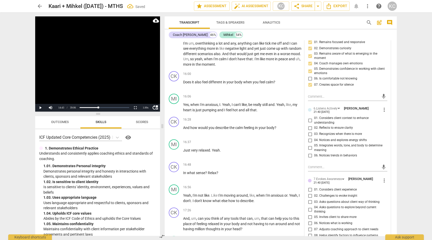
click at [309, 76] on input "06. Is comfortable not knowing" at bounding box center [310, 79] width 8 height 6
click at [311, 145] on input "05. Integrates words, tone, and body to determine meaning" at bounding box center [310, 148] width 8 height 6
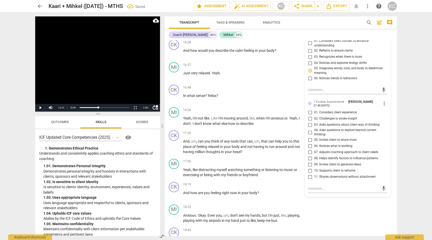
scroll to position [1702, 0]
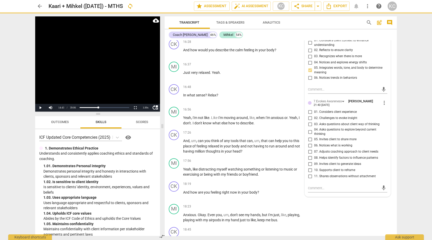
click at [308, 109] on input "01. Considers client experience" at bounding box center [310, 112] width 8 height 6
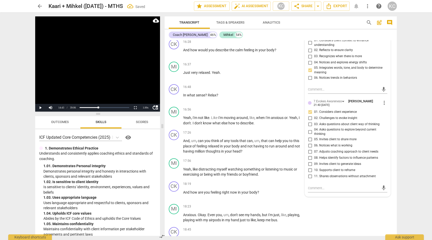
click at [309, 122] on input "03. Asks questions about client way of thinking" at bounding box center [310, 125] width 8 height 6
click at [310, 137] on input "05. Invites client to share more" at bounding box center [310, 140] width 8 height 6
click at [310, 143] on input "06. Notices what is working" at bounding box center [310, 146] width 8 height 6
click at [310, 149] on input "07. Adjusts coaching approach to client needs" at bounding box center [310, 152] width 8 height 6
click at [310, 155] on input "08. Helps identify factors to influence patterns" at bounding box center [310, 158] width 8 height 6
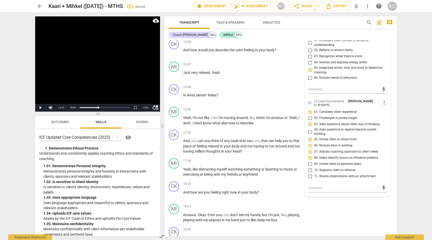
click at [310, 168] on input "10. Supports client to reframe" at bounding box center [310, 171] width 8 height 6
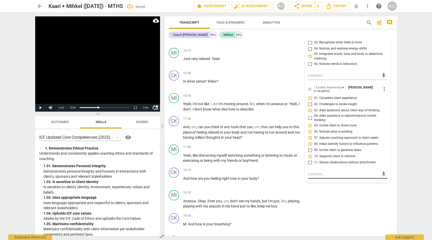
click at [310, 172] on textarea at bounding box center [343, 174] width 71 height 5
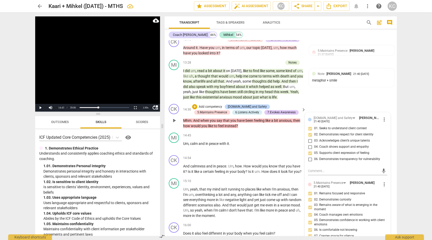
scroll to position [1474, 0]
click at [244, 134] on div "14:45 + Add competency keyboard_arrow_right Um , calm and in peace with it ." at bounding box center [244, 141] width 123 height 18
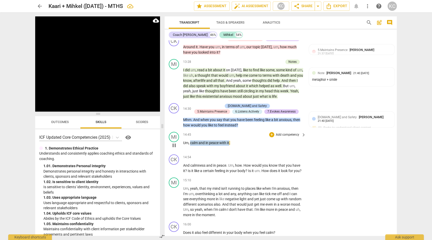
drag, startPoint x: 190, startPoint y: 139, endPoint x: 229, endPoint y: 138, distance: 39.1
click at [229, 141] on p "Um , calm and in peace with it ." at bounding box center [243, 143] width 120 height 5
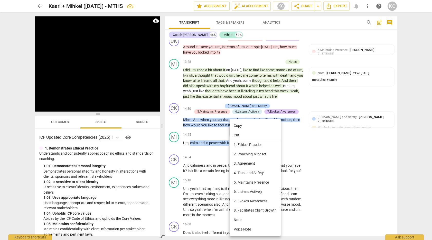
click at [241, 220] on li "Note" at bounding box center [255, 221] width 51 height 10
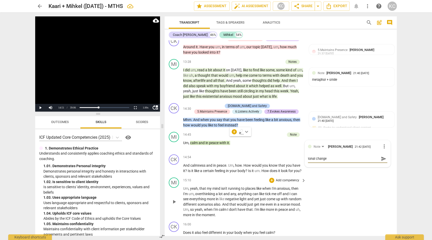
click at [355, 200] on div "MI play_arrow pause 15:10 + Add competency keyboard_arrow_right Um , yeah , tha…" at bounding box center [281, 198] width 232 height 44
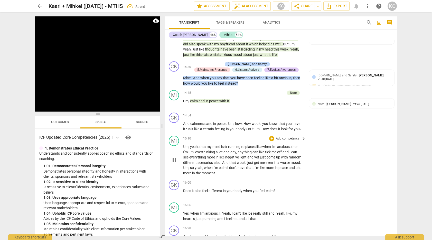
scroll to position [1517, 0]
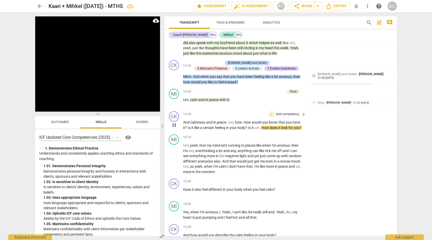
click at [272, 112] on div "+" at bounding box center [271, 114] width 5 height 5
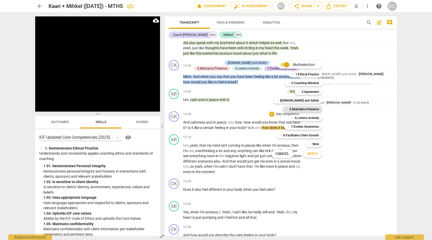
click at [295, 110] on b "5.Maintains Presence" at bounding box center [305, 109] width 30 height 6
click at [293, 127] on b "7.Evokes Awareness" at bounding box center [305, 127] width 28 height 6
click at [301, 102] on b "[DOMAIN_NAME] and Safety" at bounding box center [299, 101] width 39 height 6
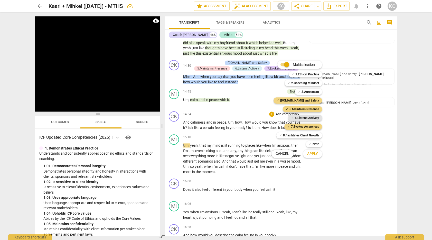
click at [298, 120] on b "6.Listens Actively" at bounding box center [307, 118] width 24 height 6
click at [308, 156] on span "Apply" at bounding box center [312, 154] width 11 height 5
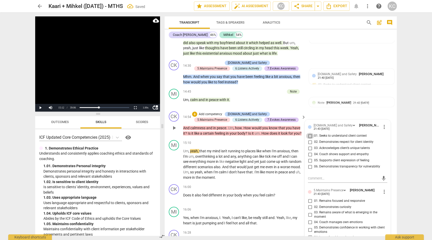
click at [310, 133] on input "01. Seeks to understand client context" at bounding box center [310, 136] width 8 height 6
click at [310, 139] on input "02. Demonstrates respect for client identity" at bounding box center [310, 142] width 8 height 6
click at [310, 146] on input "03. Acknowledges client’s unique talents" at bounding box center [310, 148] width 8 height 6
click at [309, 152] on input "04. Coach shows support and empathy" at bounding box center [310, 155] width 8 height 6
click at [310, 158] on input "05. Supports client expression of feeling" at bounding box center [310, 161] width 8 height 6
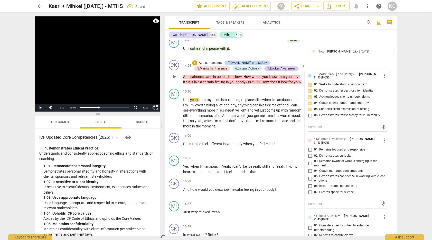
scroll to position [1570, 0]
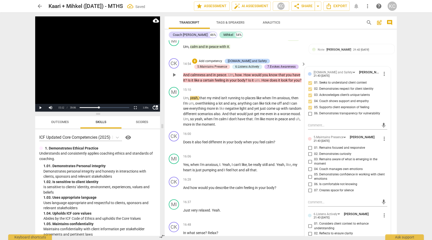
click at [310, 145] on input "01. Remains focused and responsive" at bounding box center [310, 148] width 8 height 6
click at [310, 151] on input "02. Demonstrates curiosity" at bounding box center [310, 154] width 8 height 6
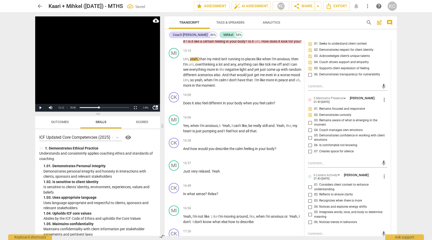
scroll to position [1611, 0]
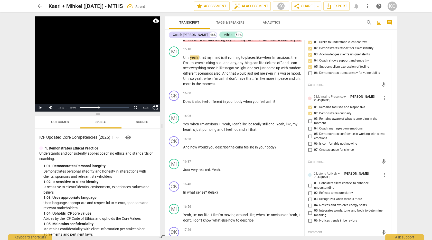
click at [310, 133] on input "05. Demonstrates confidence in working with client emotions" at bounding box center [310, 136] width 8 height 6
click at [311, 126] on input "04. Coach manages own emotions" at bounding box center [310, 129] width 8 height 6
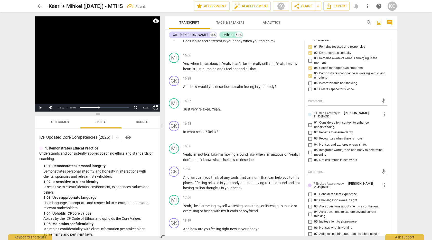
scroll to position [1671, 0]
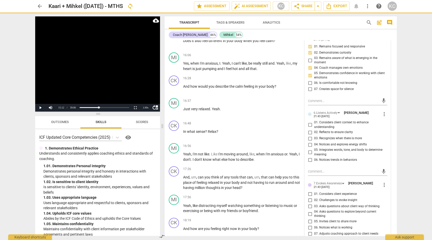
click at [310, 150] on input "05. Integrates words, tone, and body to determine meaning" at bounding box center [310, 153] width 8 height 6
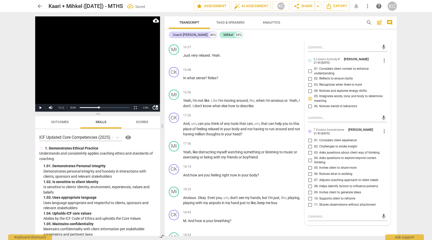
scroll to position [1727, 0]
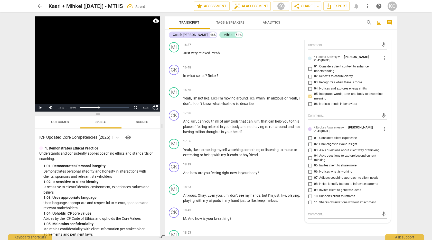
click at [309, 135] on input "01. Considers client experience" at bounding box center [310, 138] width 8 height 6
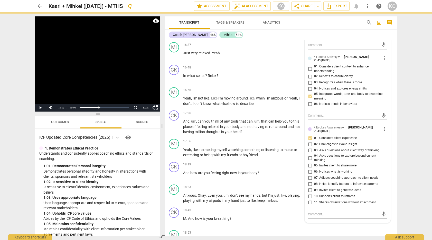
click at [309, 148] on input "03. Asks questions about client way of thinking" at bounding box center [310, 151] width 8 height 6
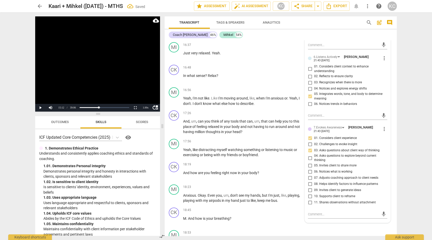
click at [310, 163] on input "05. Invites client to share more" at bounding box center [310, 166] width 8 height 6
click at [310, 169] on input "06. Notices what is working" at bounding box center [310, 172] width 8 height 6
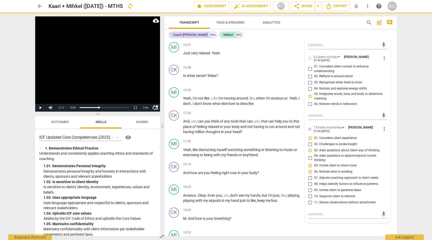
click at [309, 181] on input "08. Helps identify factors to influence patterns" at bounding box center [310, 184] width 8 height 6
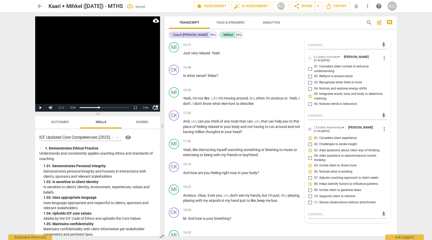
click at [311, 194] on input "10. Supports client to reframe" at bounding box center [310, 197] width 8 height 6
click at [310, 212] on textarea at bounding box center [343, 214] width 71 height 5
click at [346, 228] on div "MI play_arrow pause 18:53 + Add competency keyboard_arrow_right Yeah , now that…" at bounding box center [281, 239] width 232 height 23
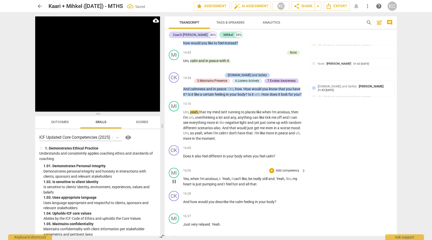
scroll to position [1555, 0]
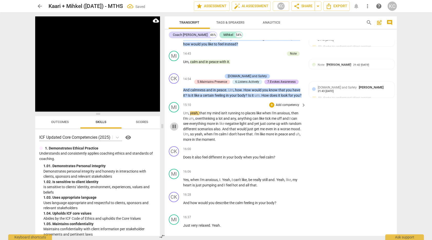
click at [174, 124] on span "pause" at bounding box center [174, 127] width 6 height 6
